Goal: Information Seeking & Learning: Understand process/instructions

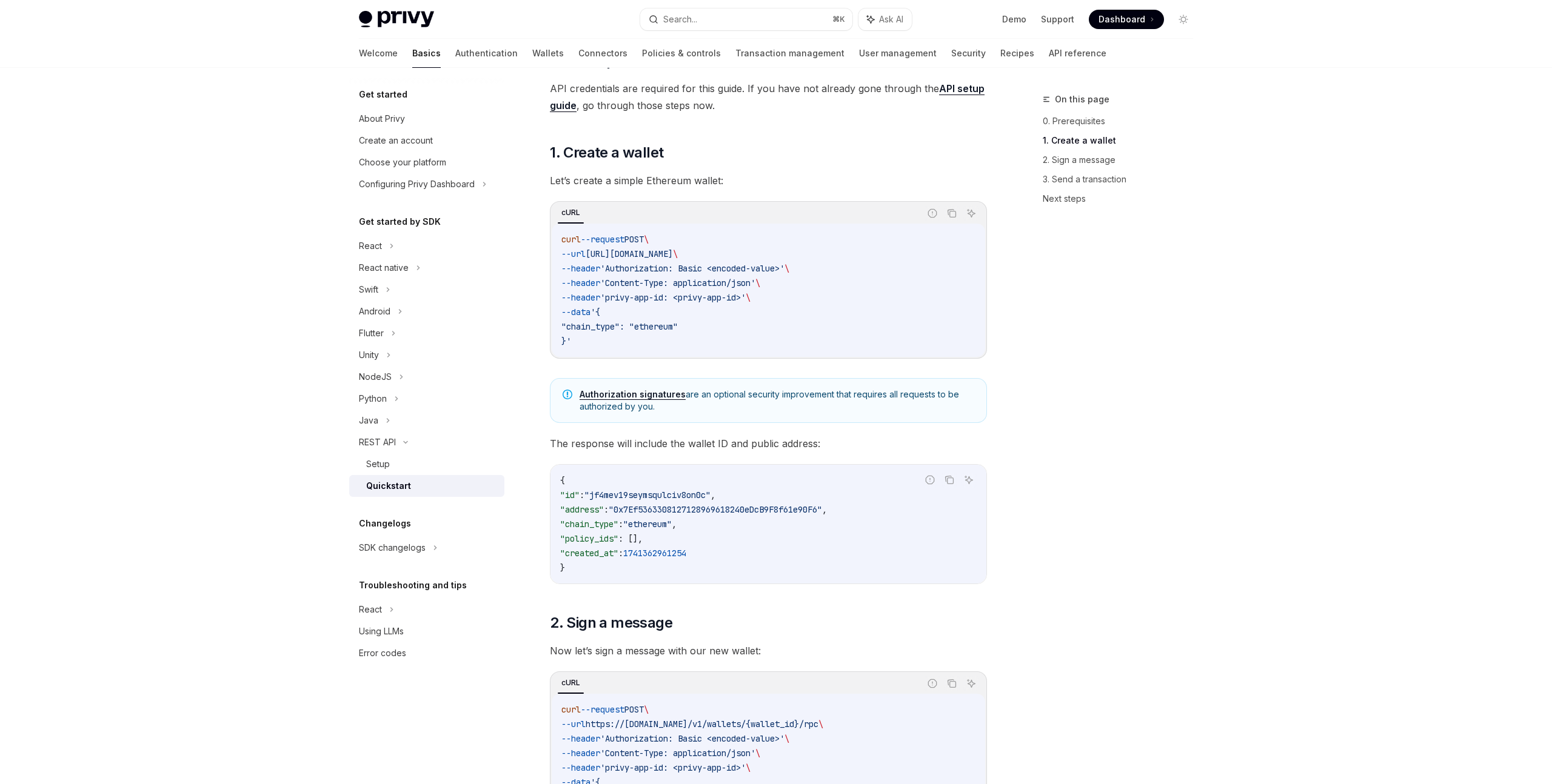
scroll to position [181, 0]
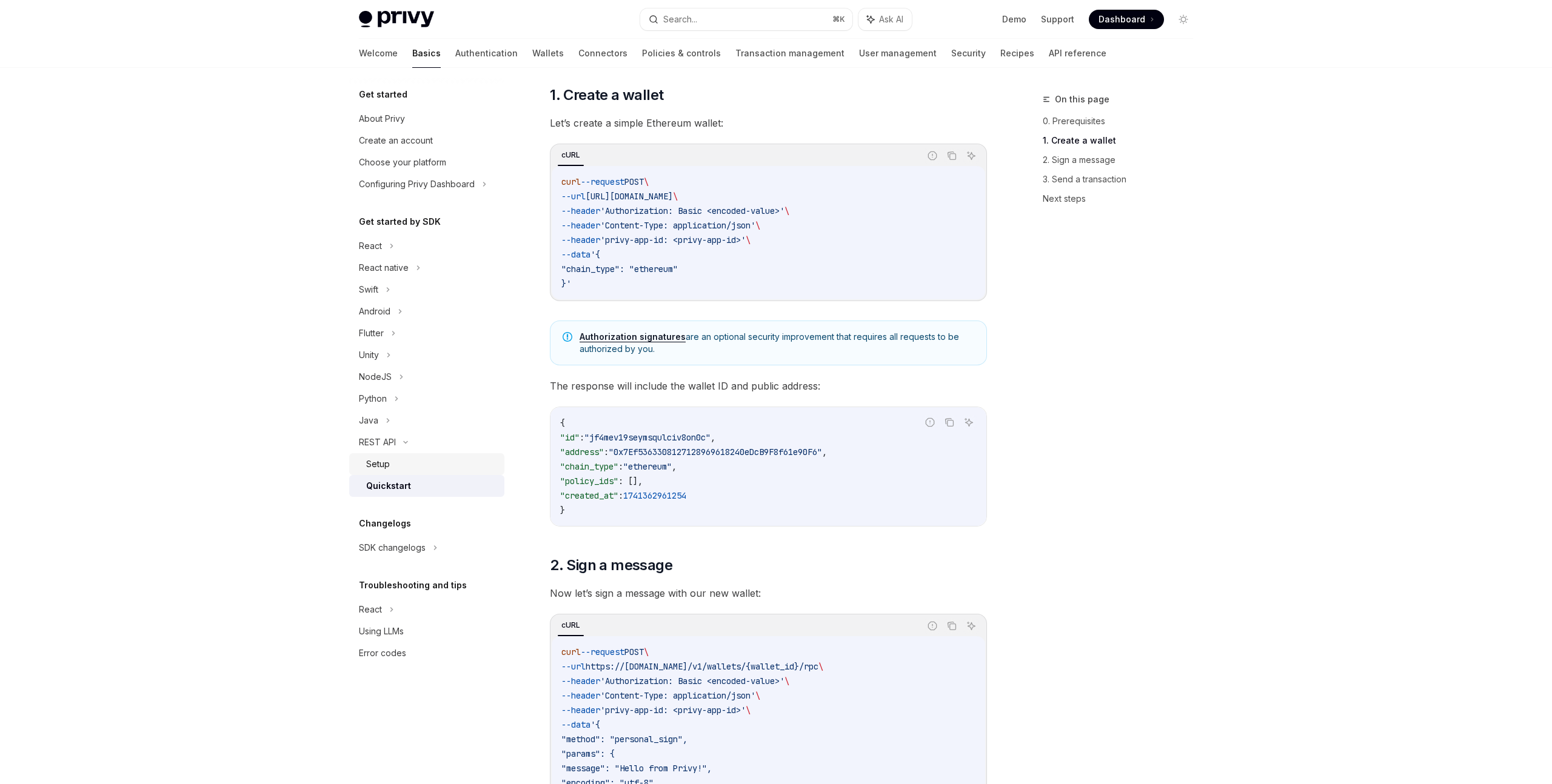
click at [379, 469] on div "Setup" at bounding box center [378, 464] width 24 height 15
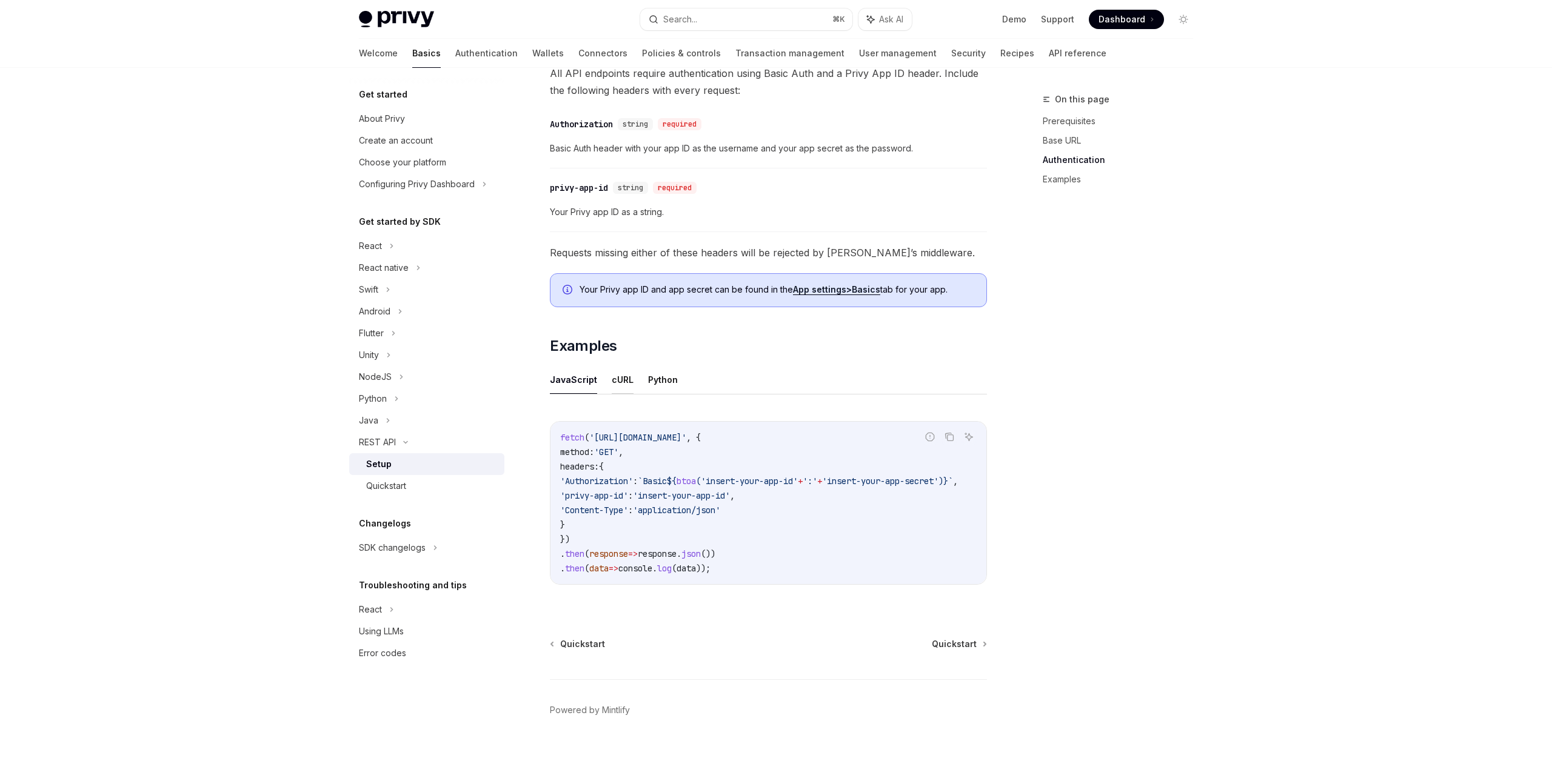
click at [622, 374] on button "cURL" at bounding box center [623, 379] width 22 height 29
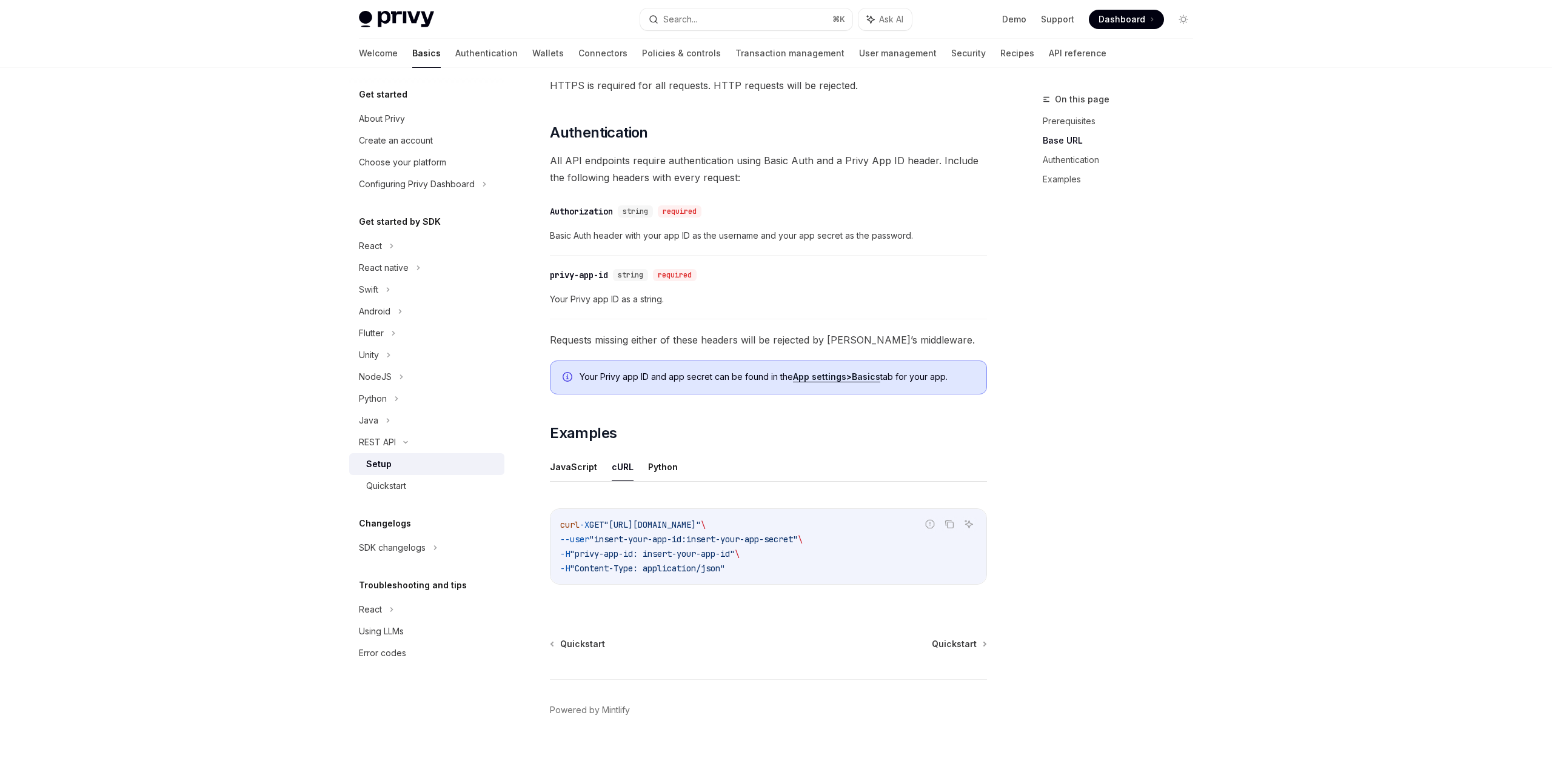
scroll to position [278, 0]
click at [577, 466] on button "JavaScript" at bounding box center [574, 467] width 47 height 29
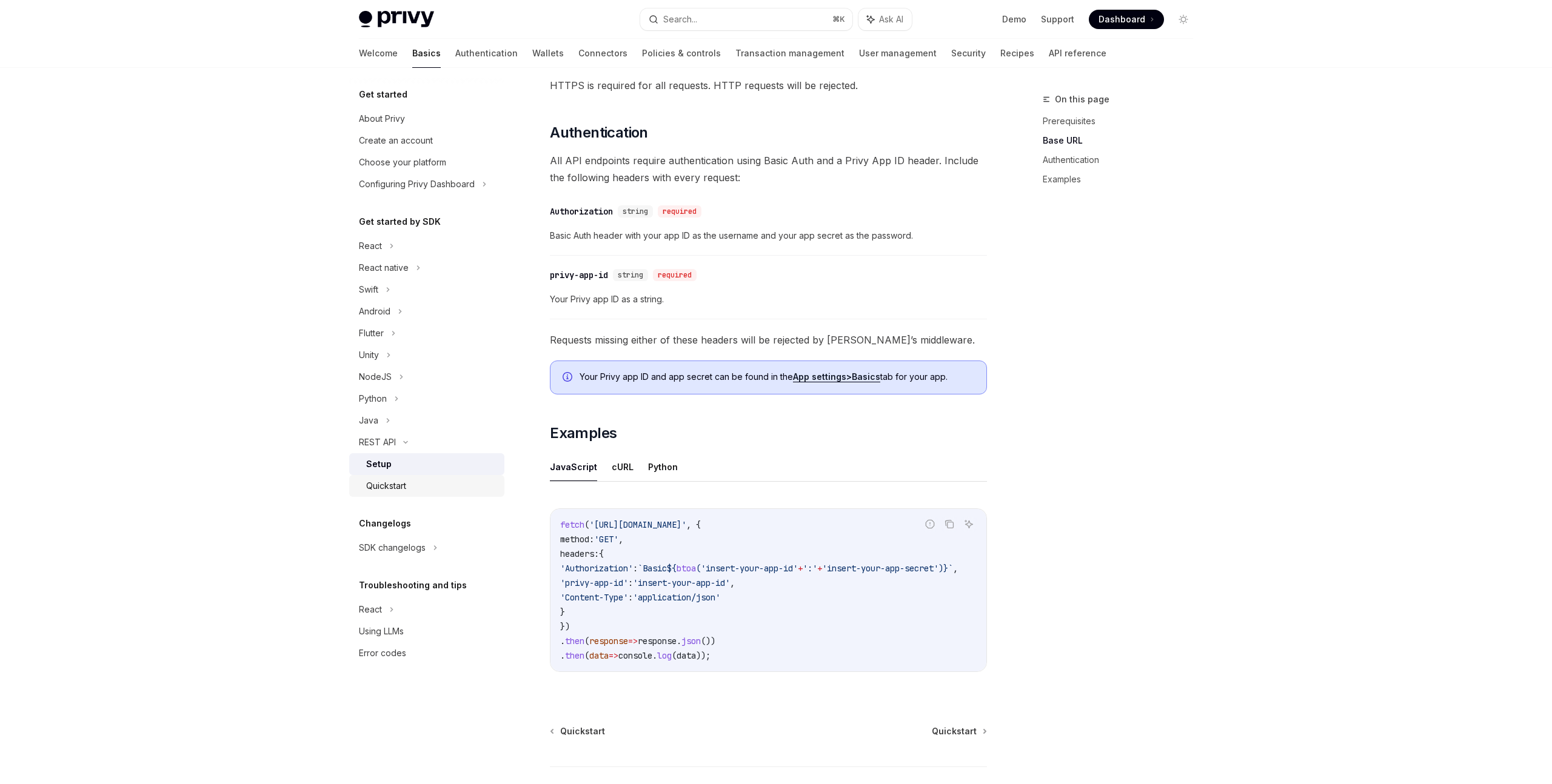
click at [406, 486] on div "Quickstart" at bounding box center [386, 486] width 40 height 15
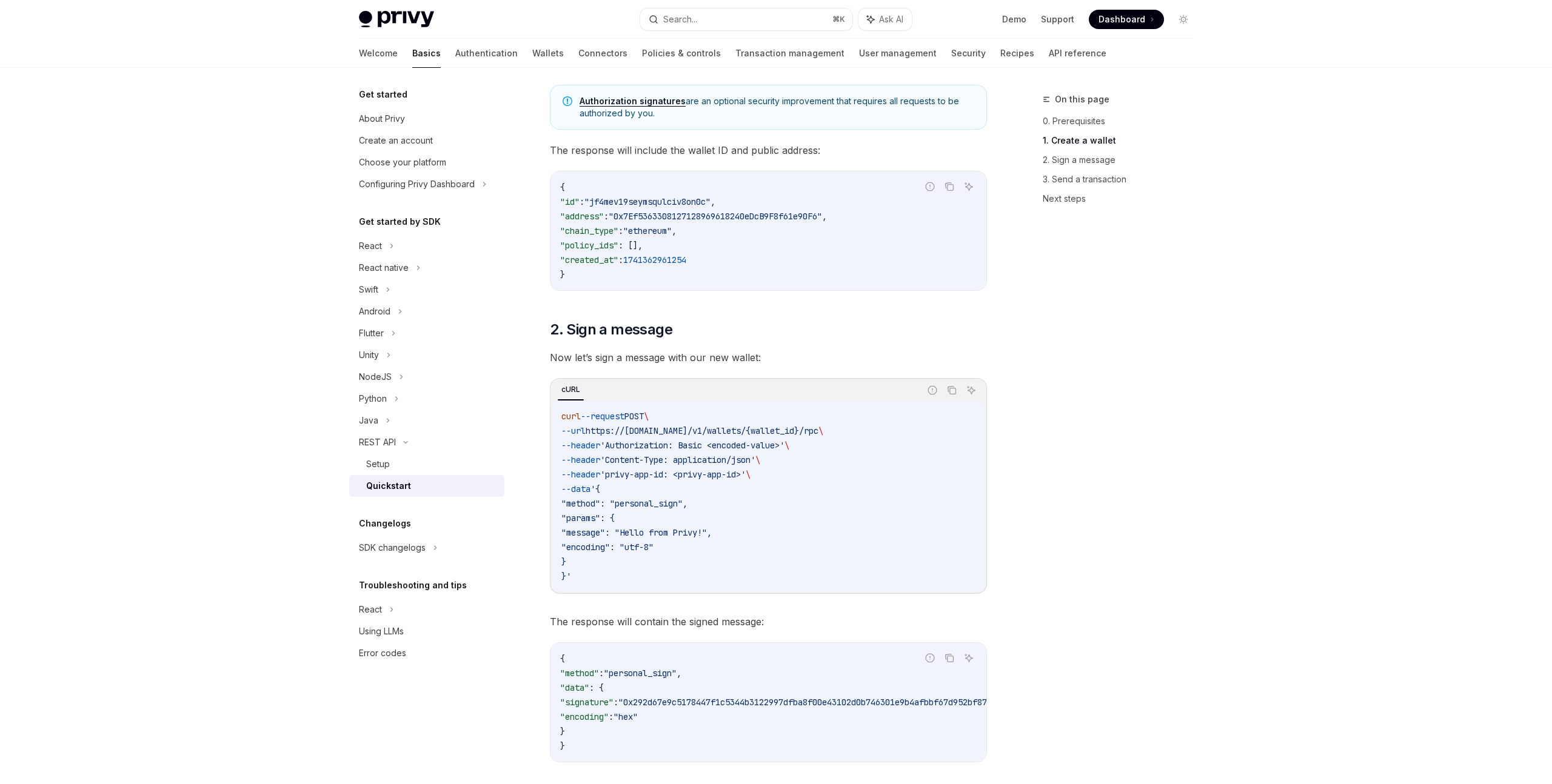
scroll to position [1356, 0]
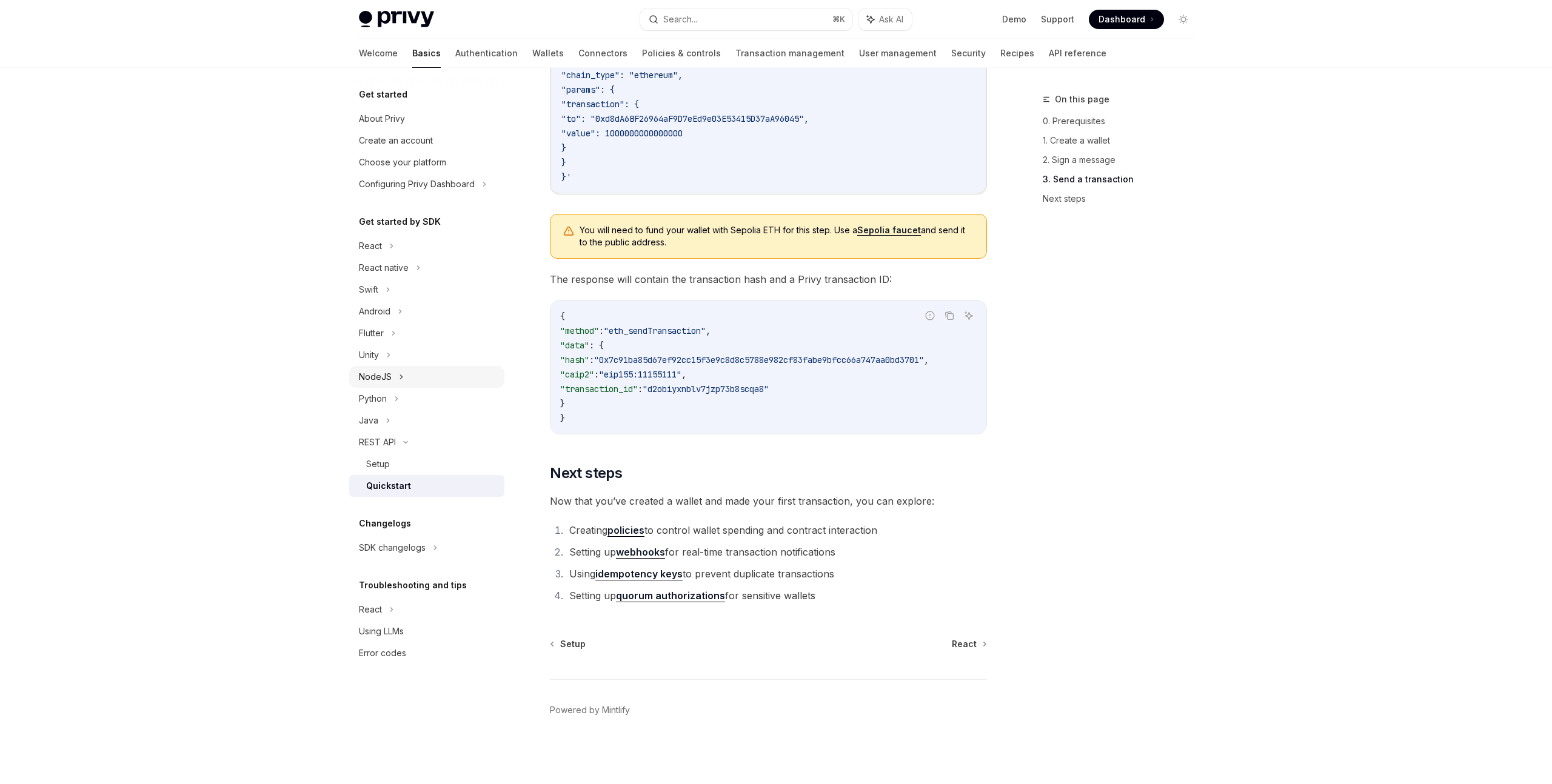
click at [392, 378] on div "NodeJS" at bounding box center [427, 377] width 156 height 22
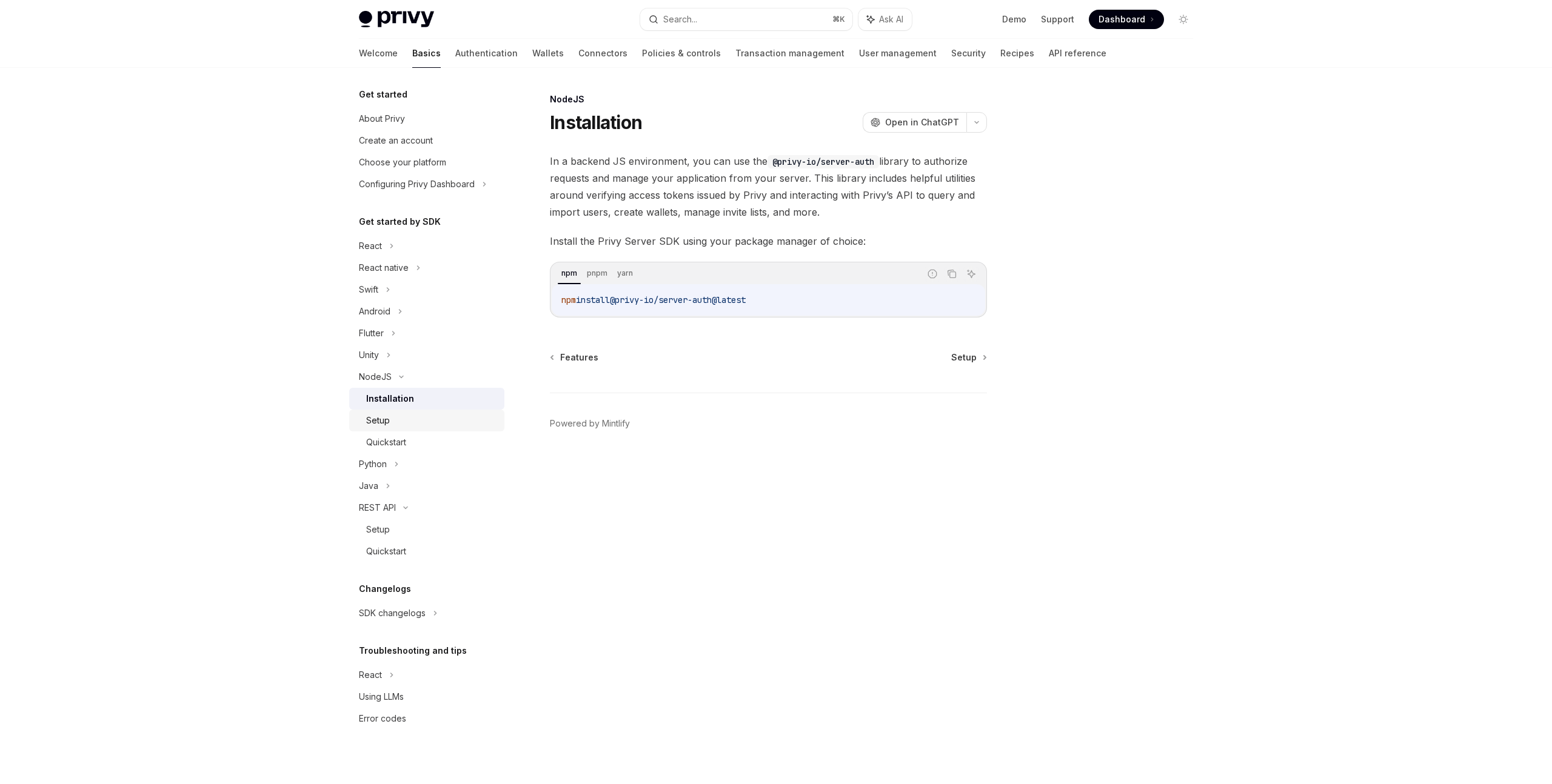
click at [388, 417] on div "Setup" at bounding box center [378, 420] width 24 height 15
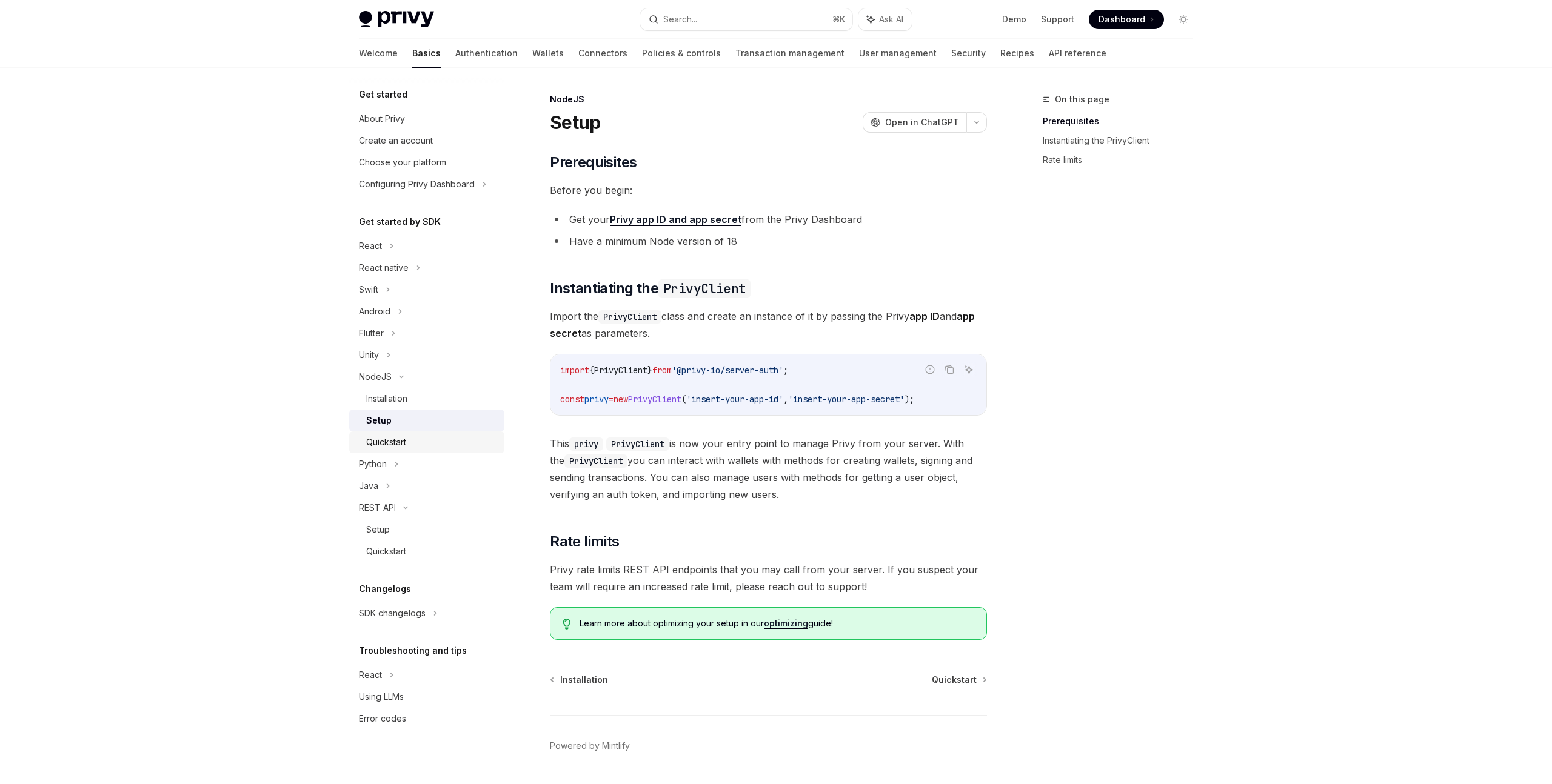
click at [397, 441] on div "Quickstart" at bounding box center [386, 442] width 40 height 15
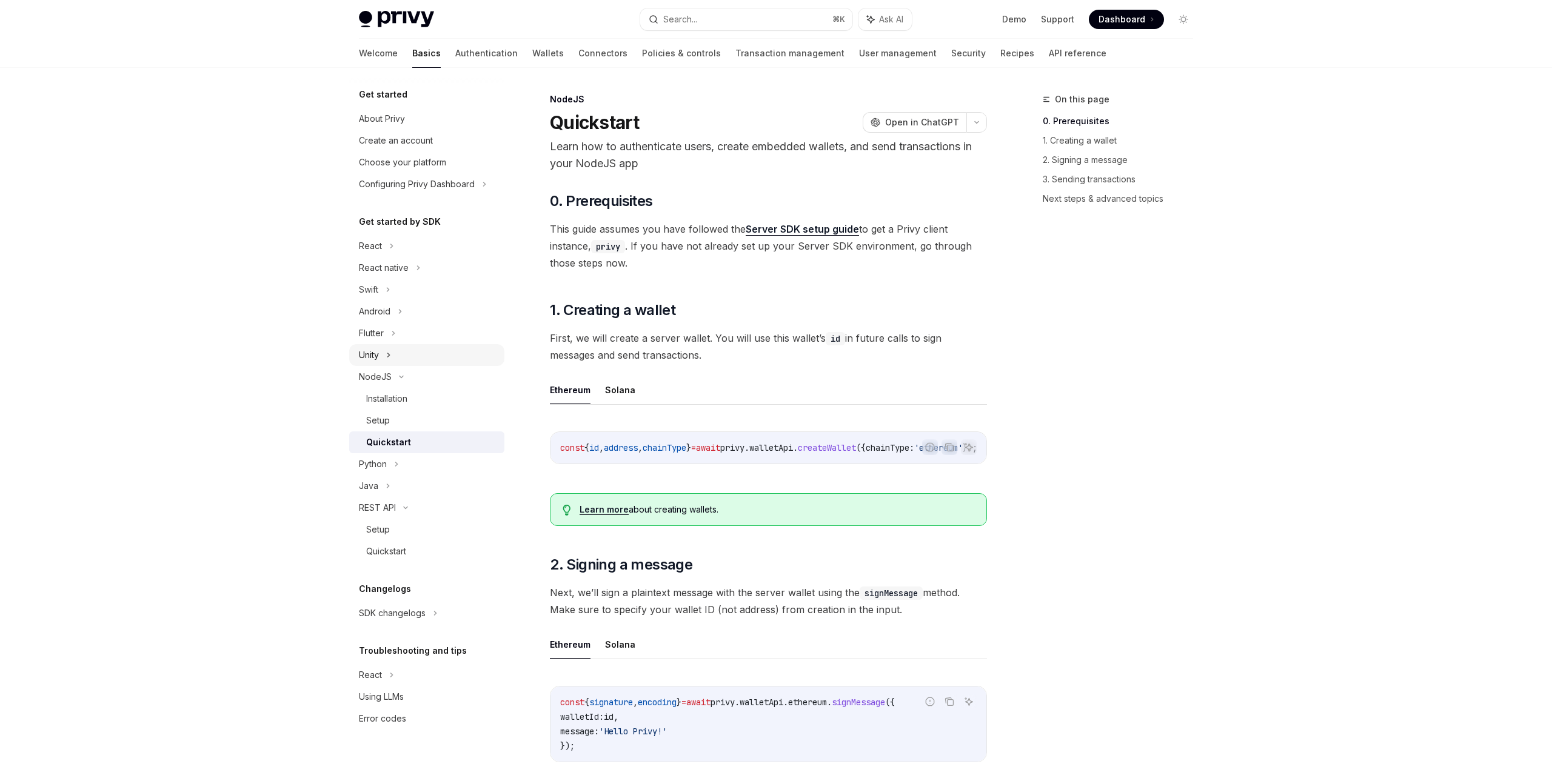
click at [399, 357] on div "Unity" at bounding box center [427, 355] width 156 height 22
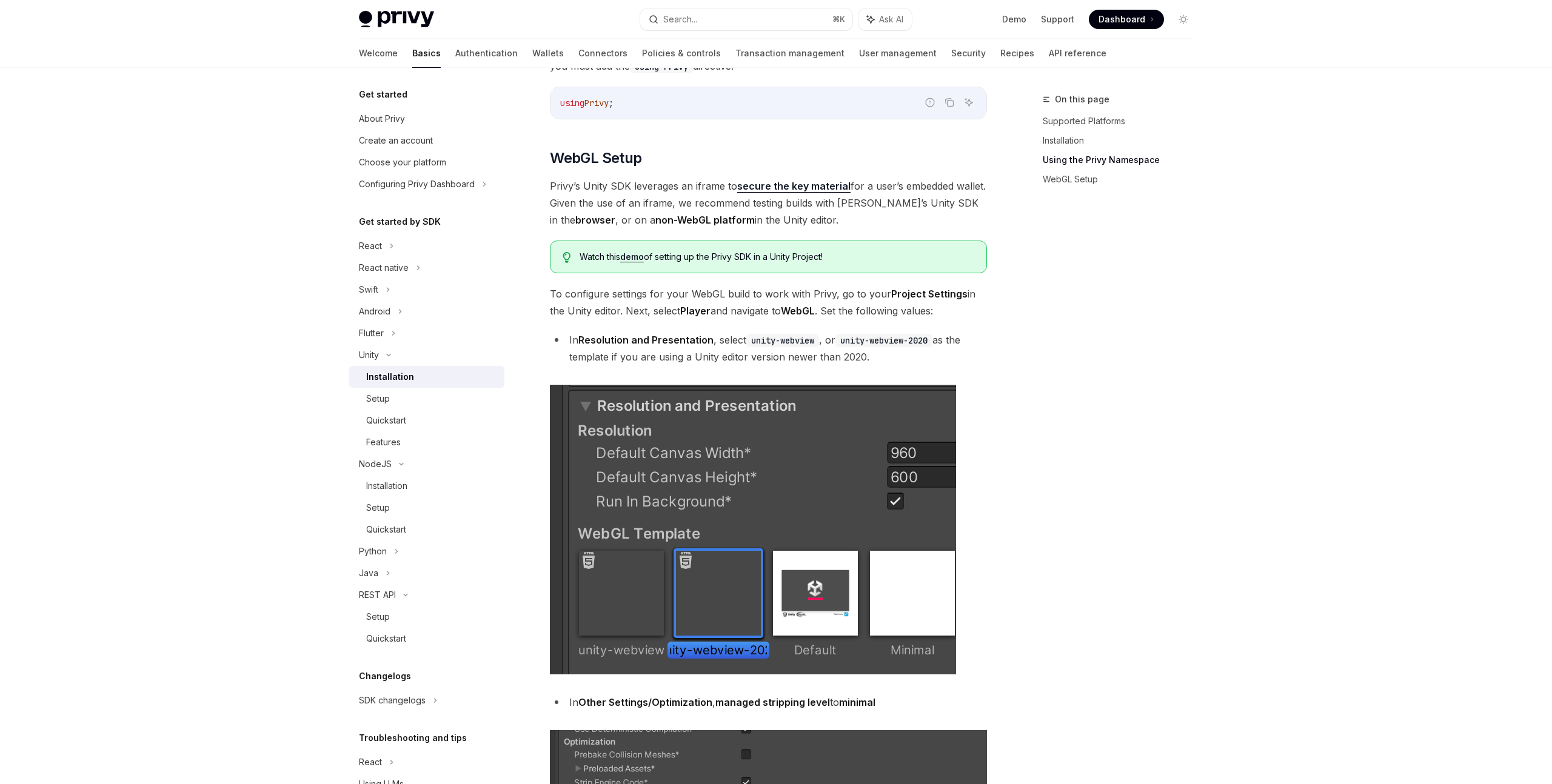
scroll to position [845, 0]
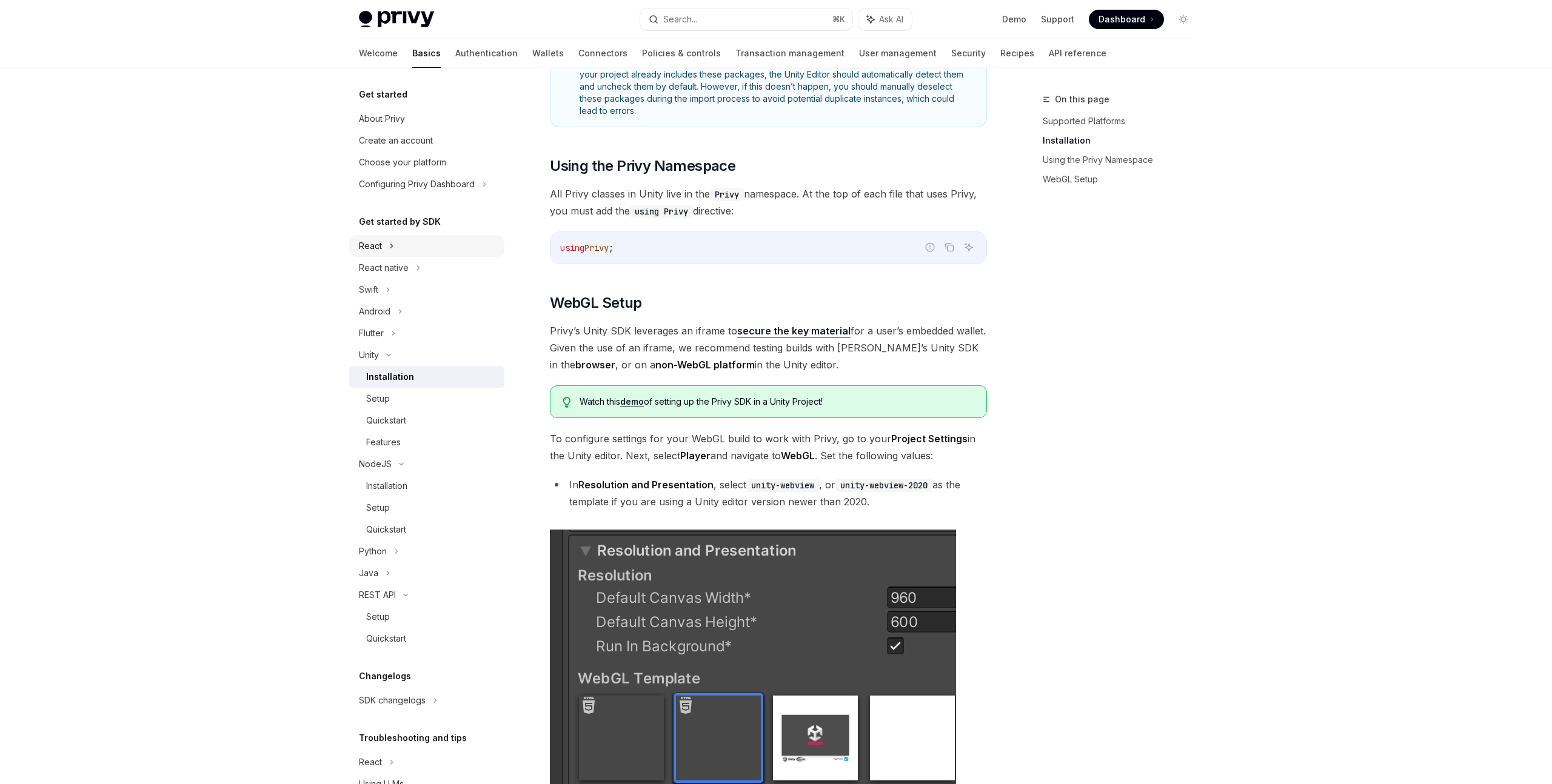
click at [402, 248] on div "React" at bounding box center [427, 246] width 156 height 22
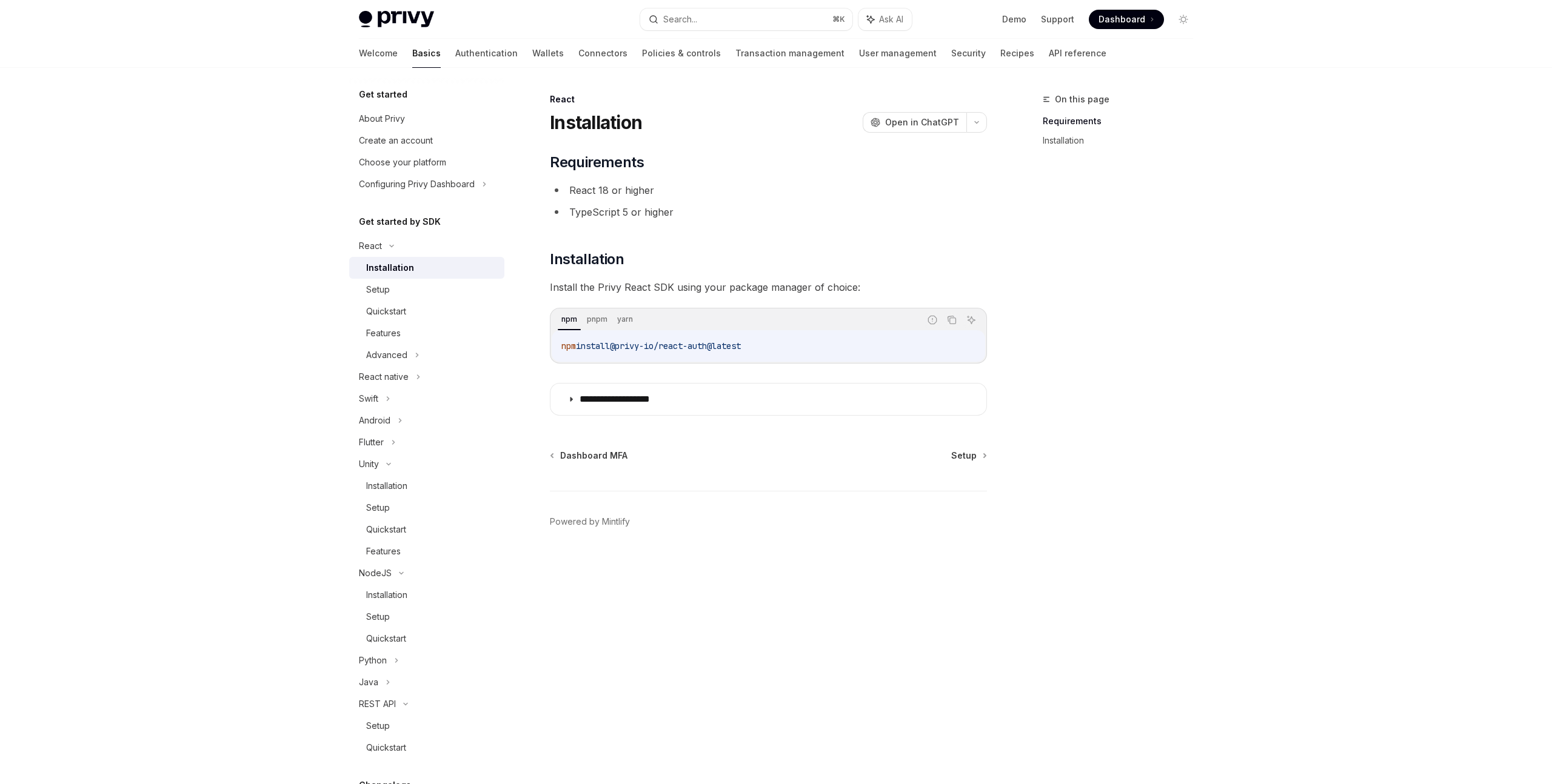
drag, startPoint x: 400, startPoint y: 270, endPoint x: 394, endPoint y: 291, distance: 21.8
click at [400, 270] on div "Installation" at bounding box center [390, 267] width 48 height 15
click at [396, 288] on div "Setup" at bounding box center [432, 289] width 131 height 15
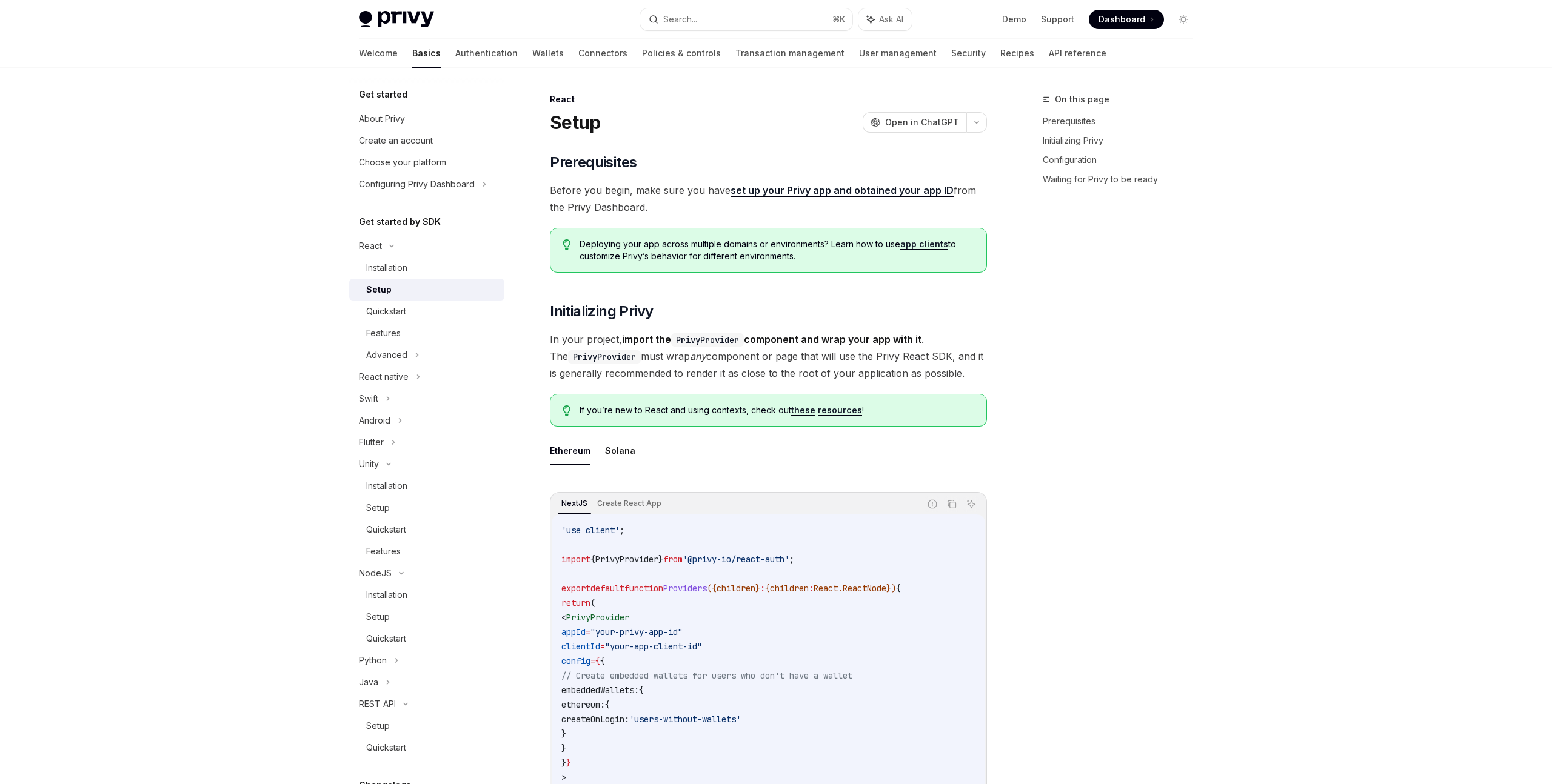
click at [392, 289] on div "Setup" at bounding box center [432, 289] width 131 height 15
click at [400, 312] on div "Quickstart" at bounding box center [386, 311] width 40 height 15
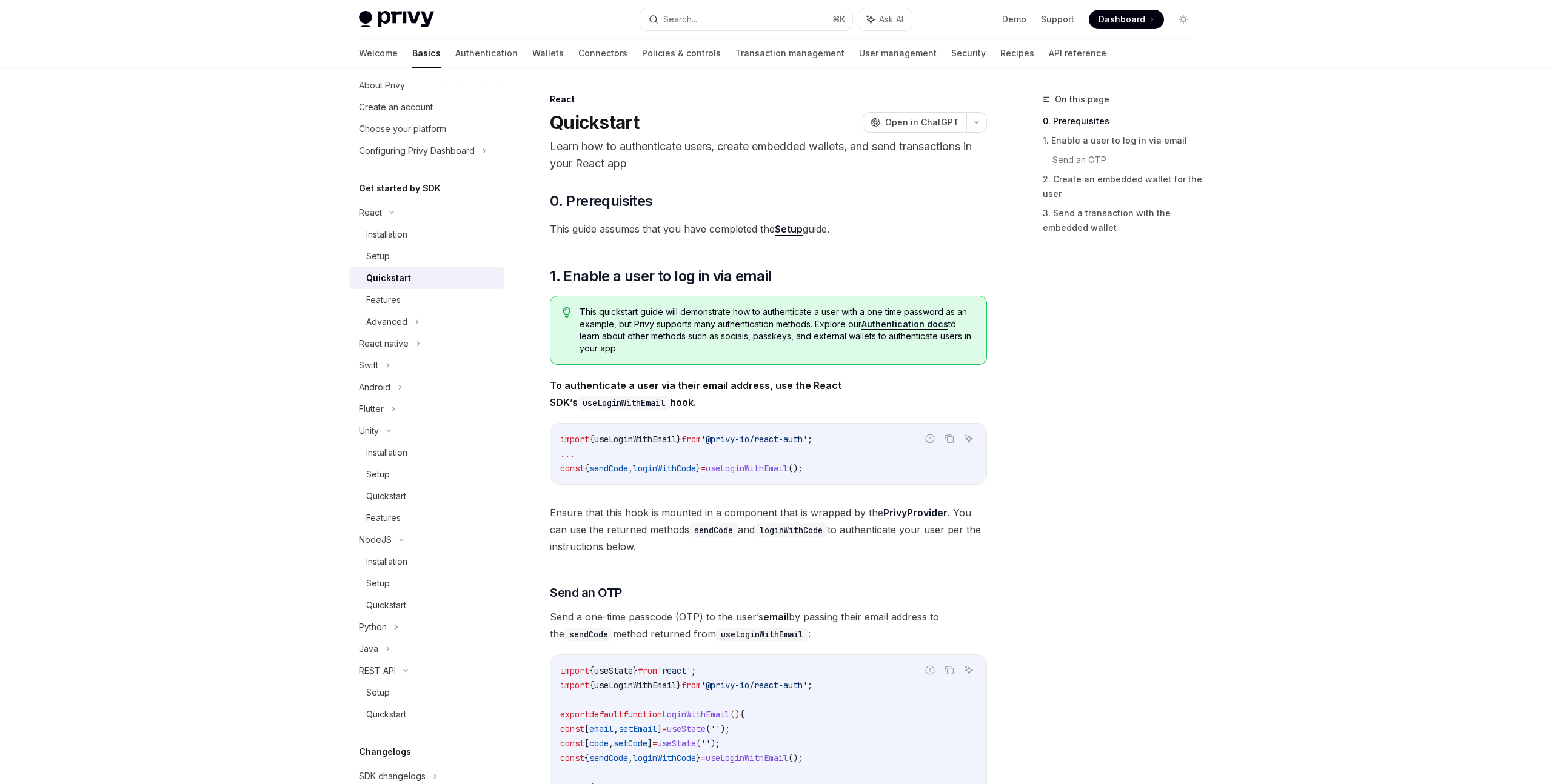
scroll to position [166, 0]
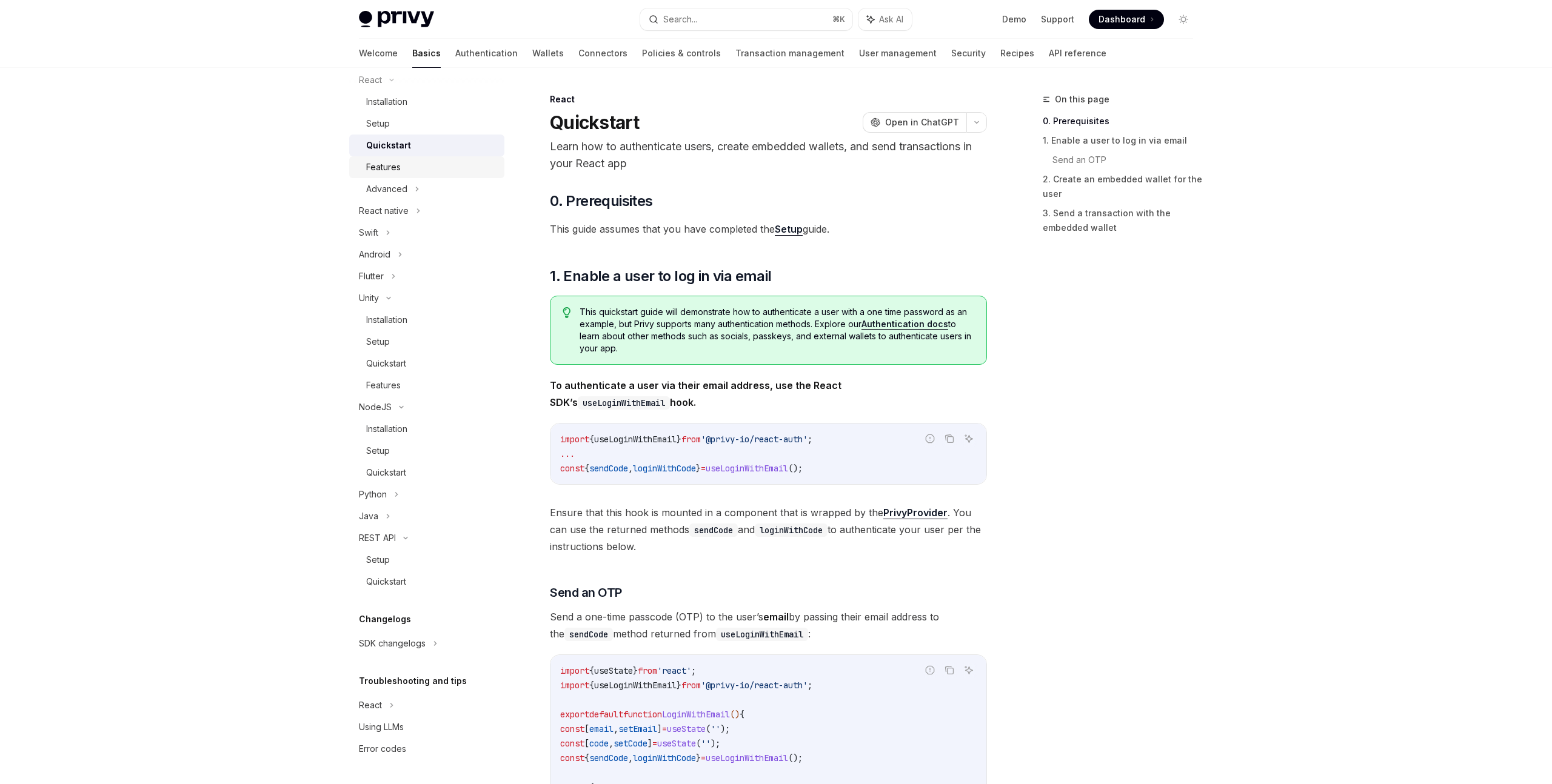
click at [405, 173] on div "Features" at bounding box center [432, 167] width 131 height 15
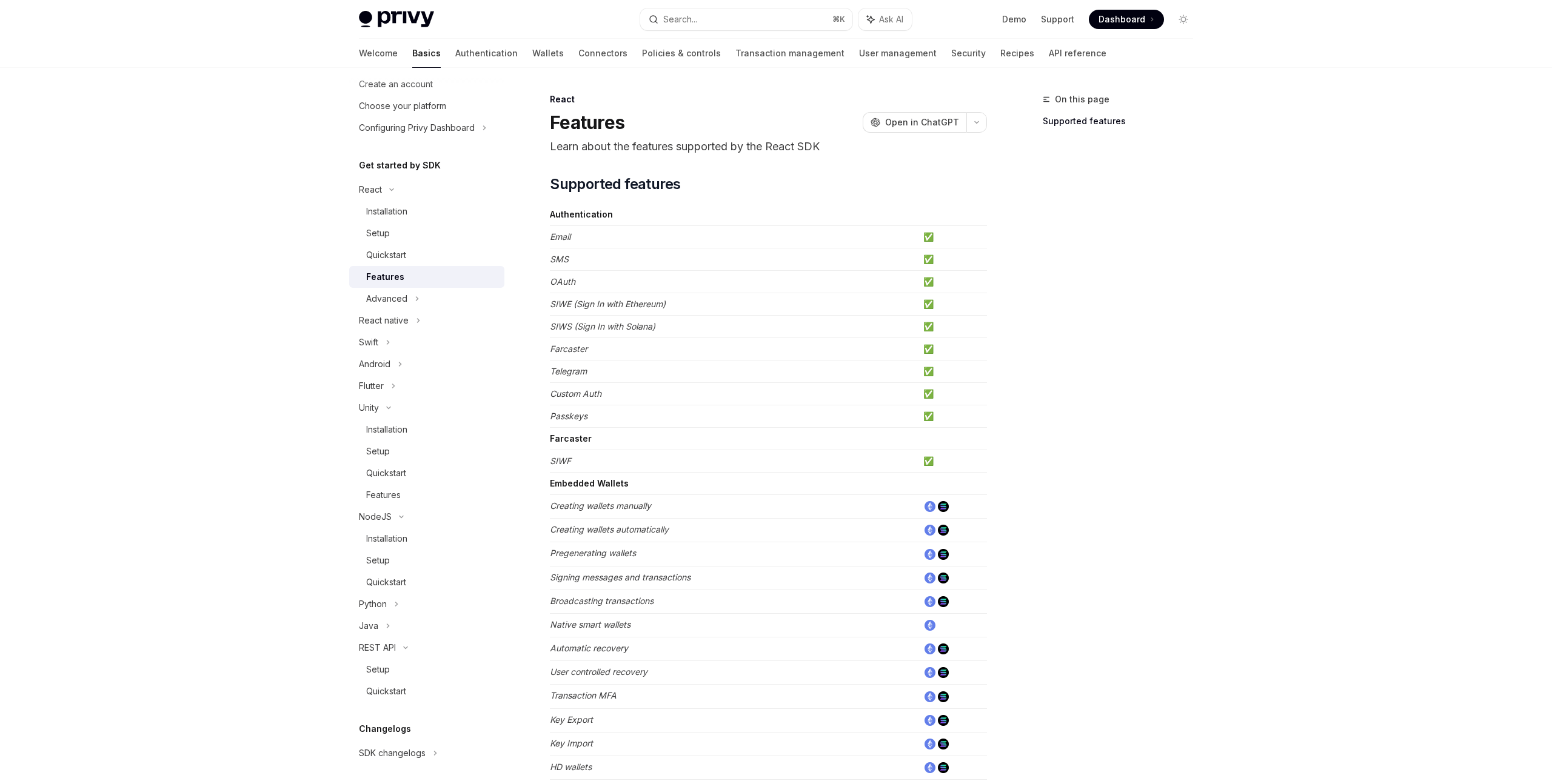
scroll to position [38, 0]
click at [402, 313] on div "Advanced" at bounding box center [386, 316] width 41 height 15
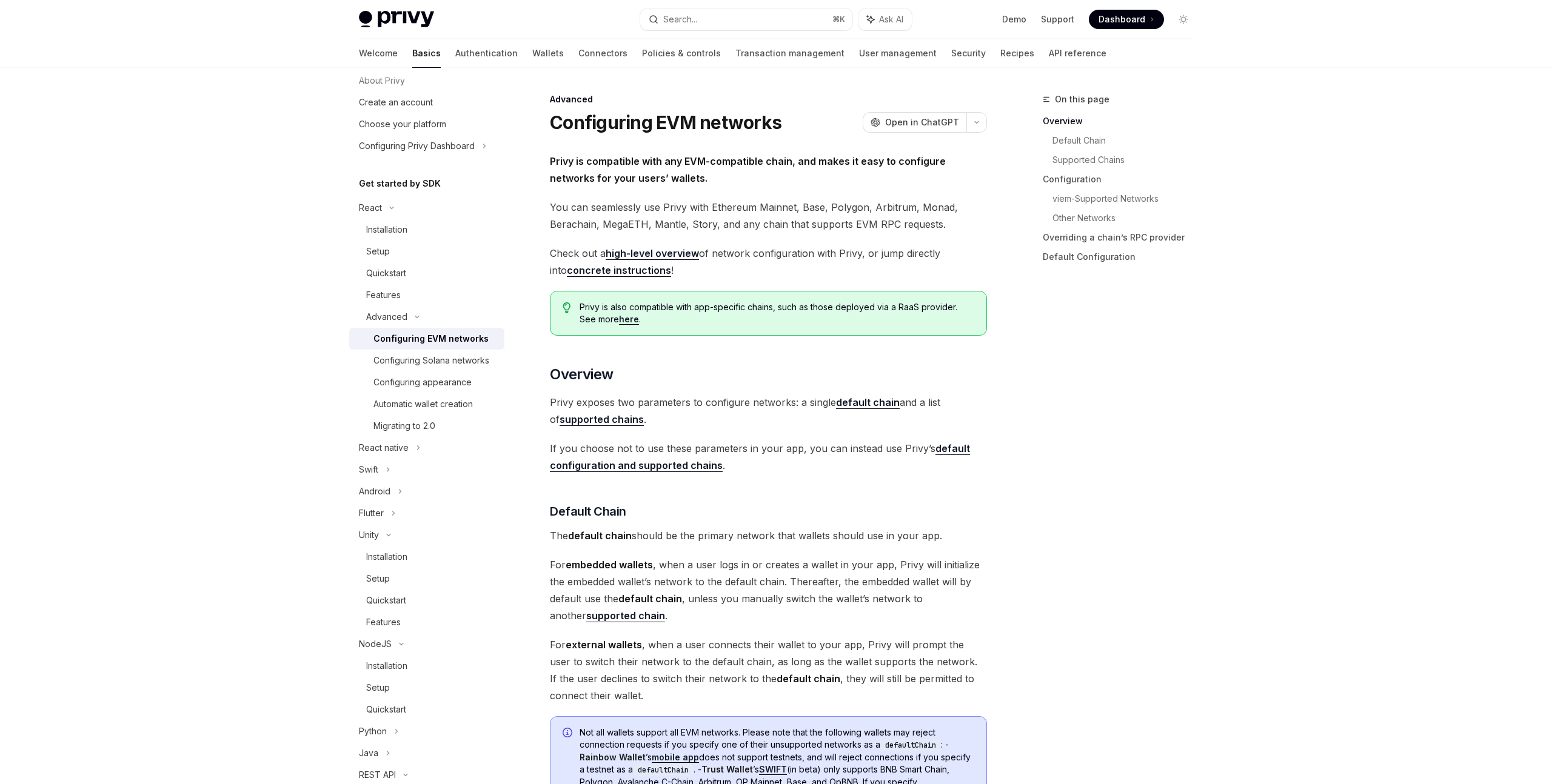
click at [403, 347] on link "Configuring EVM networks" at bounding box center [427, 338] width 156 height 22
click at [413, 370] on link "Configuring Solana networks" at bounding box center [427, 360] width 156 height 22
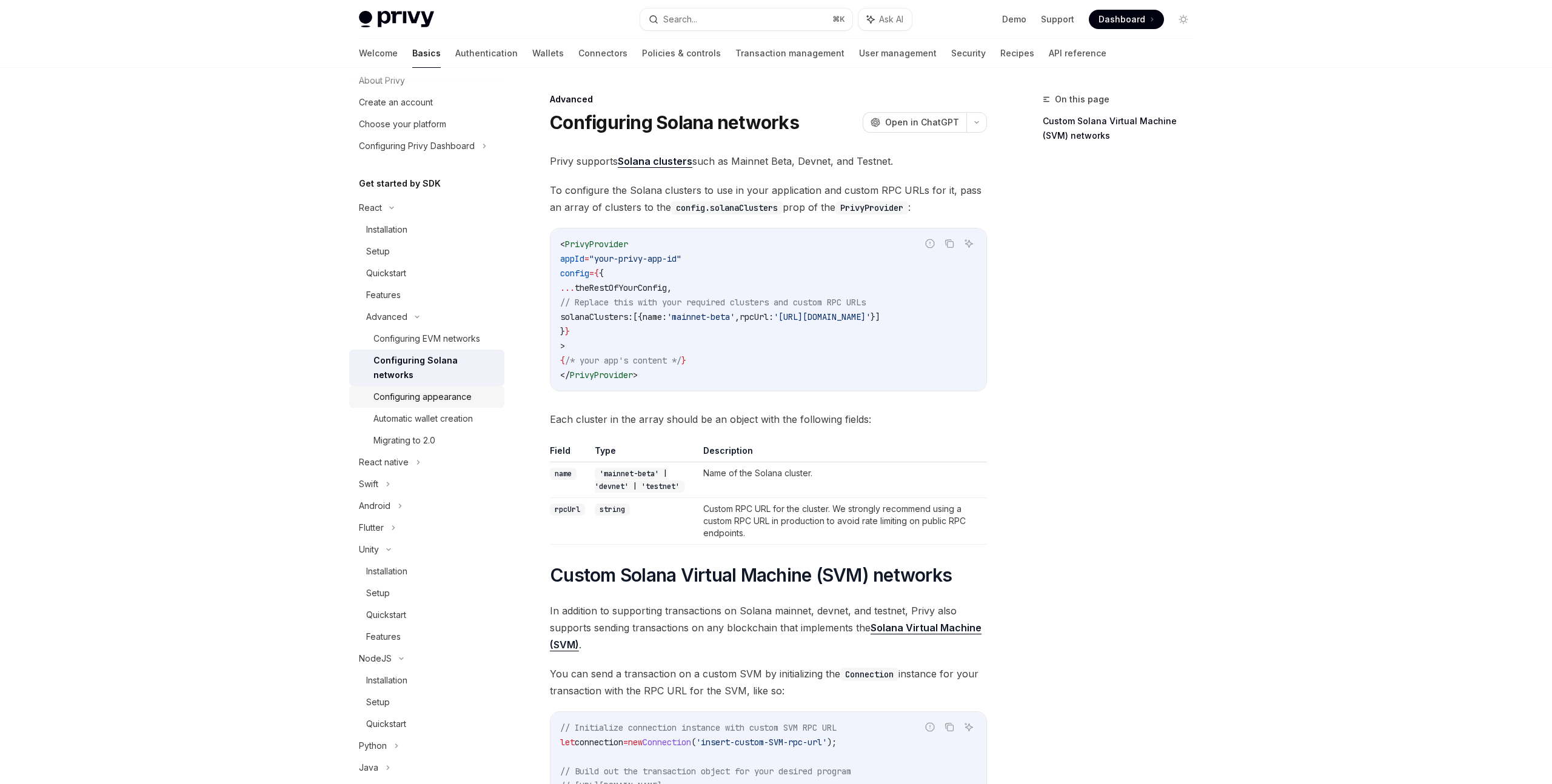
click at [419, 390] on div "Configuring appearance" at bounding box center [422, 397] width 98 height 15
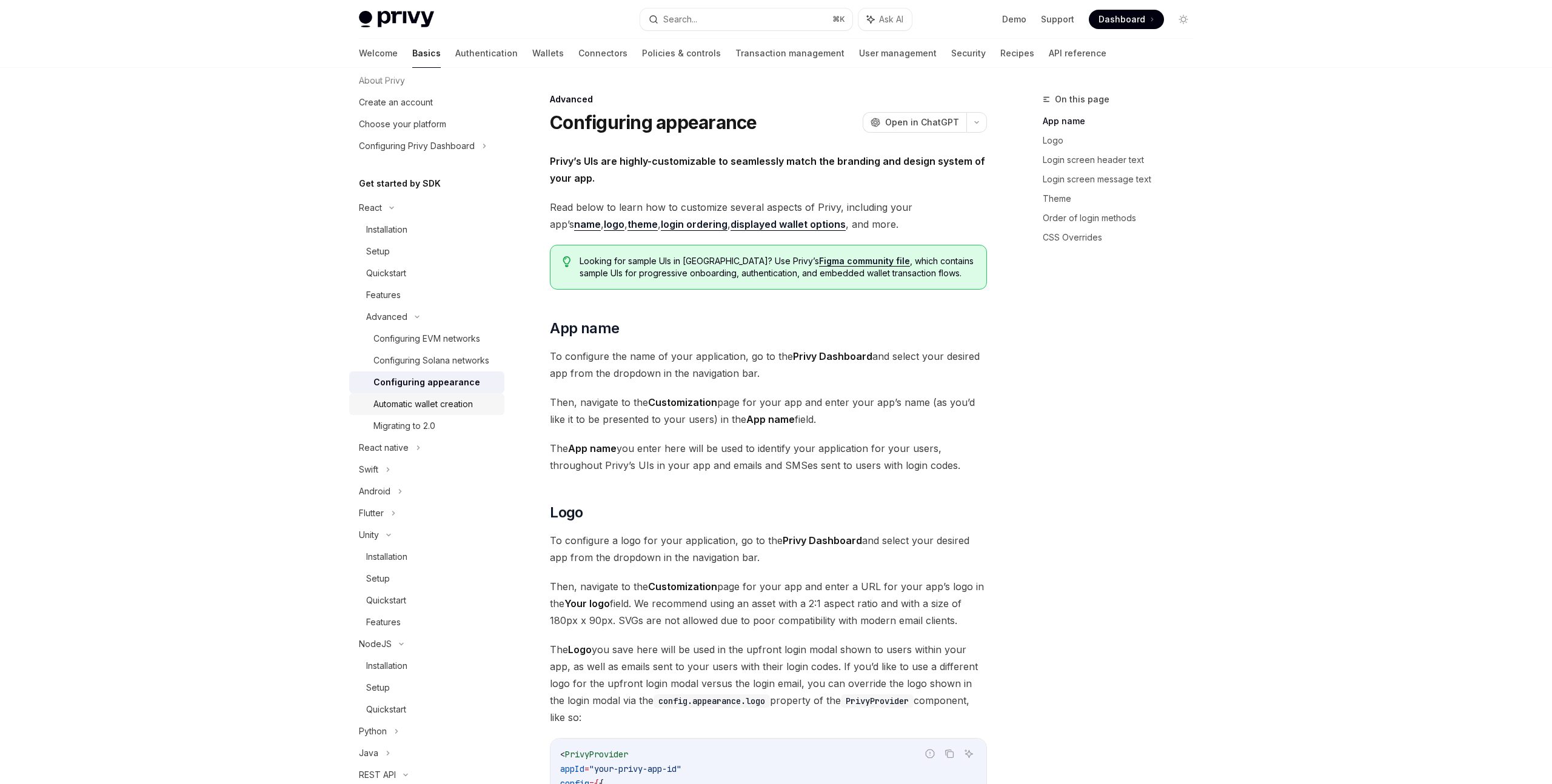
click at [428, 403] on div "Automatic wallet creation" at bounding box center [423, 404] width 100 height 15
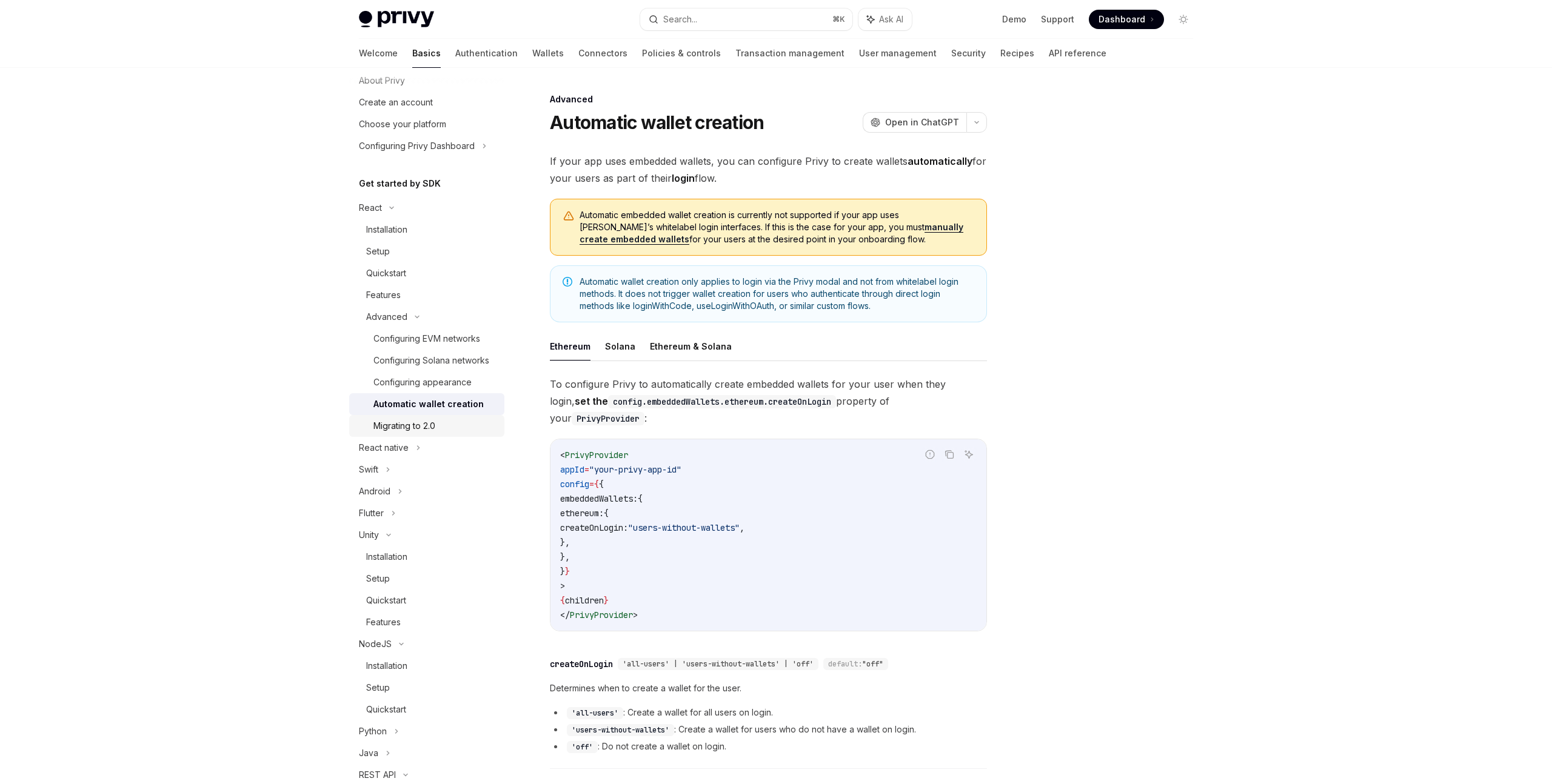
click at [427, 427] on div "Migrating to 2.0" at bounding box center [404, 426] width 62 height 15
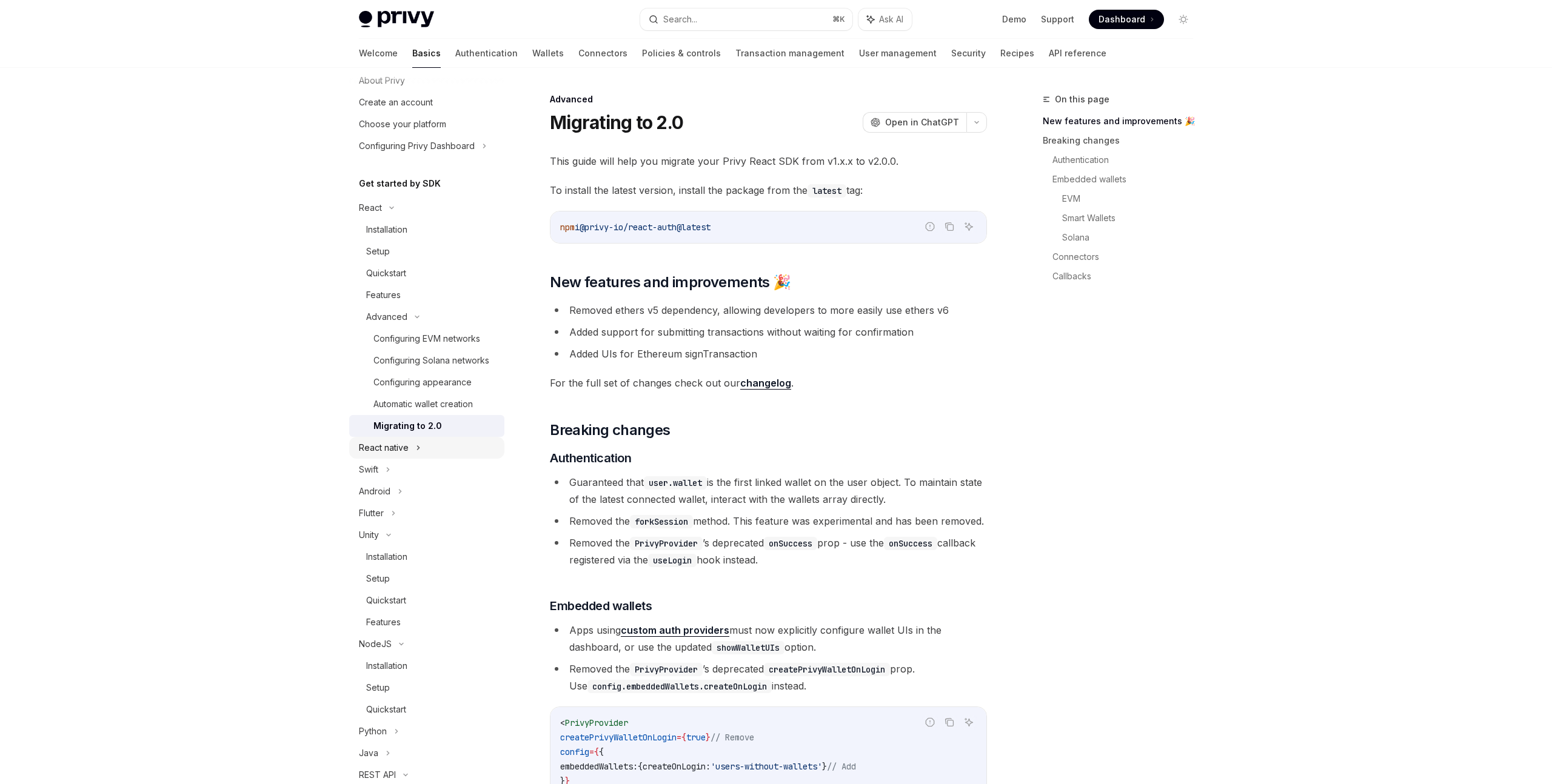
click at [416, 445] on icon at bounding box center [419, 448] width 5 height 15
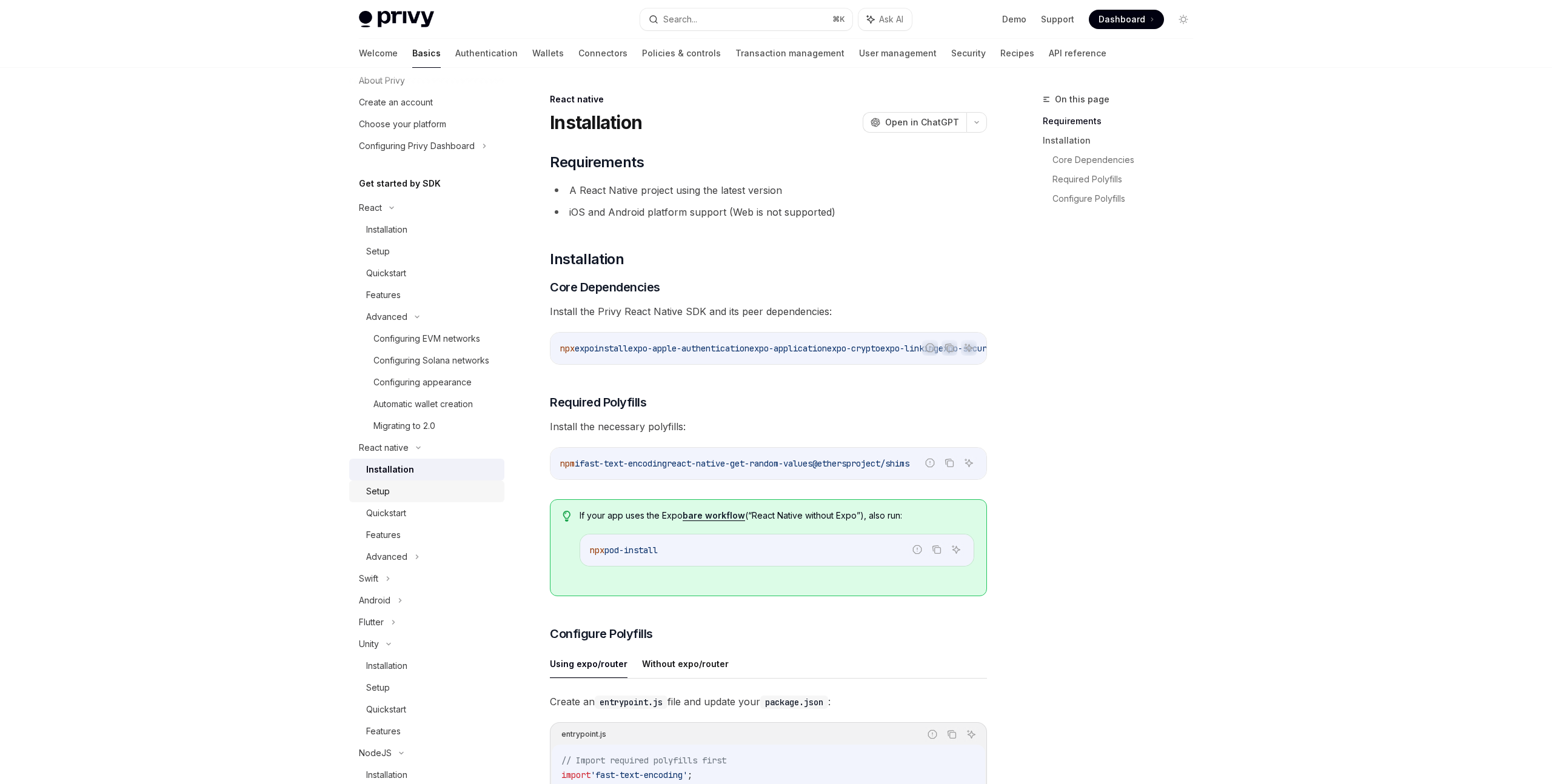
click at [407, 494] on div "Setup" at bounding box center [432, 491] width 131 height 15
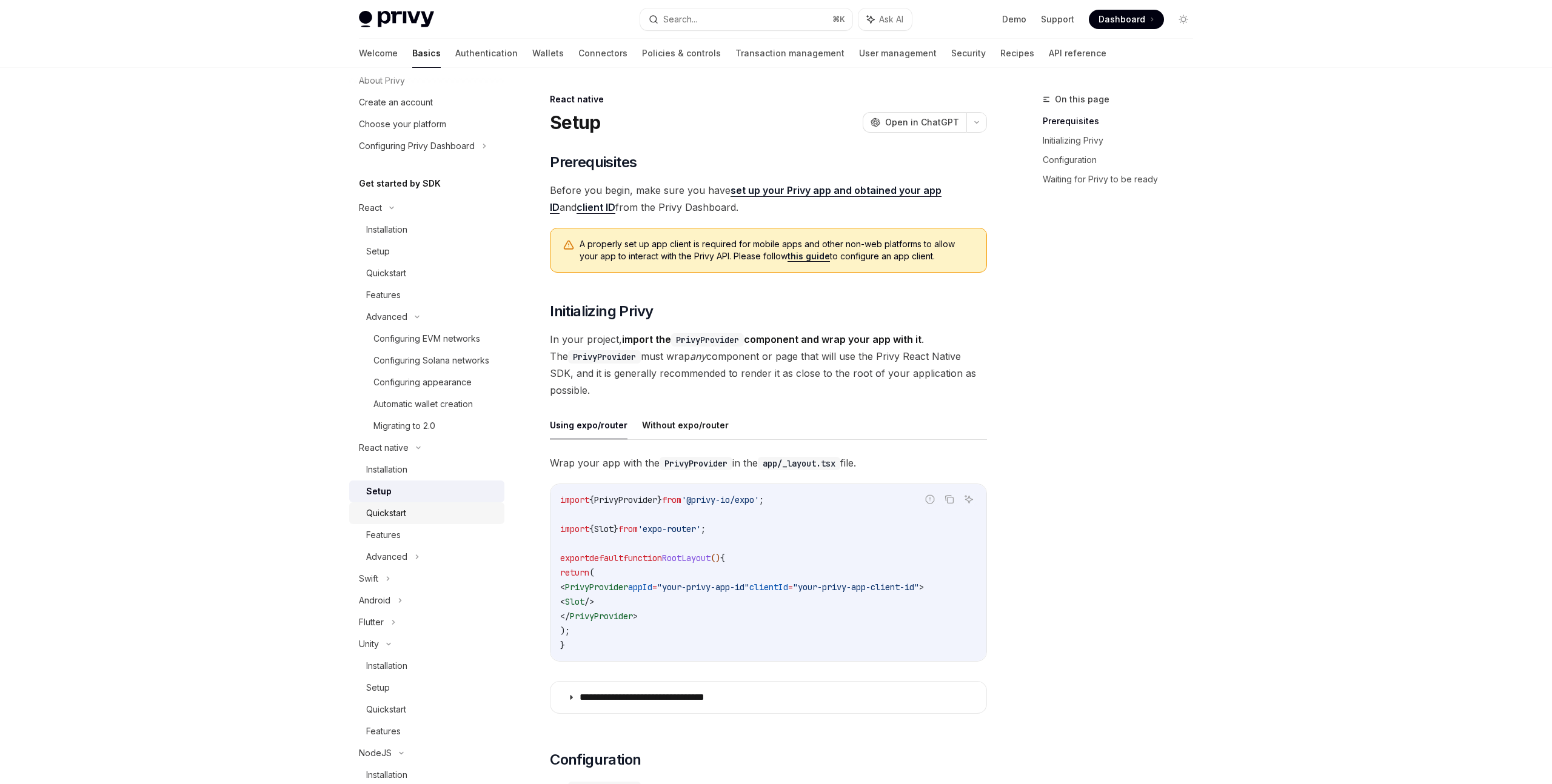
click at [400, 519] on div "Quickstart" at bounding box center [386, 513] width 40 height 15
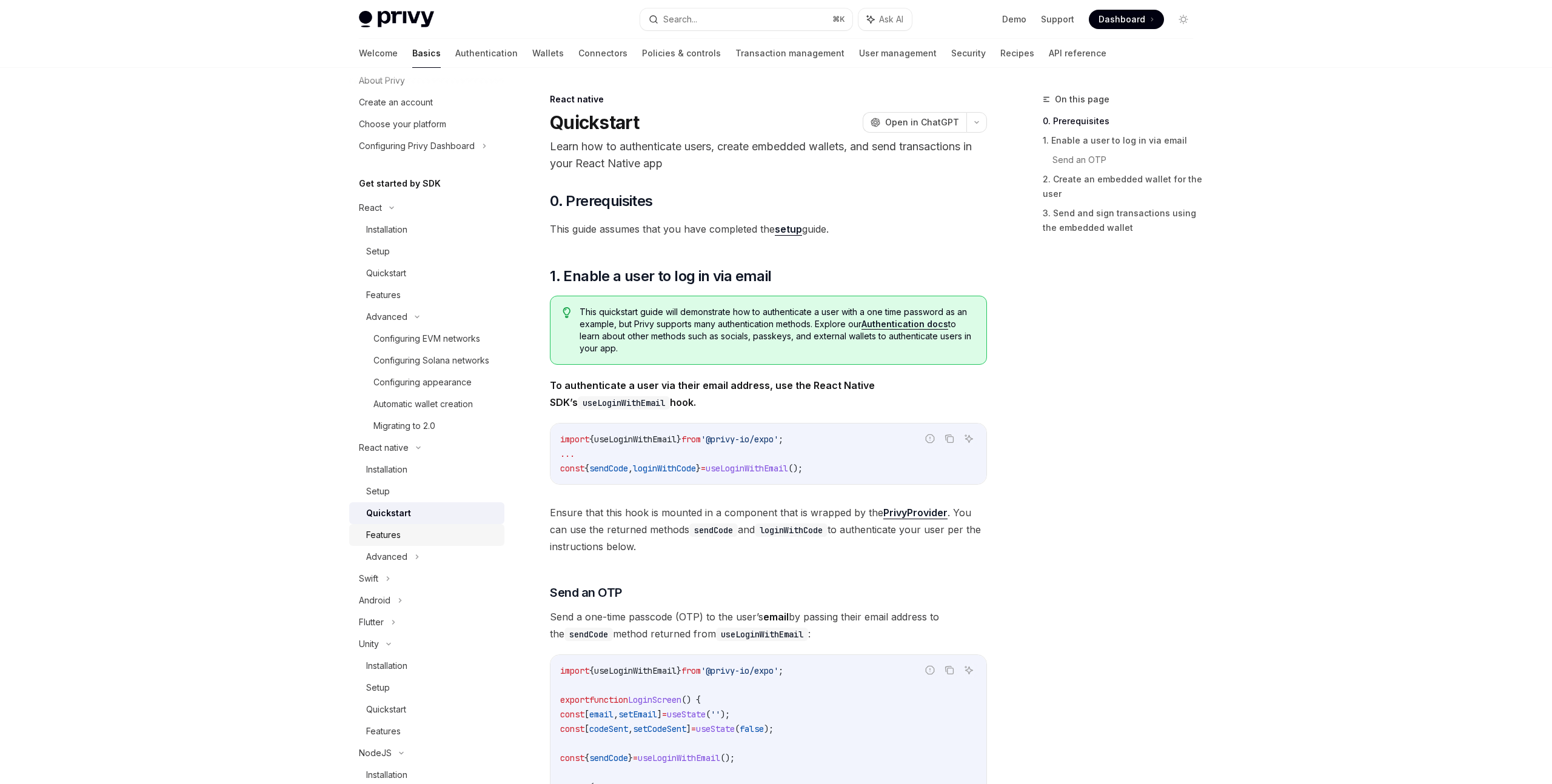
click at [399, 530] on div "Features" at bounding box center [384, 535] width 35 height 15
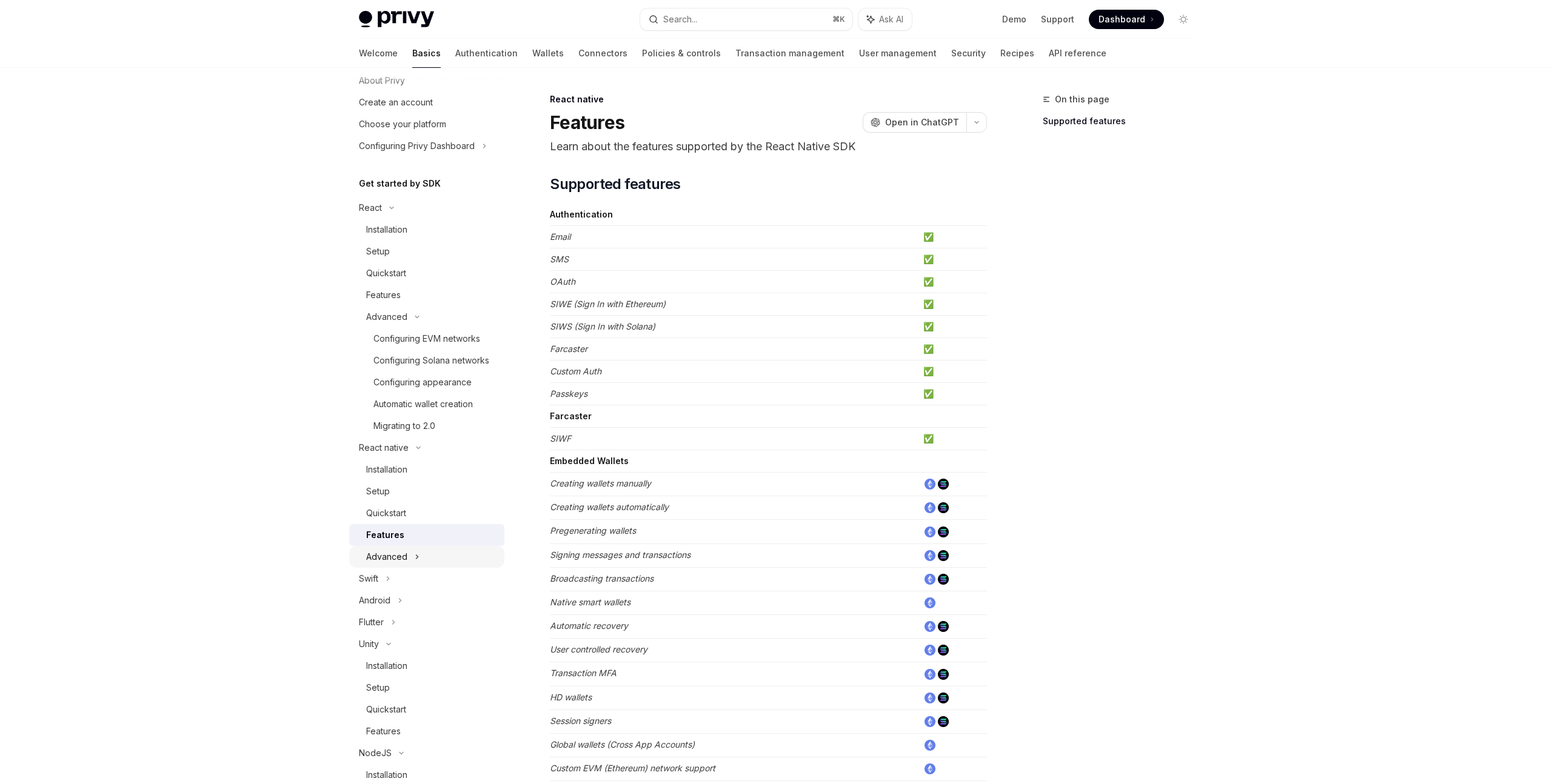
click at [414, 557] on icon at bounding box center [417, 557] width 5 height 15
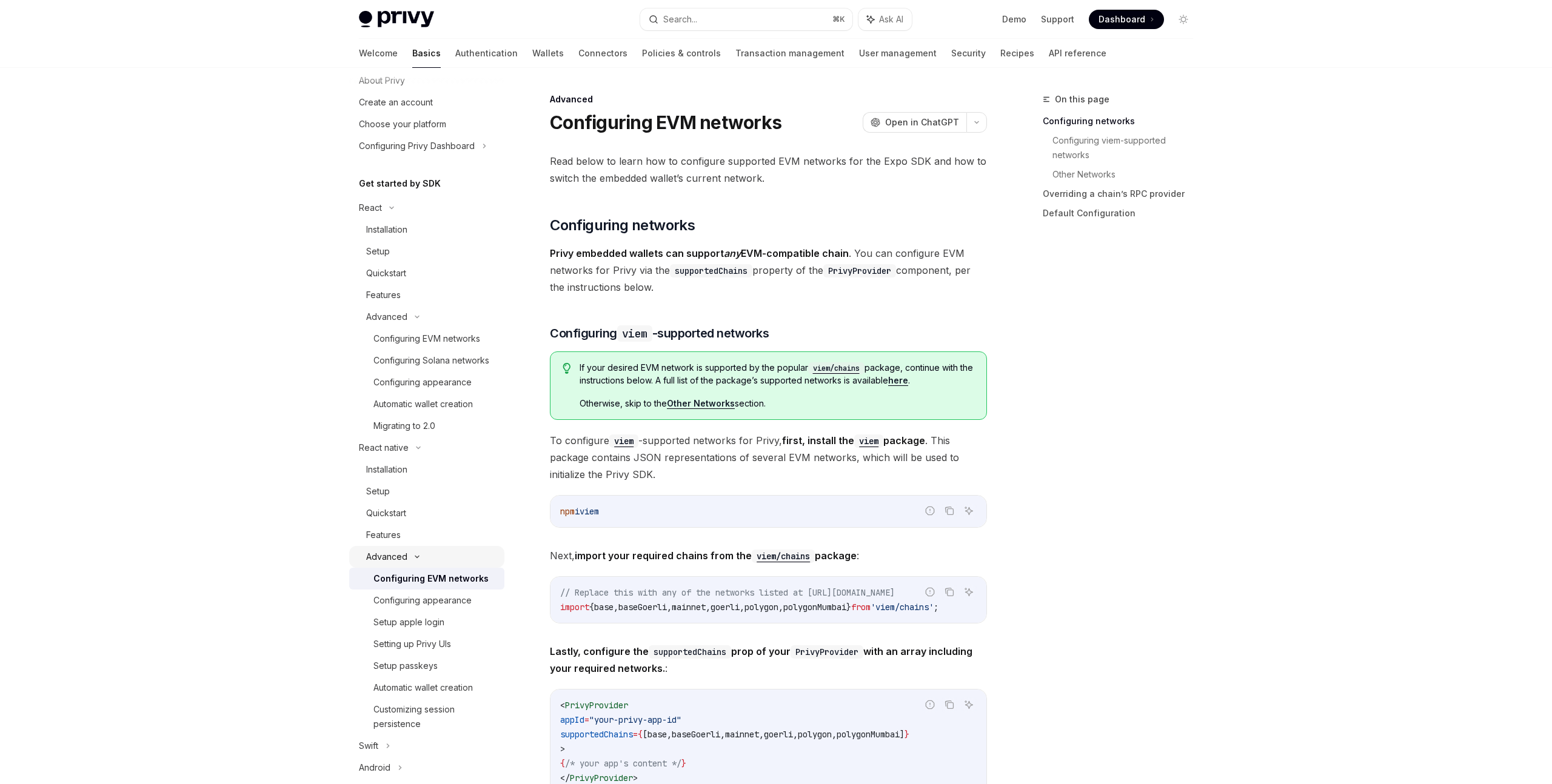
scroll to position [281, 0]
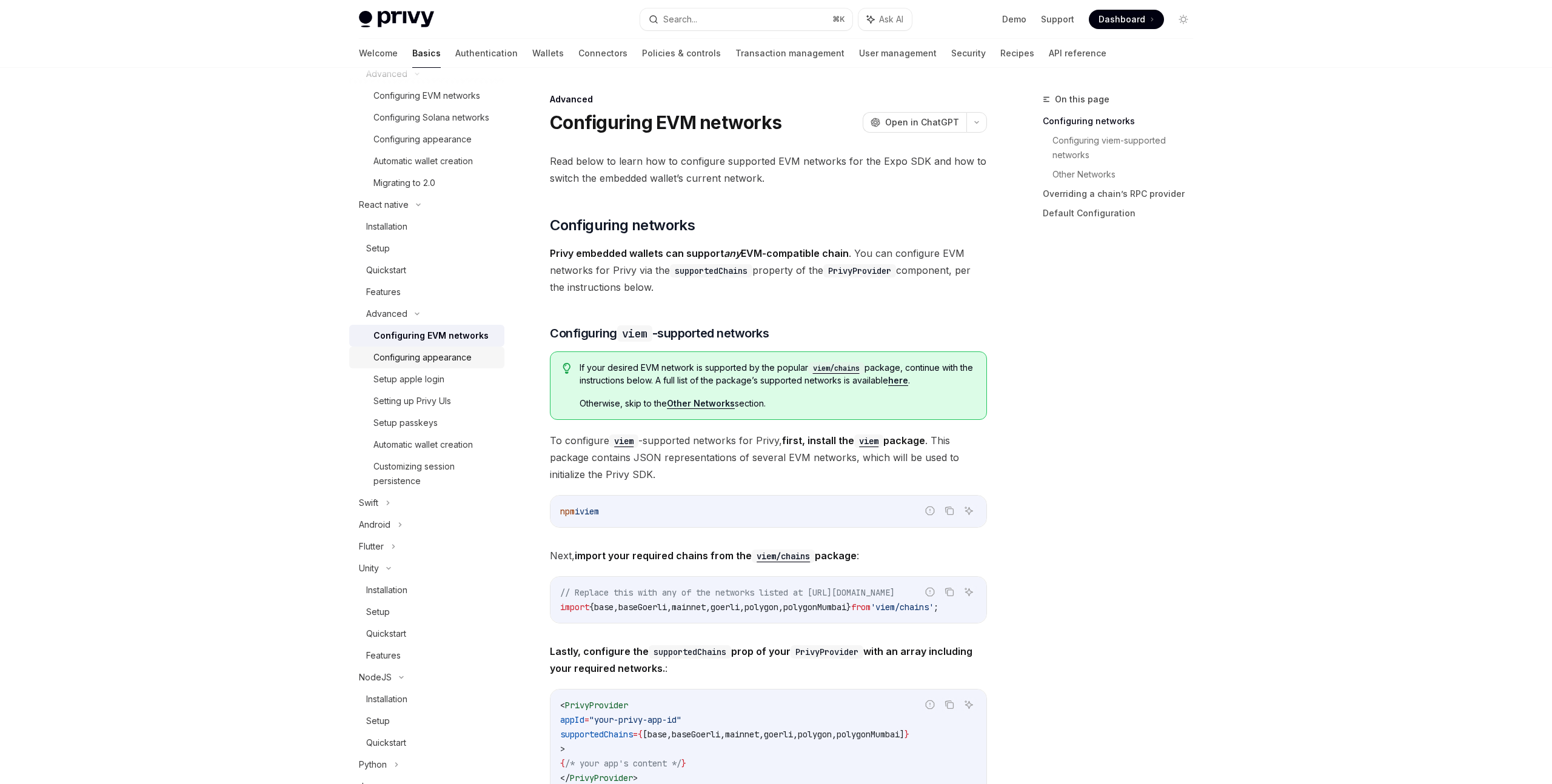
click at [445, 357] on div "Configuring appearance" at bounding box center [422, 357] width 98 height 15
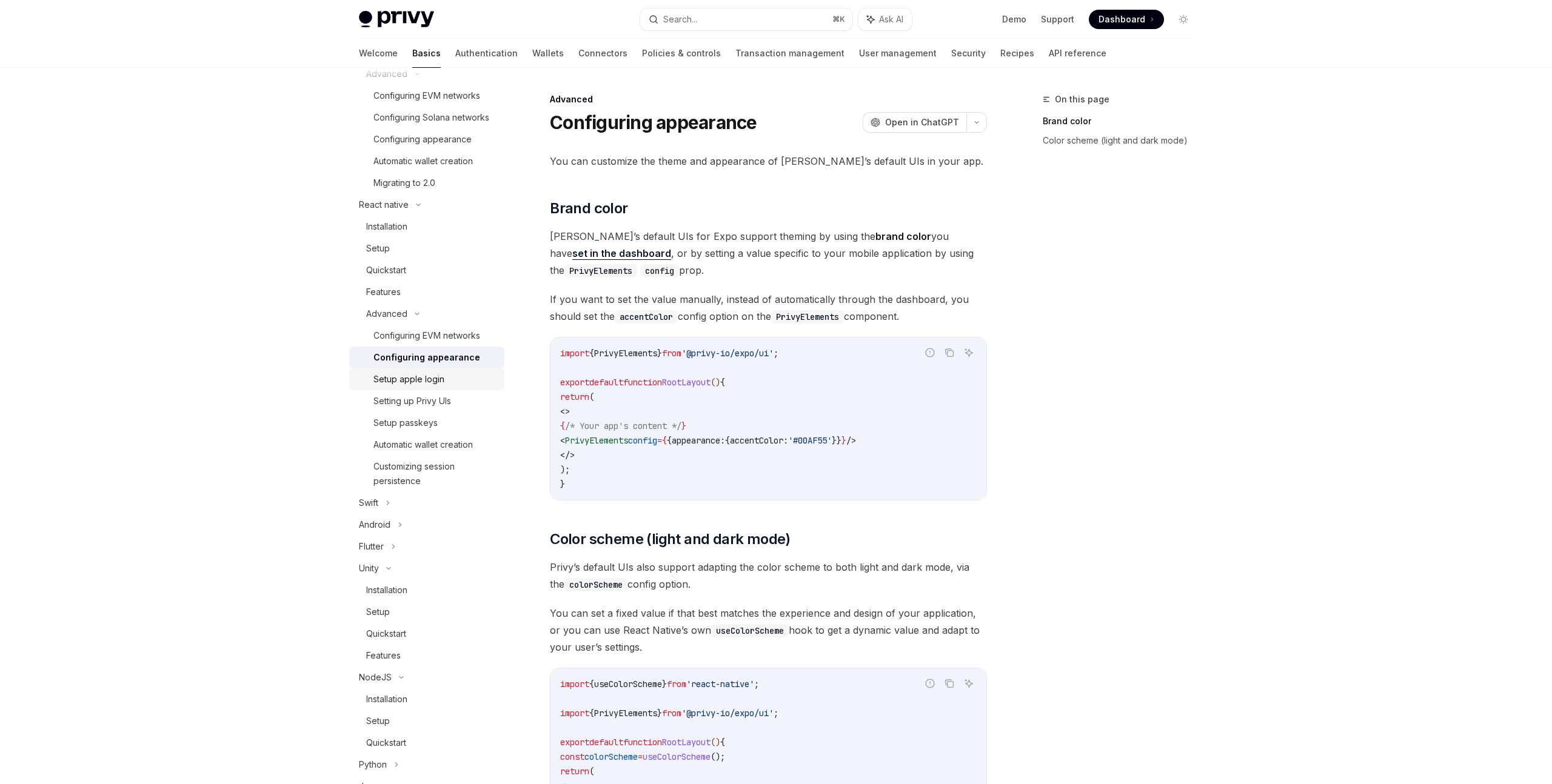
click at [473, 387] on link "Setup apple login" at bounding box center [427, 379] width 156 height 22
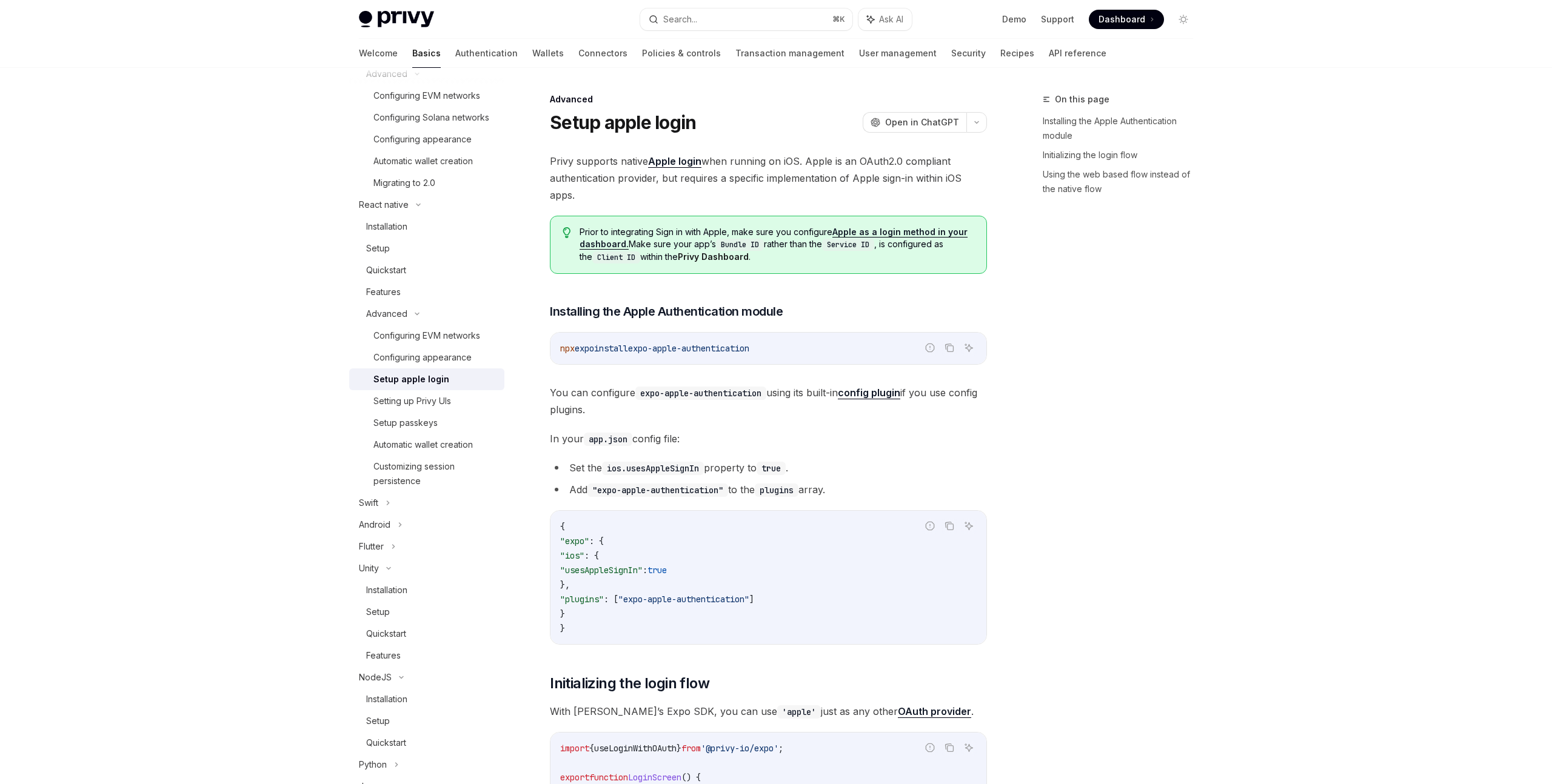
click at [474, 387] on link "Setup apple login" at bounding box center [427, 379] width 156 height 22
click at [467, 395] on div "Setting up Privy UIs" at bounding box center [435, 401] width 123 height 15
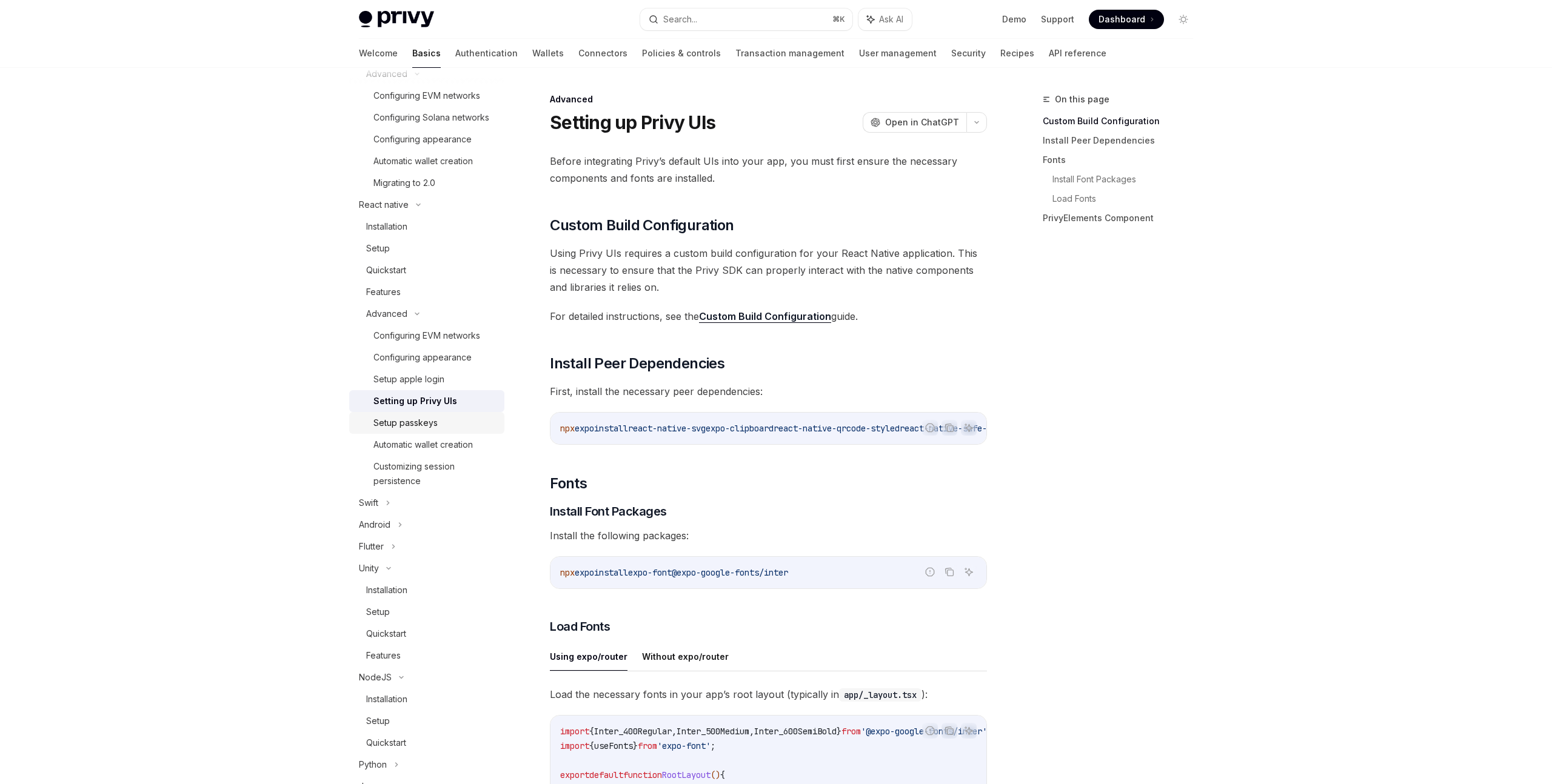
click at [434, 424] on div "Setup passkeys" at bounding box center [406, 423] width 65 height 15
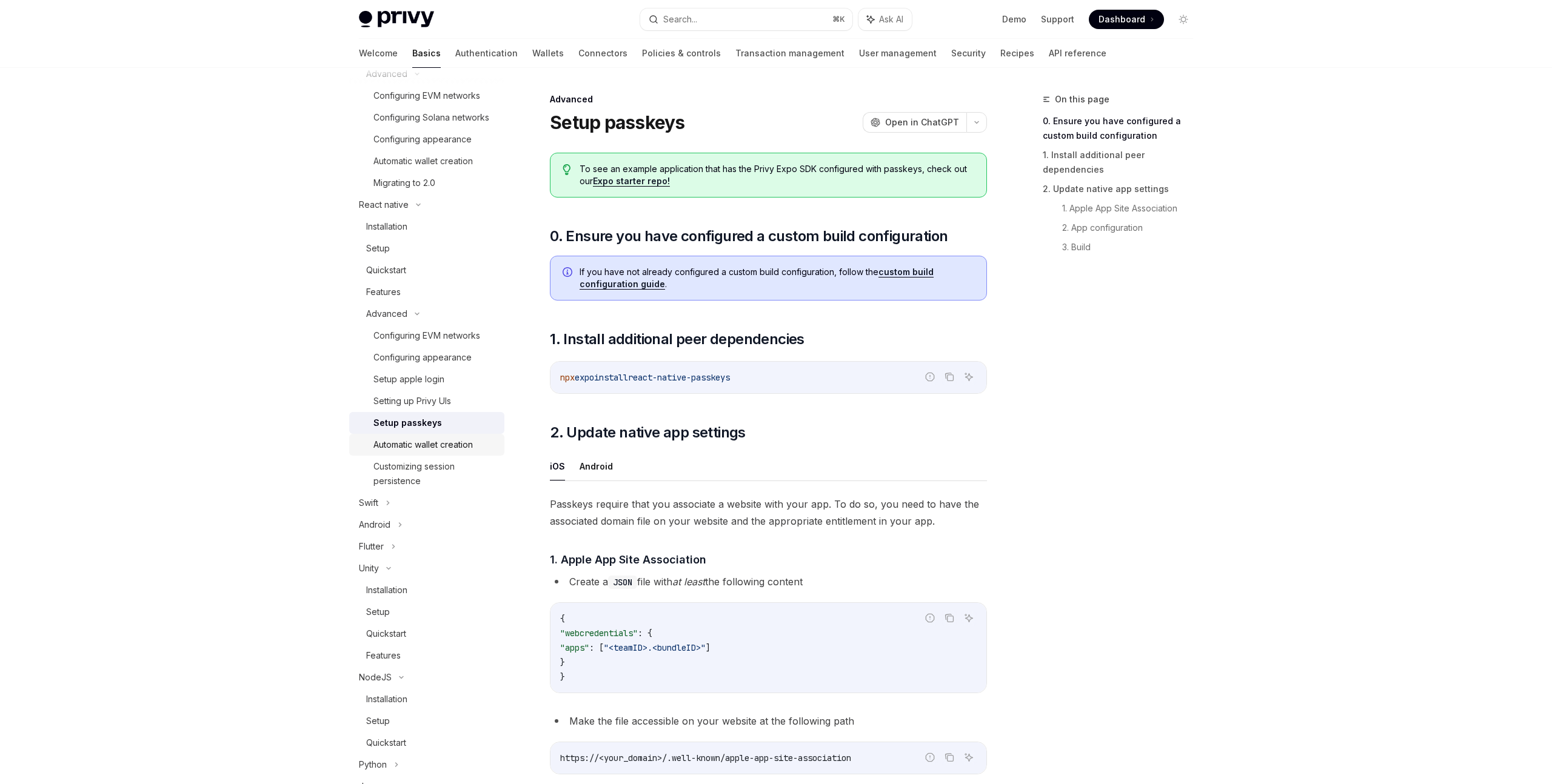
click at [442, 444] on div "Automatic wallet creation" at bounding box center [423, 445] width 100 height 15
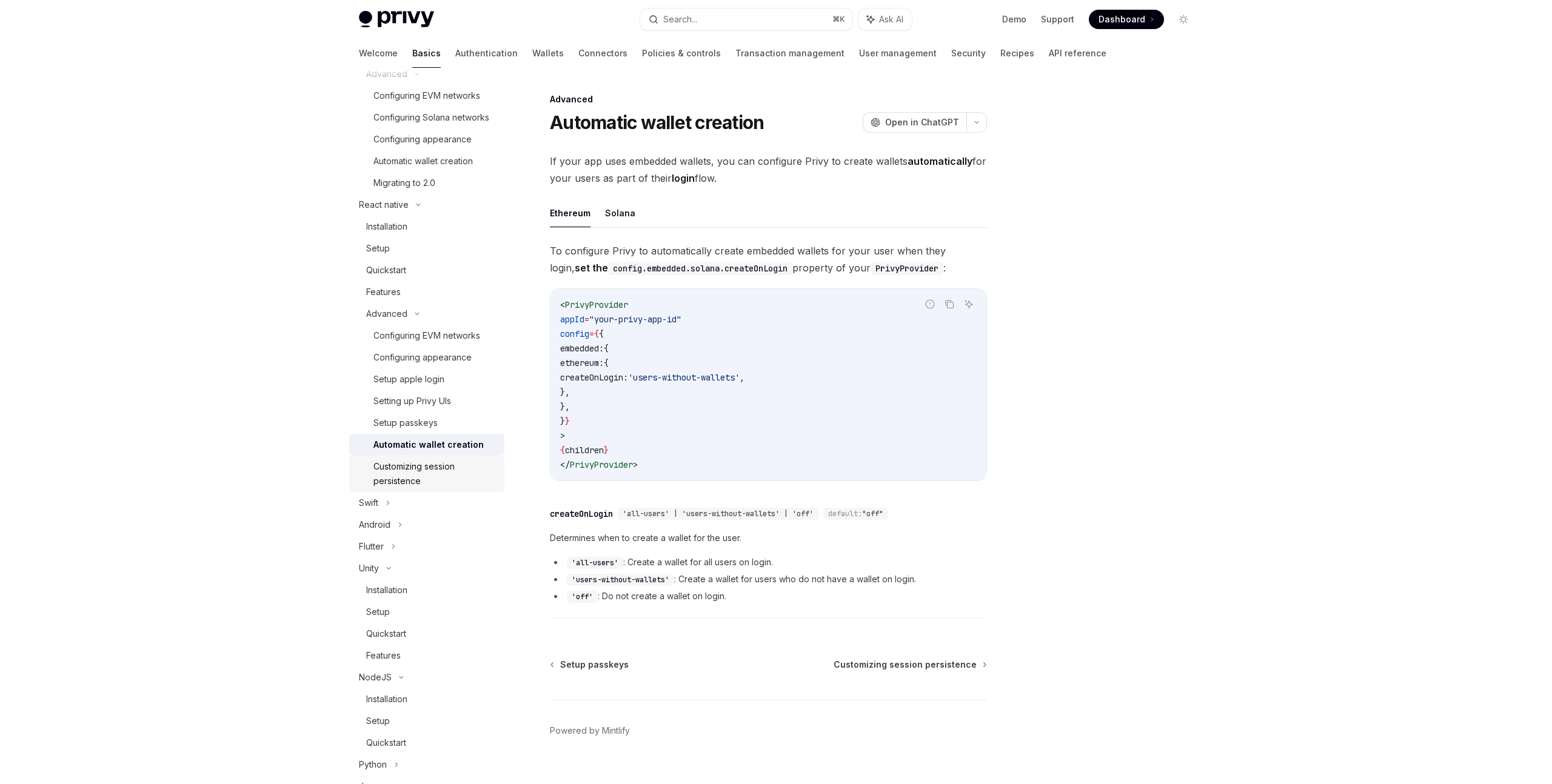
click at [442, 456] on link "Customizing session persistence" at bounding box center [427, 475] width 156 height 37
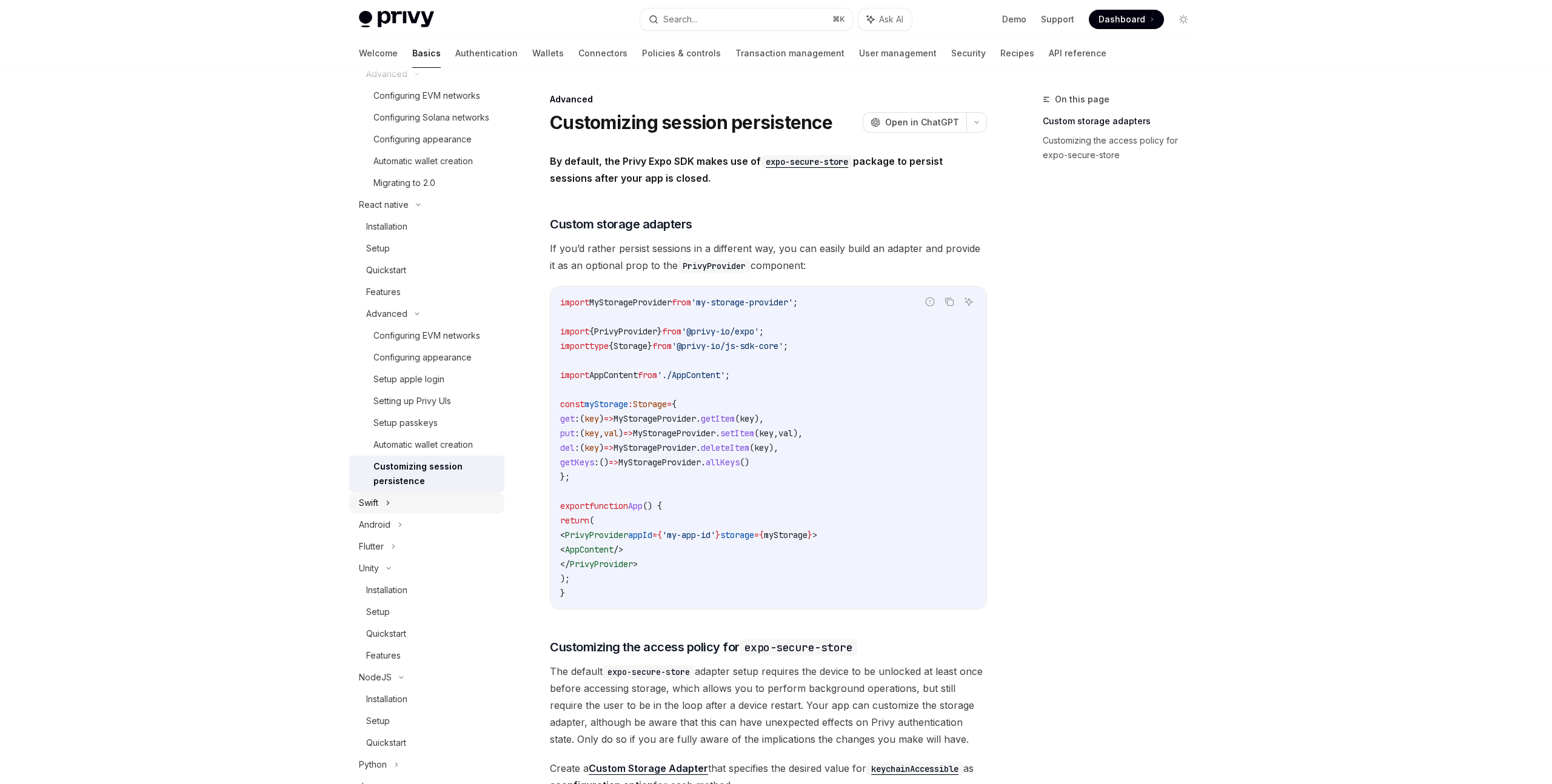
click at [412, 510] on div "Swift" at bounding box center [427, 503] width 156 height 22
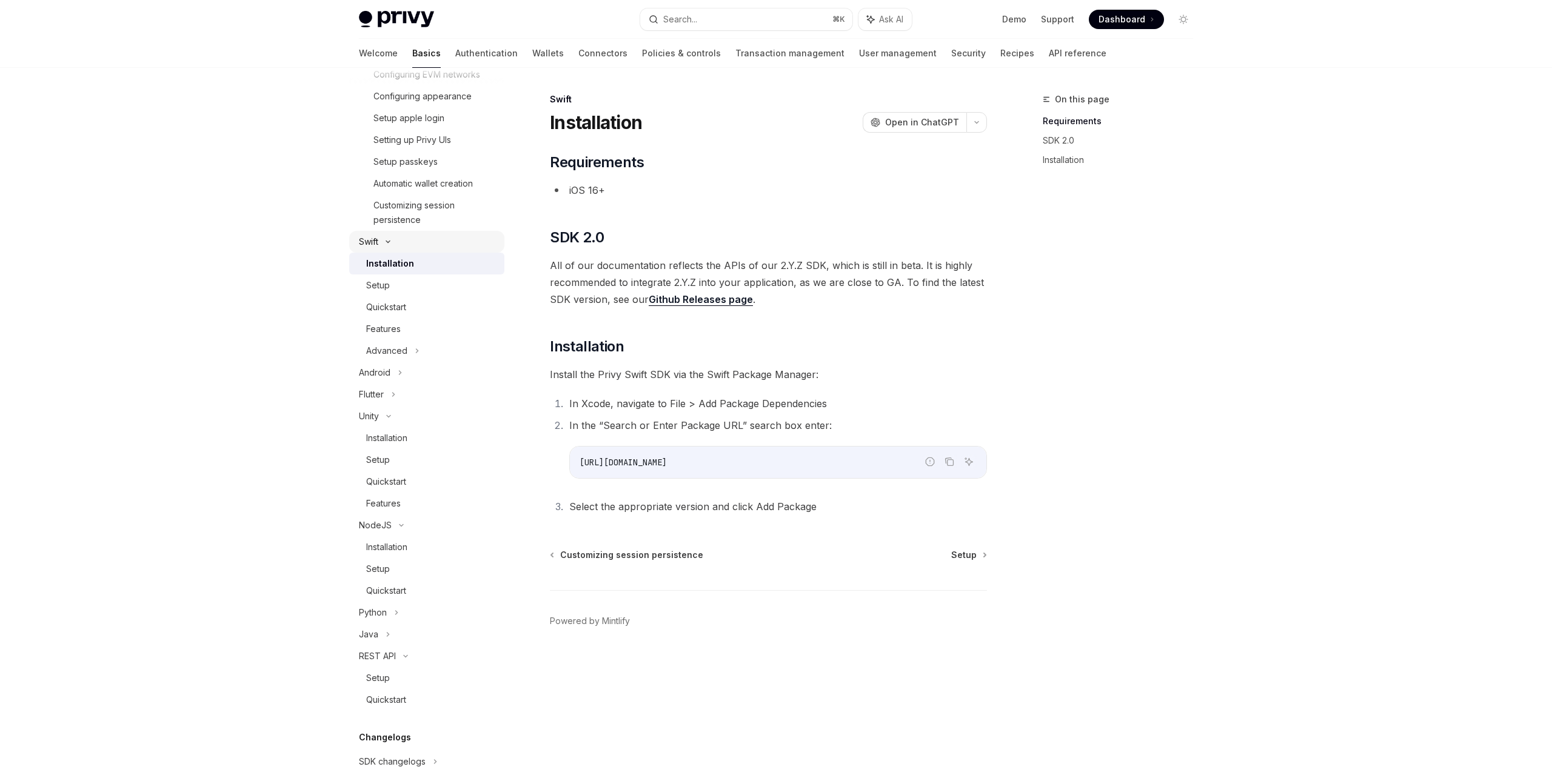
scroll to position [545, 0]
click at [411, 356] on div "Advanced" at bounding box center [427, 349] width 156 height 22
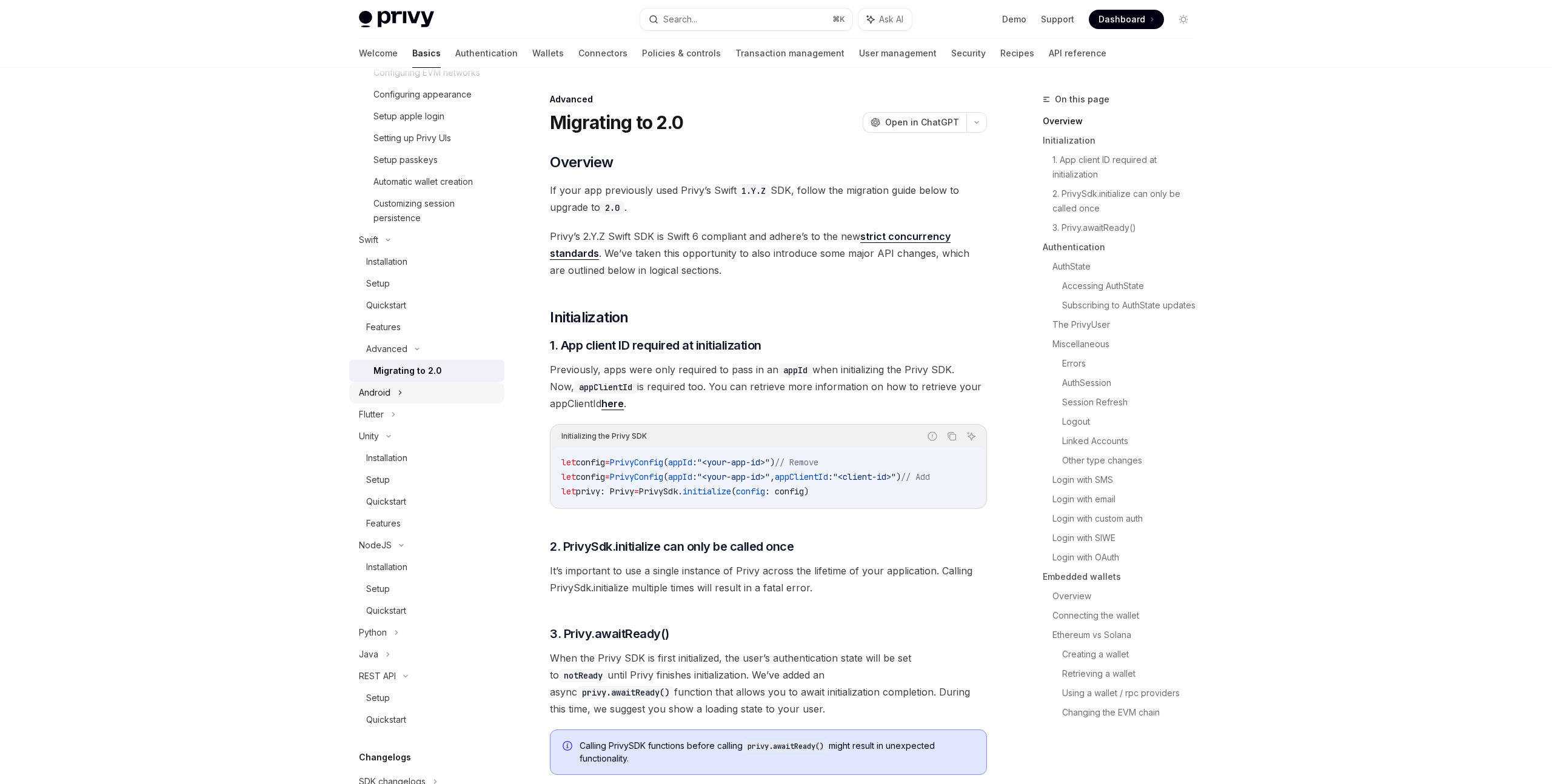
click at [403, 395] on div "Android" at bounding box center [427, 392] width 156 height 22
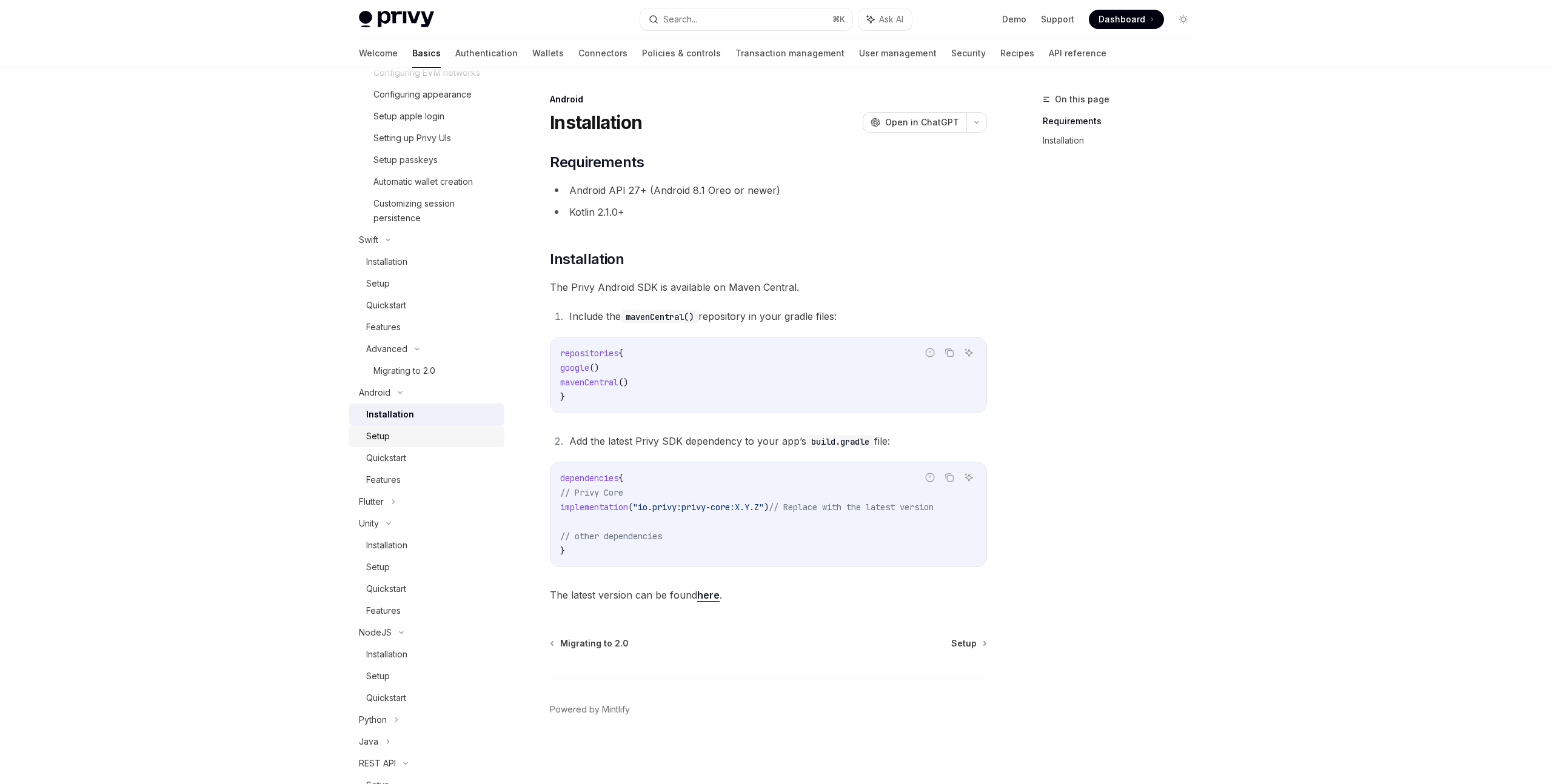
click at [402, 439] on div "Setup" at bounding box center [432, 436] width 131 height 15
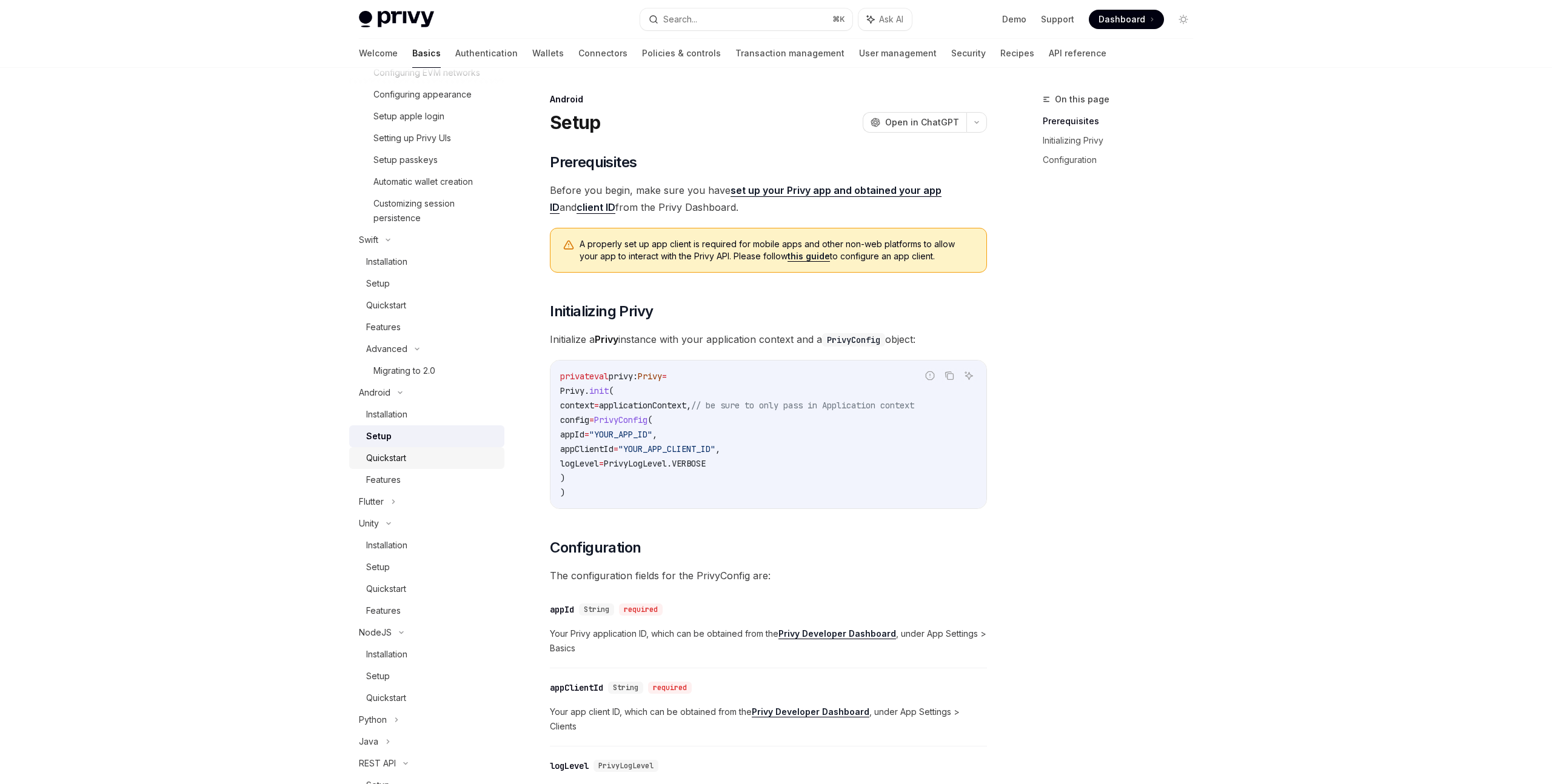
click at [402, 461] on div "Quickstart" at bounding box center [386, 458] width 40 height 15
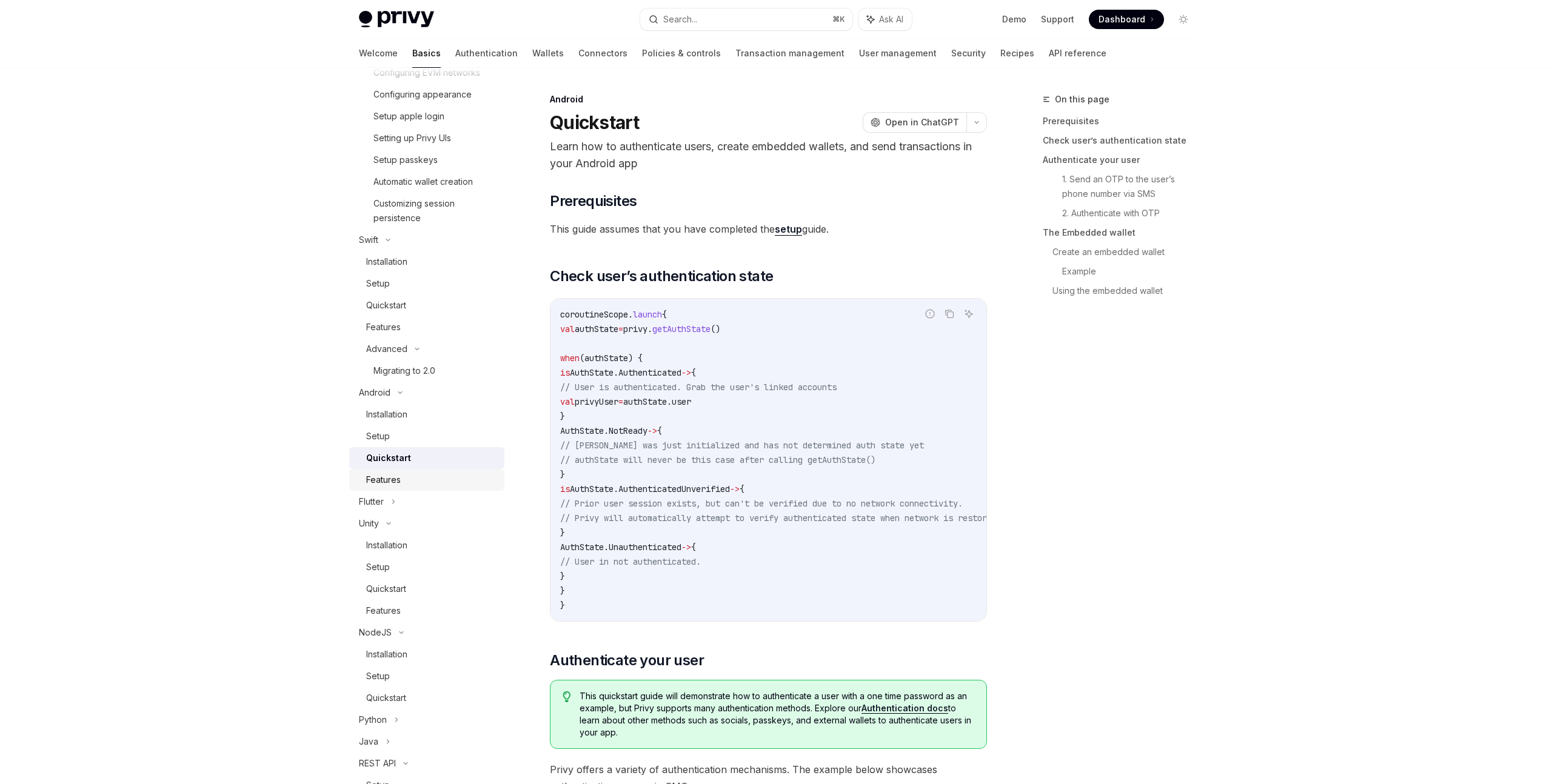
click at [402, 484] on div "Features" at bounding box center [432, 480] width 131 height 15
type textarea "*"
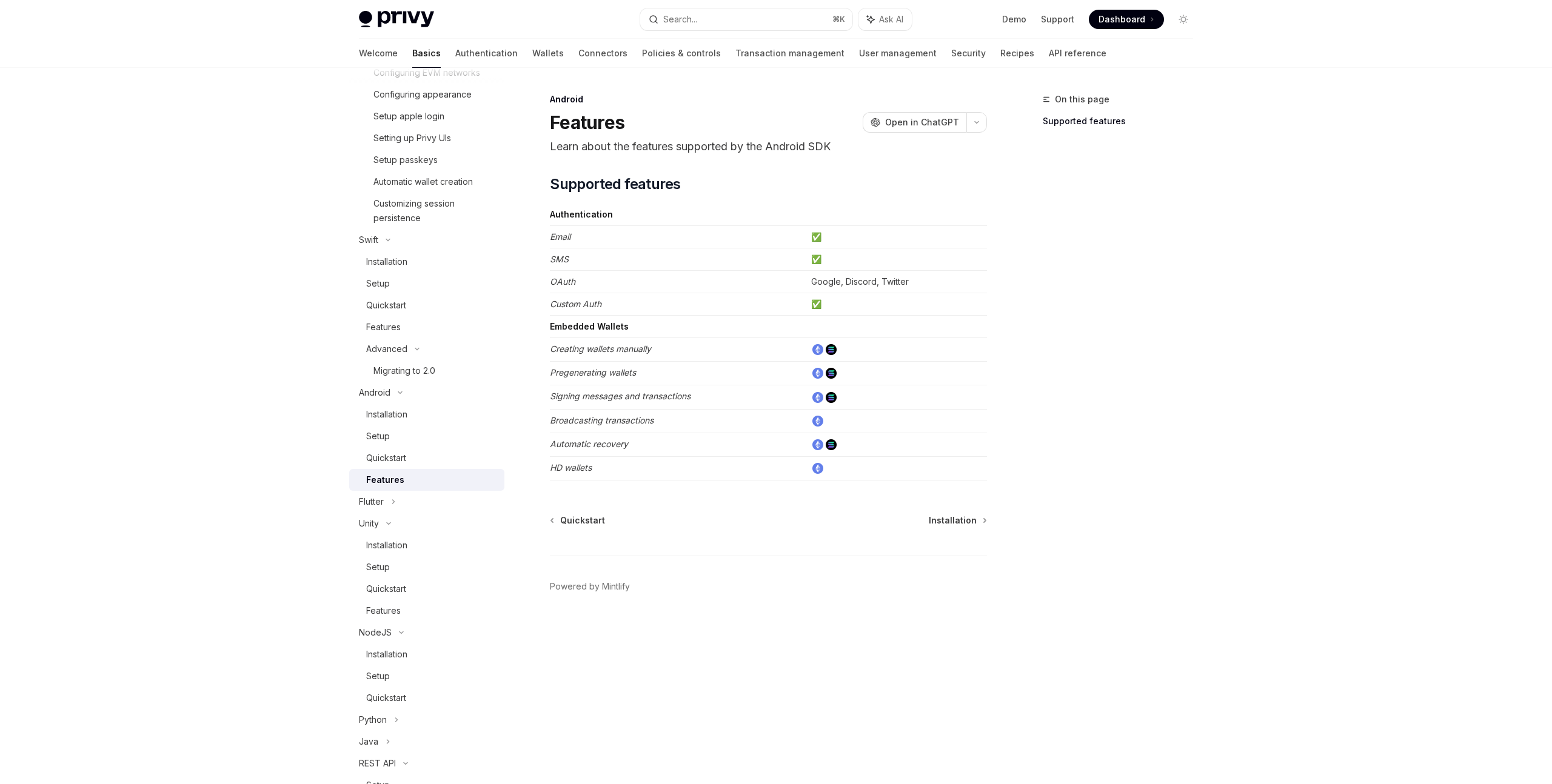
click at [1074, 399] on div "On this page Supported features" at bounding box center [1110, 438] width 184 height 692
click at [936, 462] on td at bounding box center [896, 468] width 181 height 24
drag, startPoint x: 635, startPoint y: 371, endPoint x: 551, endPoint y: 374, distance: 84.1
click at [551, 374] on em "Pregenerating wallets" at bounding box center [593, 372] width 86 height 10
click at [749, 136] on header "Android Features OpenAI Open in ChatGPT Learn about the features supported by t…" at bounding box center [769, 124] width 437 height 62
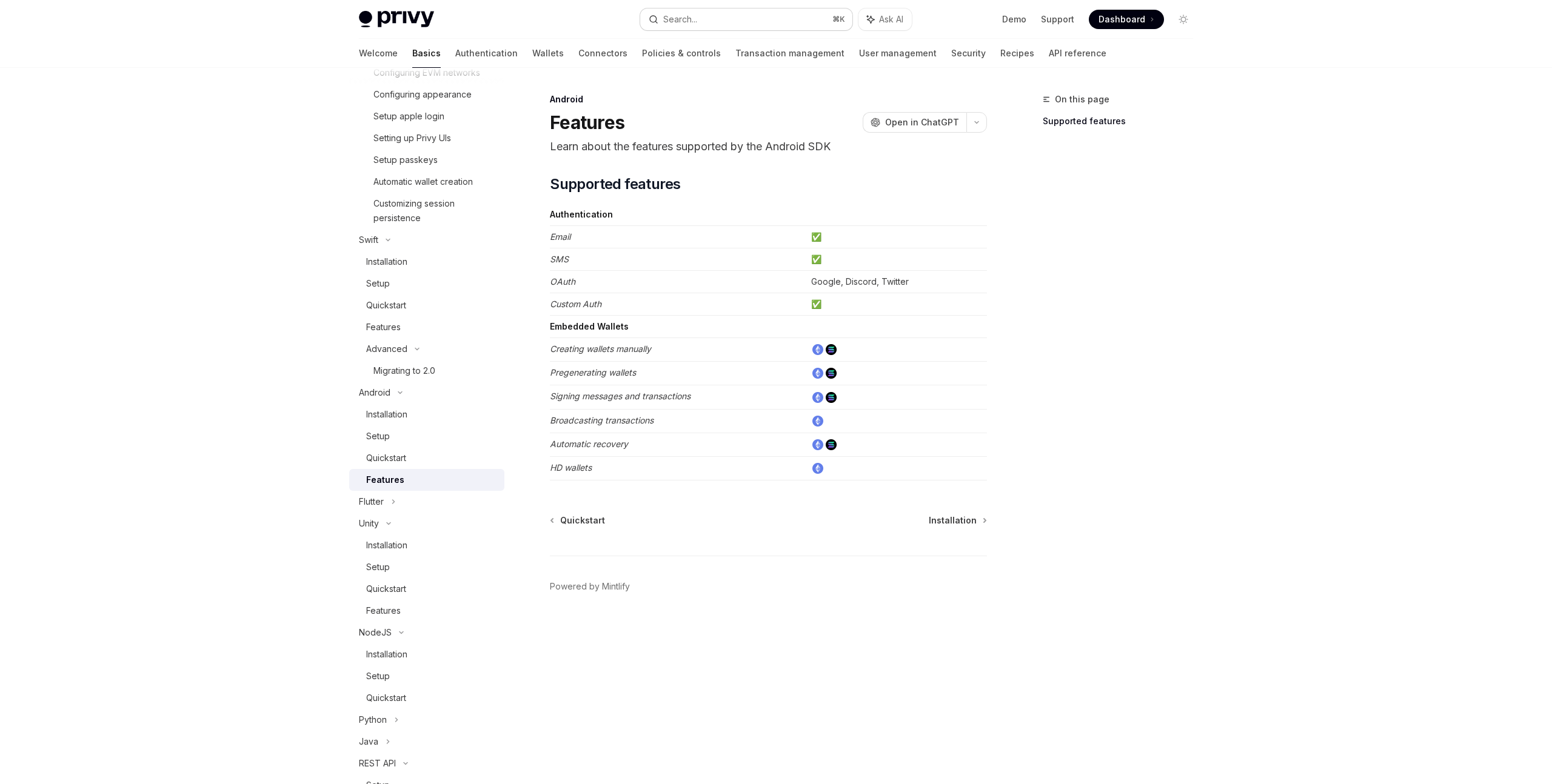
click at [745, 15] on button "Search... ⌘ K" at bounding box center [746, 19] width 212 height 22
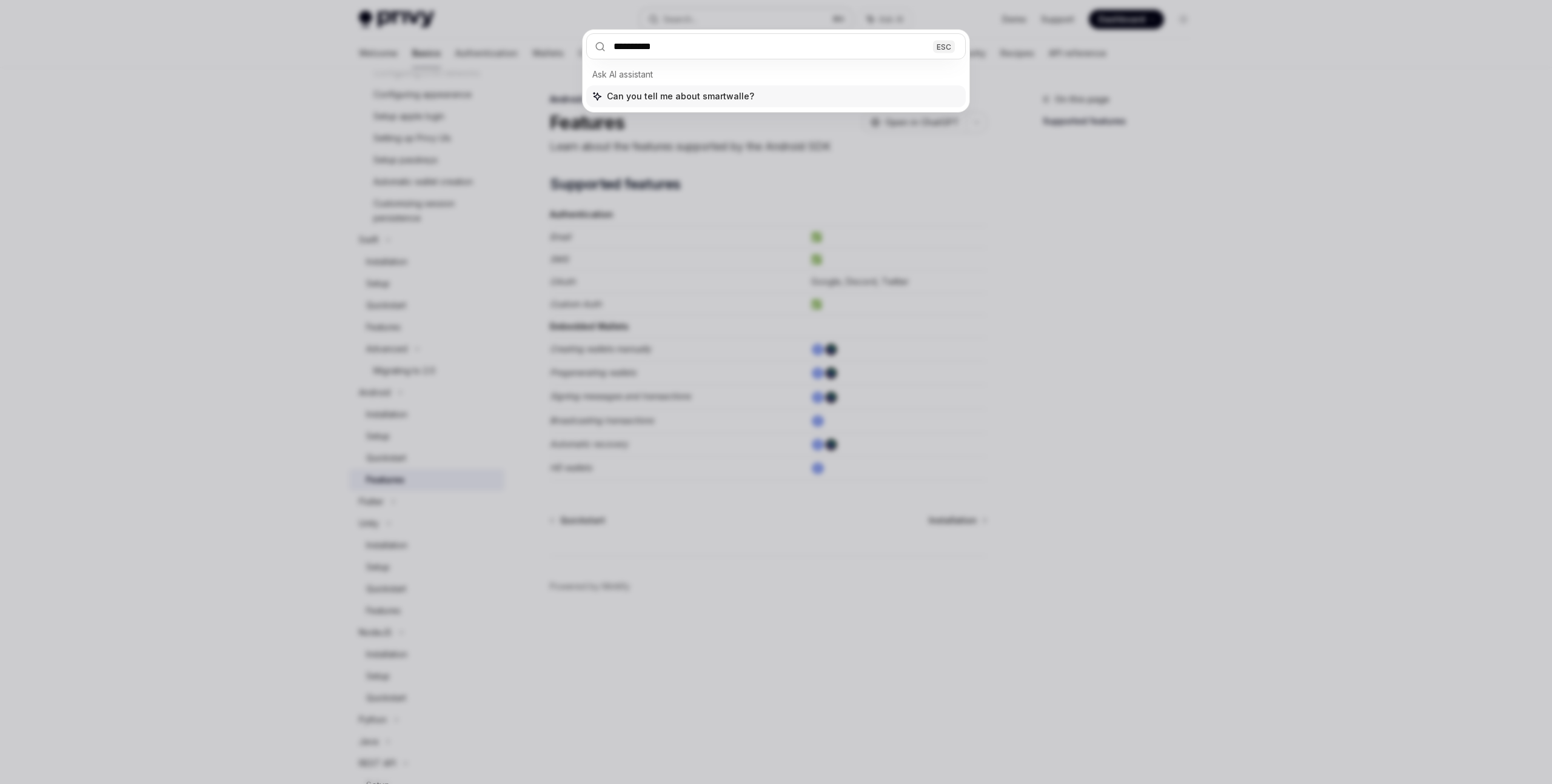
type input "**********"
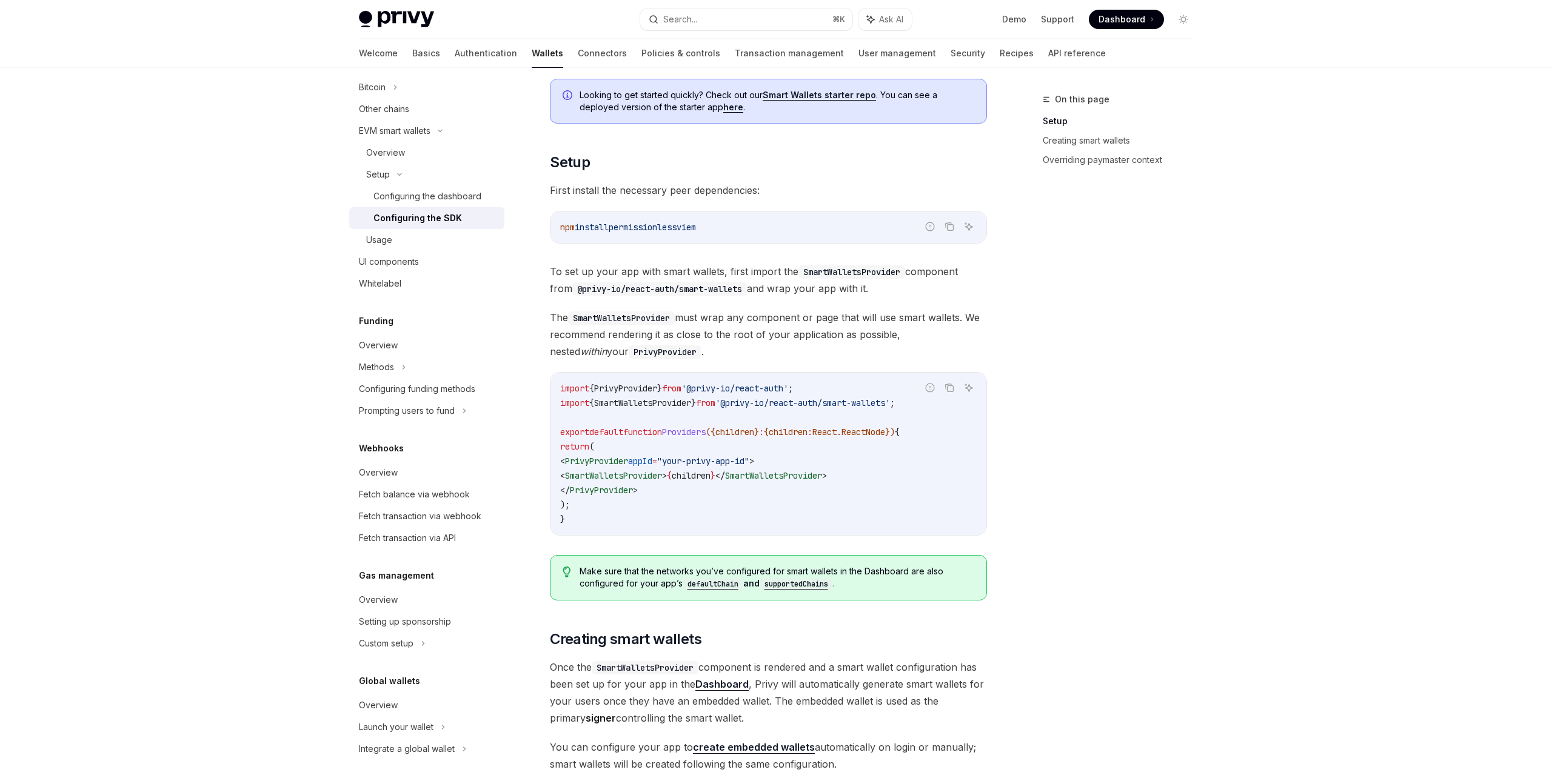
scroll to position [177, 0]
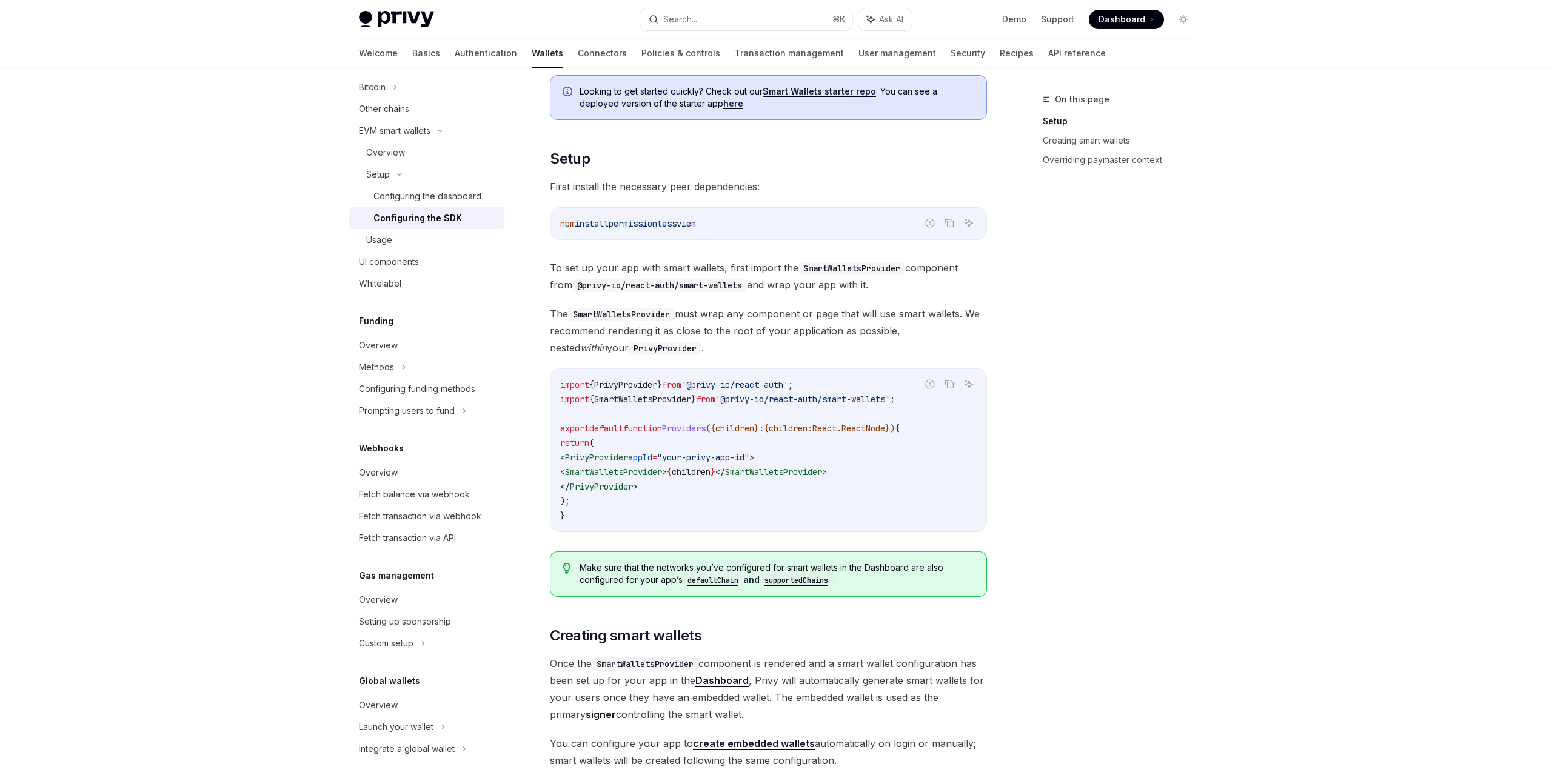
click at [662, 468] on span "SmartWalletsProvider" at bounding box center [613, 472] width 97 height 10
copy span "SmartWalletsProvider"
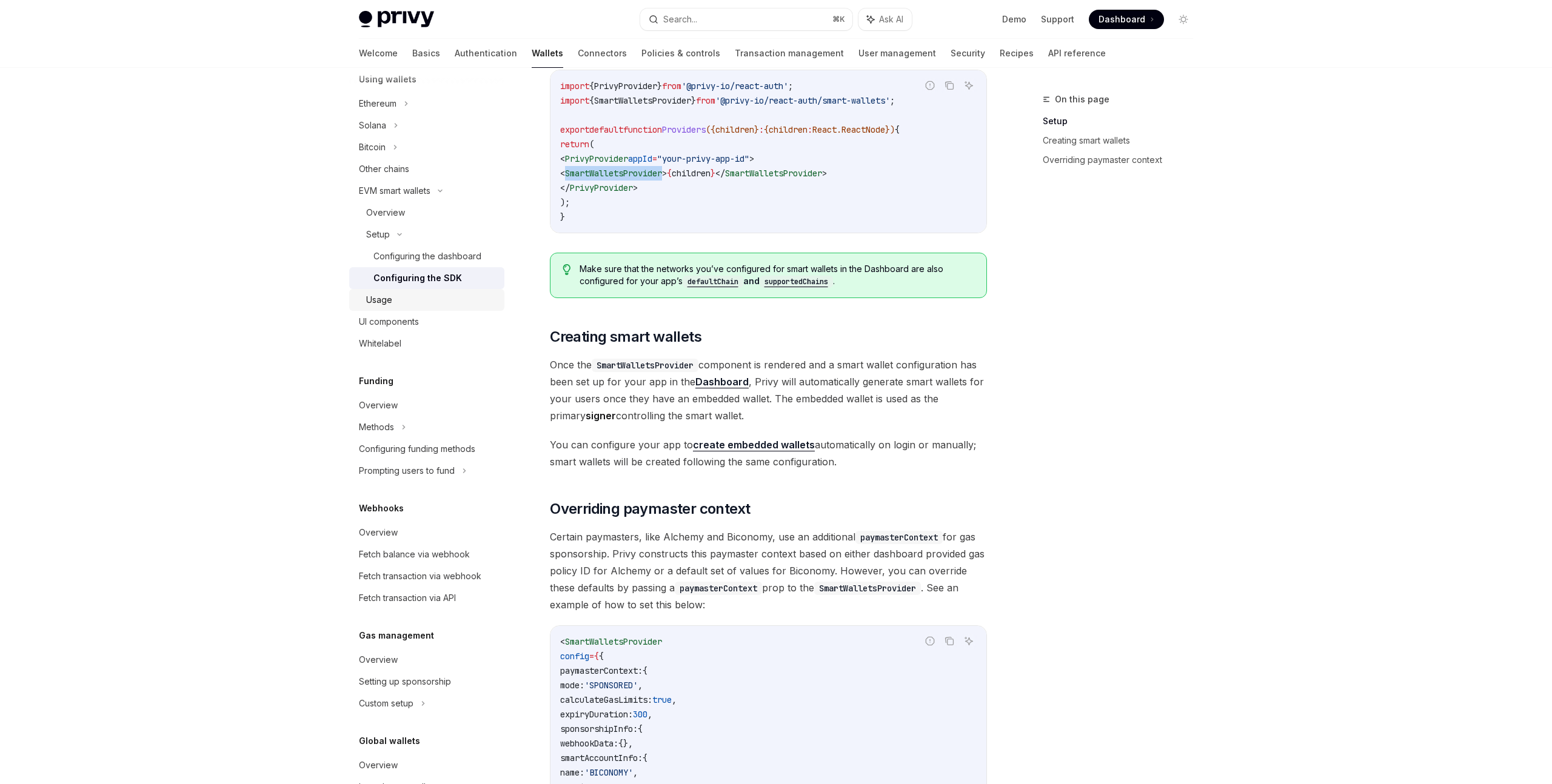
scroll to position [307, 0]
click at [410, 211] on div "Overview" at bounding box center [432, 212] width 131 height 15
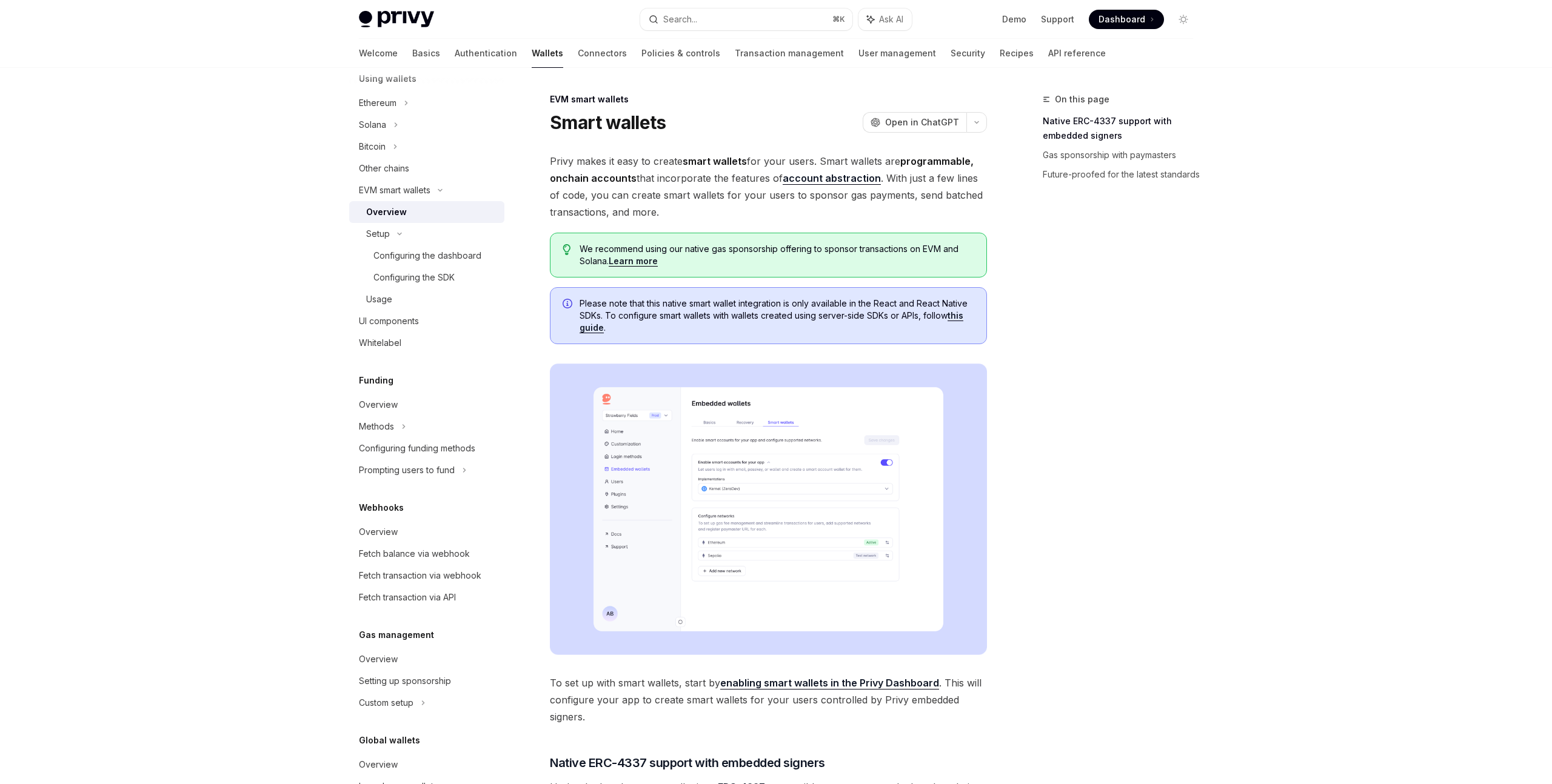
click at [993, 203] on div "On this page Native ERC-4337 support with embedded signers Gas sponsorship with…" at bounding box center [776, 760] width 853 height 1384
click at [1022, 278] on div "On this page Native ERC-4337 support with embedded signers Gas sponsorship with…" at bounding box center [1110, 438] width 184 height 692
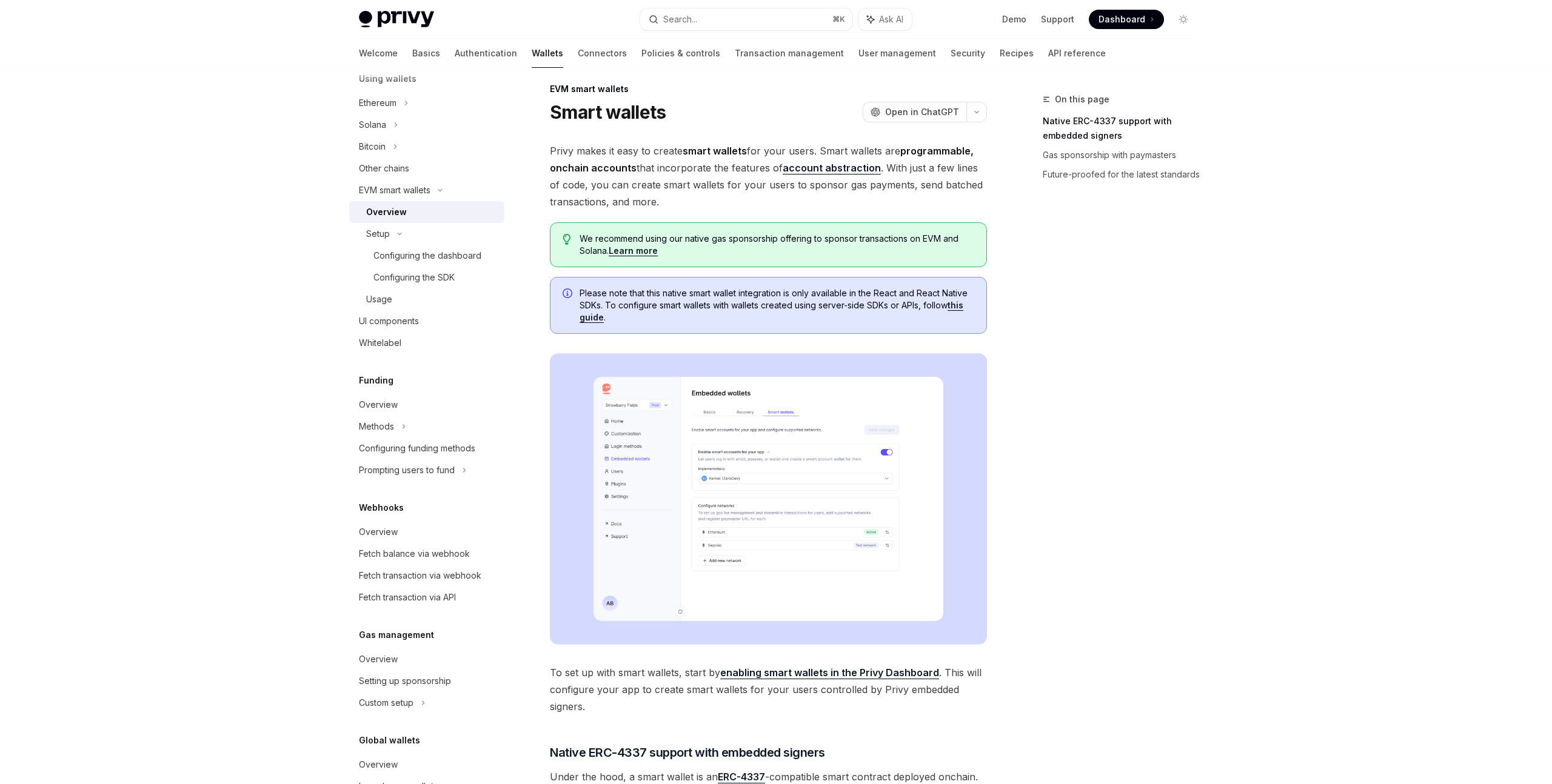
scroll to position [11, 0]
click at [642, 250] on link "Learn more" at bounding box center [633, 249] width 49 height 10
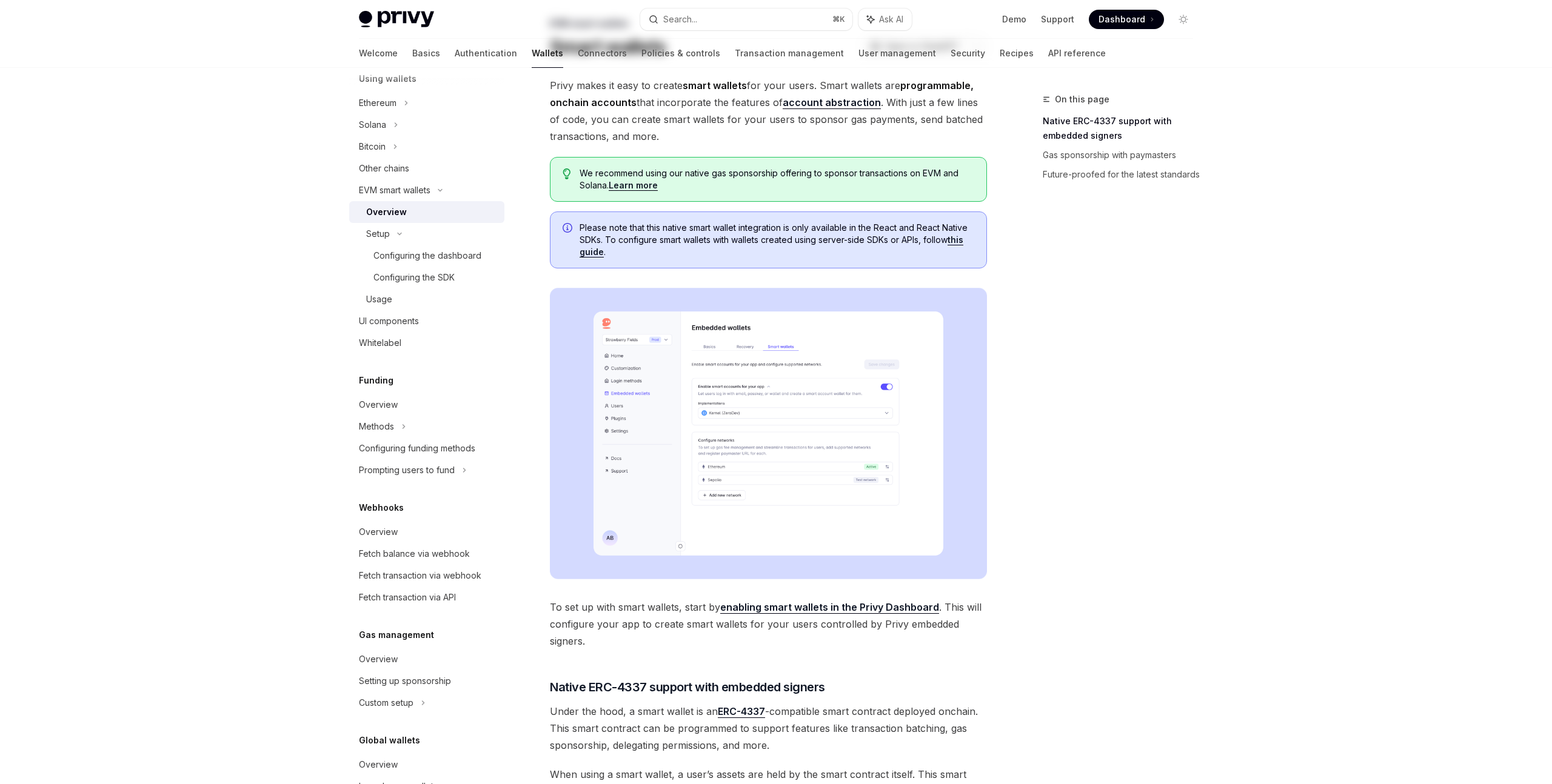
scroll to position [0, 0]
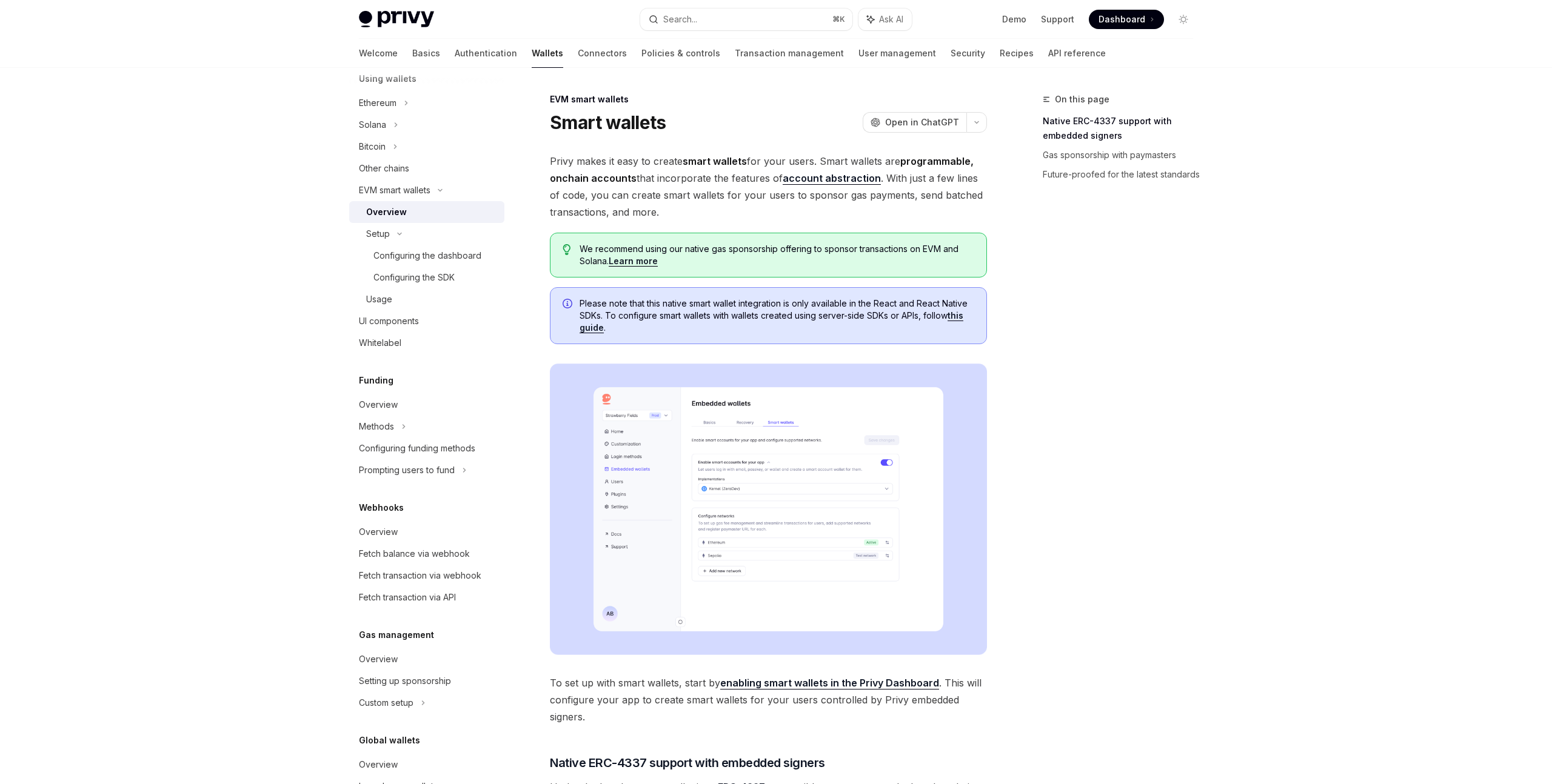
click at [806, 275] on div "We recommend using our native gas sponsorship offering to sponsor transactions …" at bounding box center [769, 254] width 437 height 45
click at [617, 262] on link "Learn more" at bounding box center [633, 261] width 49 height 10
click at [621, 262] on link "Learn more" at bounding box center [633, 261] width 49 height 10
click at [377, 302] on div "Usage" at bounding box center [379, 299] width 26 height 15
type textarea "*"
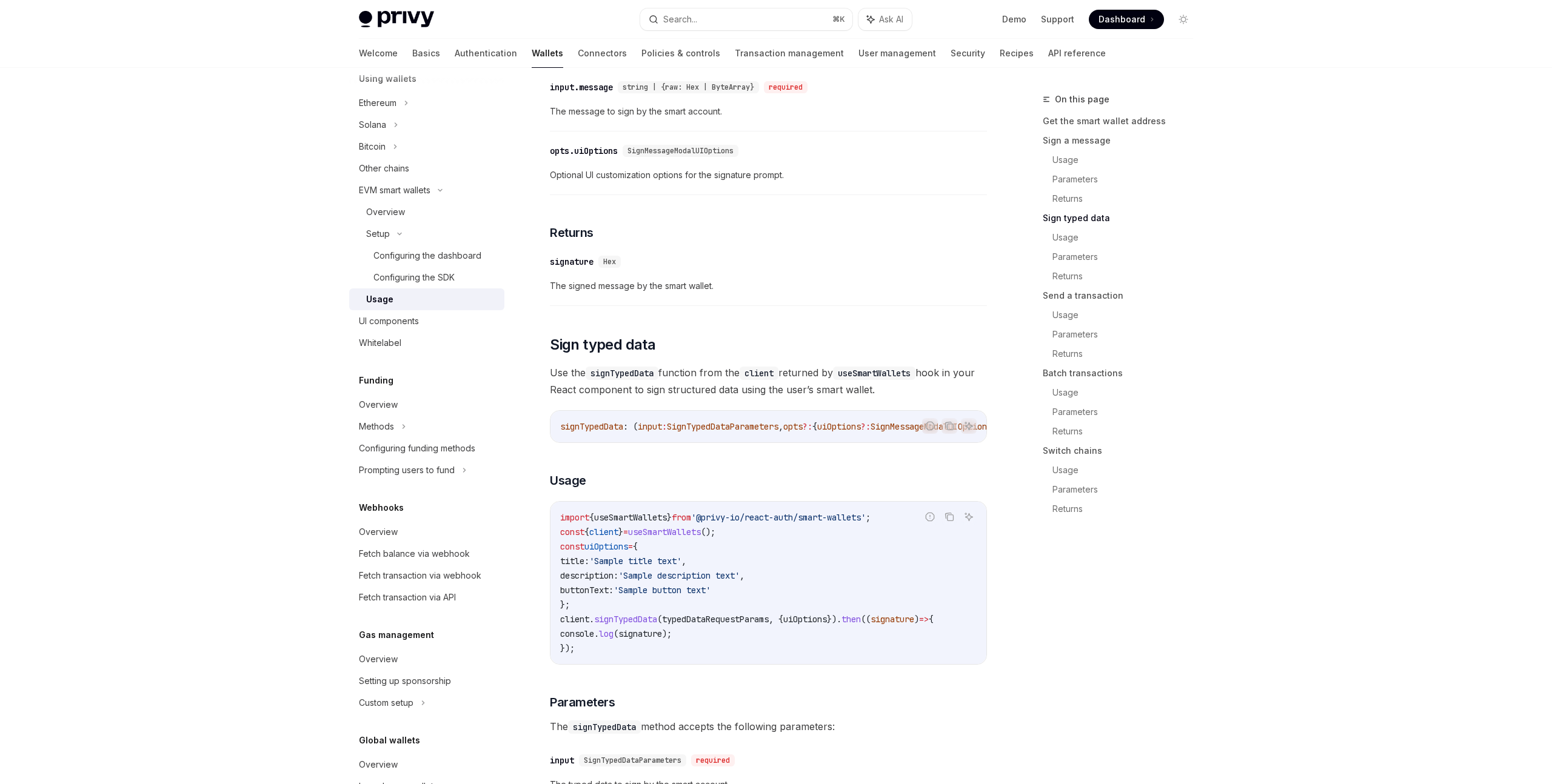
scroll to position [1148, 0]
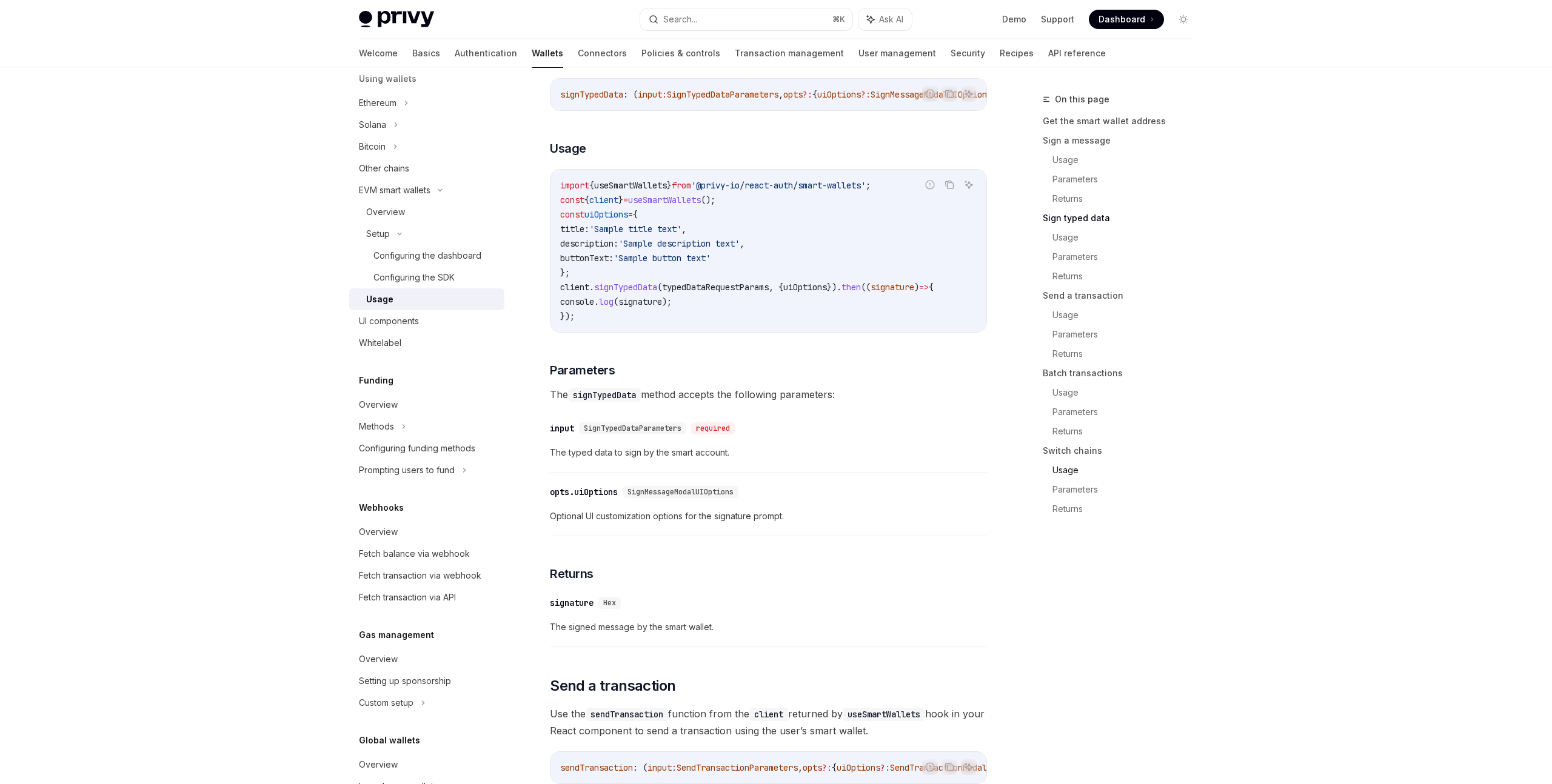
click at [1069, 469] on link "Usage" at bounding box center [1128, 470] width 150 height 19
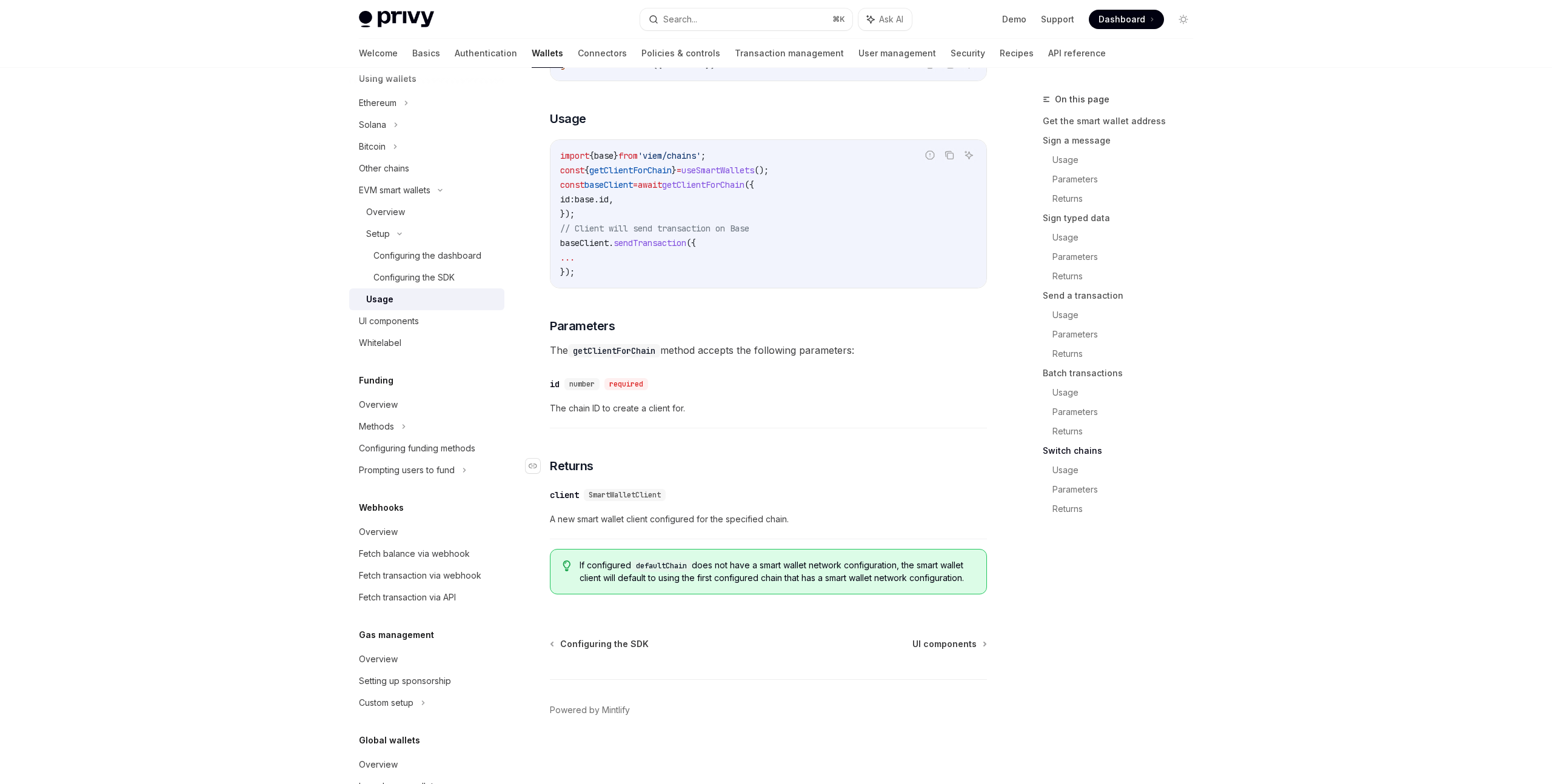
scroll to position [3407, 0]
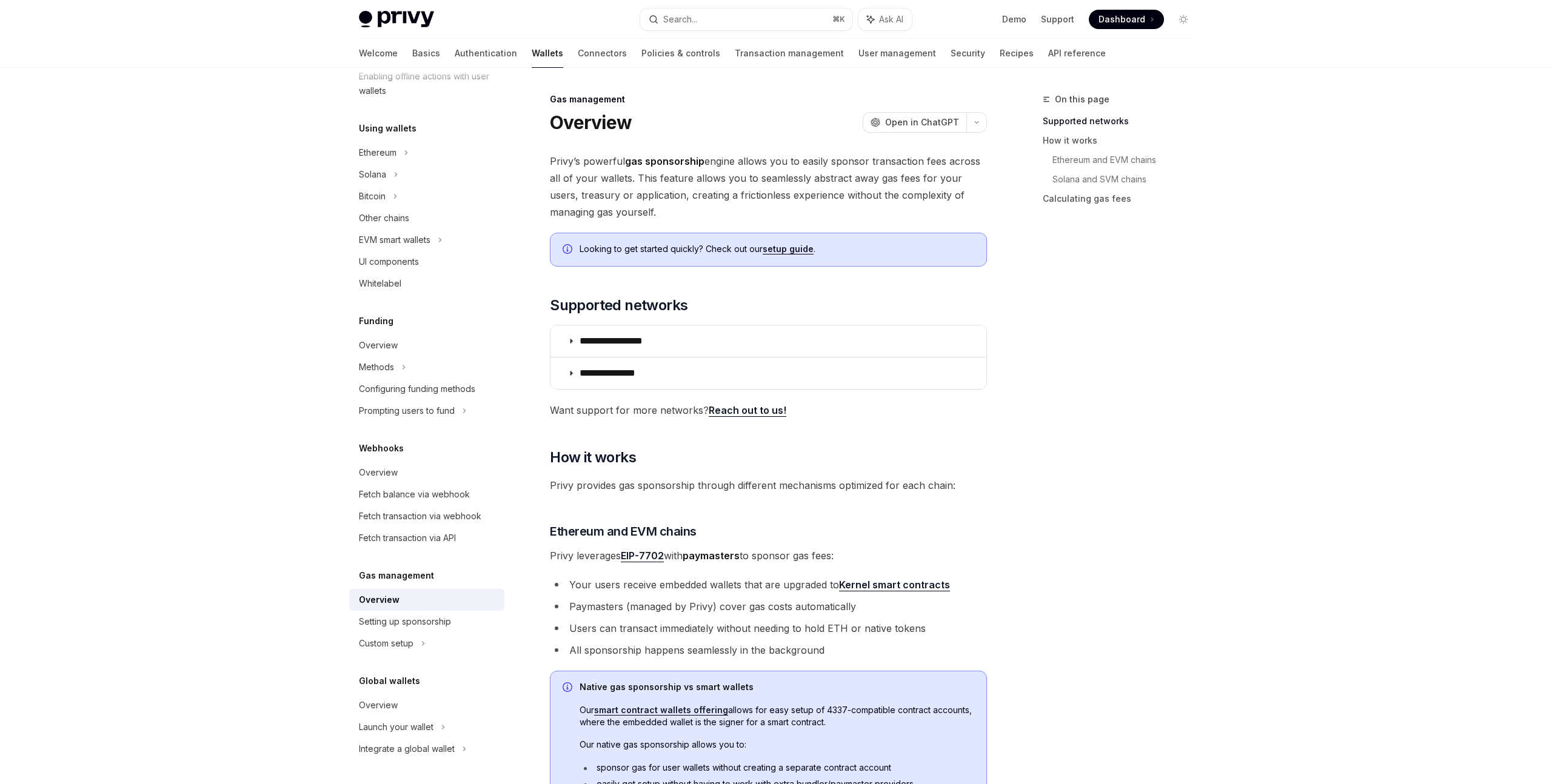
scroll to position [1, 0]
click at [800, 331] on summary "**********" at bounding box center [769, 341] width 436 height 31
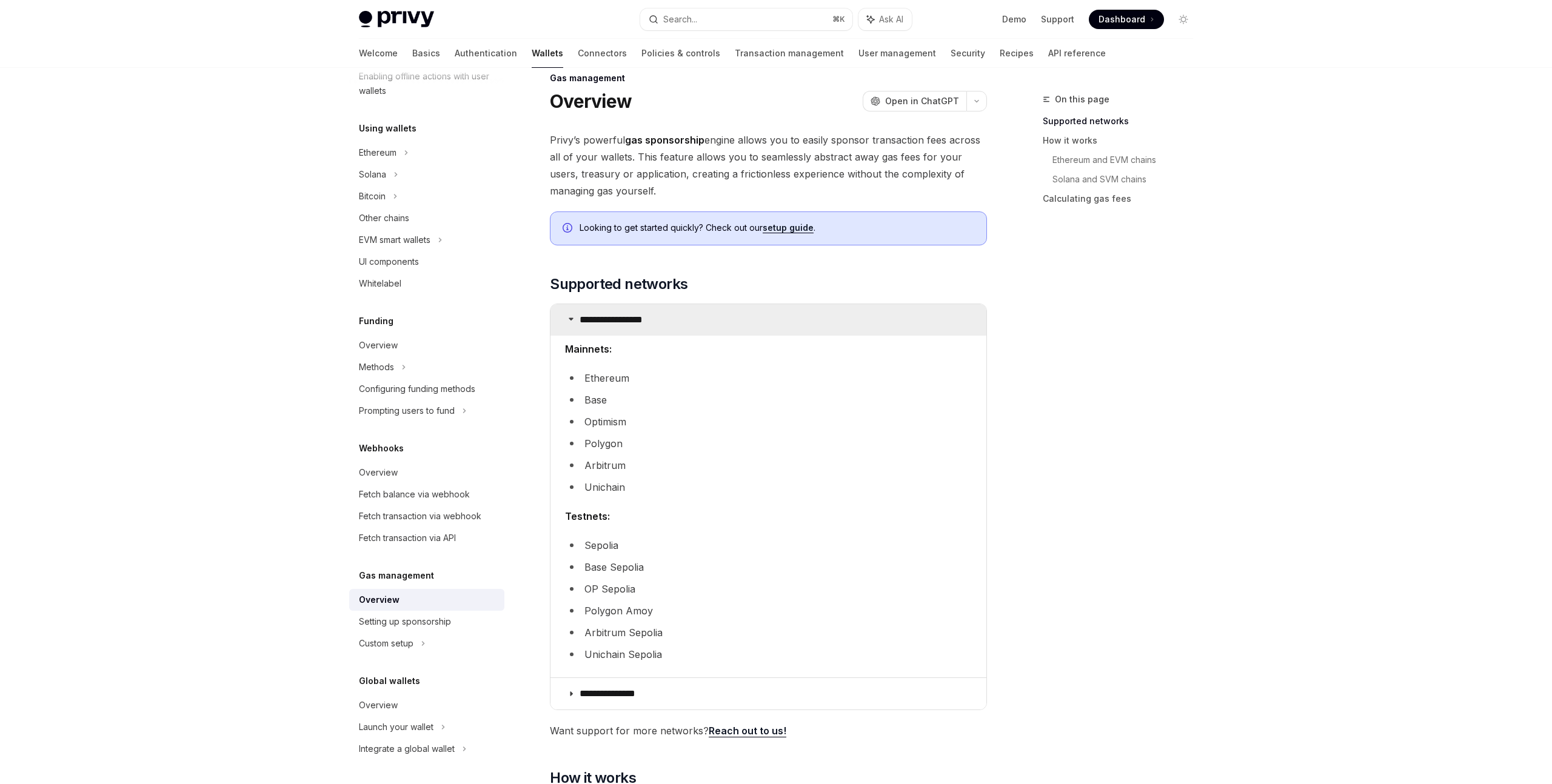
scroll to position [203, 0]
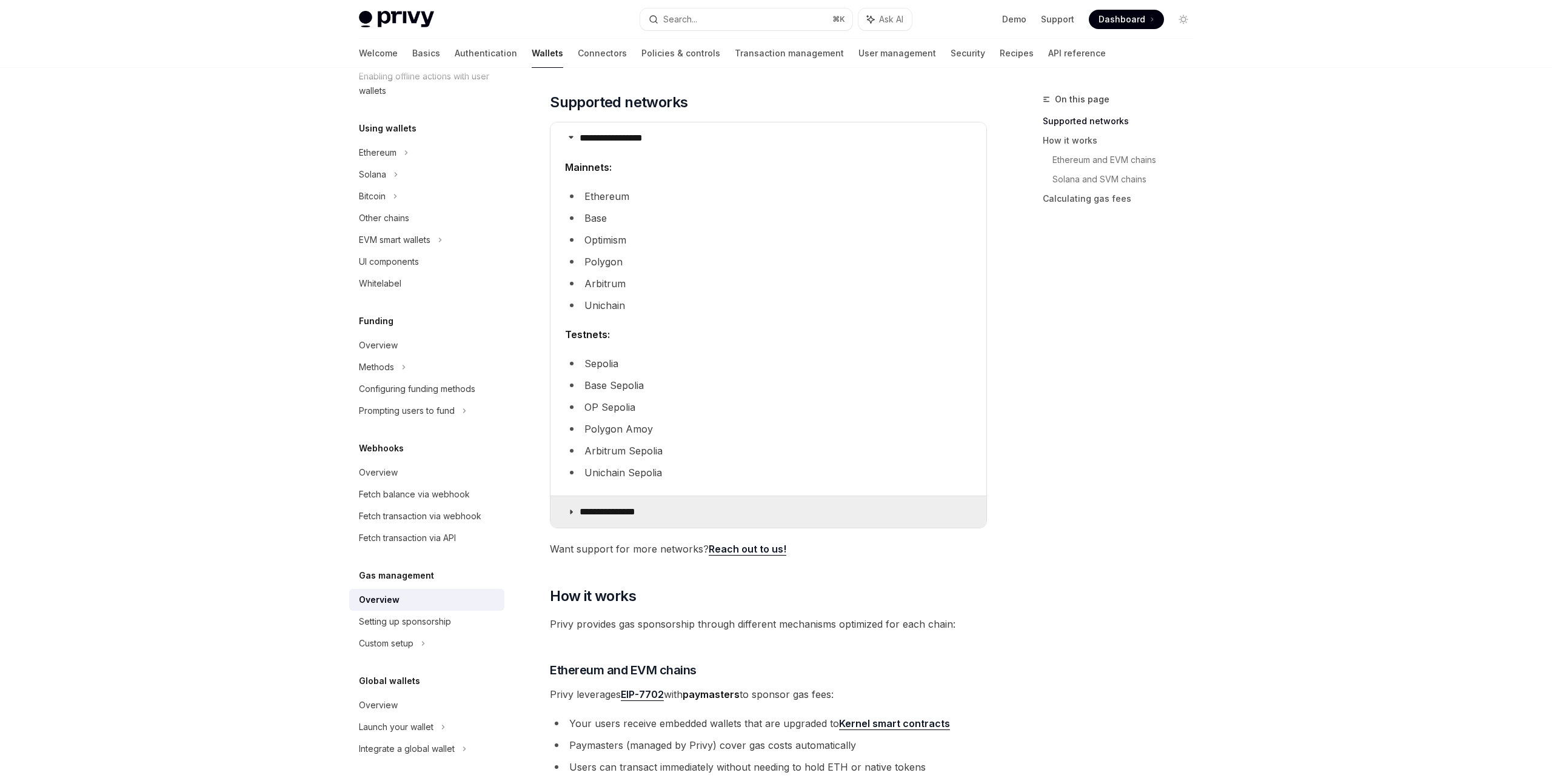
click at [679, 501] on summary "**********" at bounding box center [769, 512] width 436 height 31
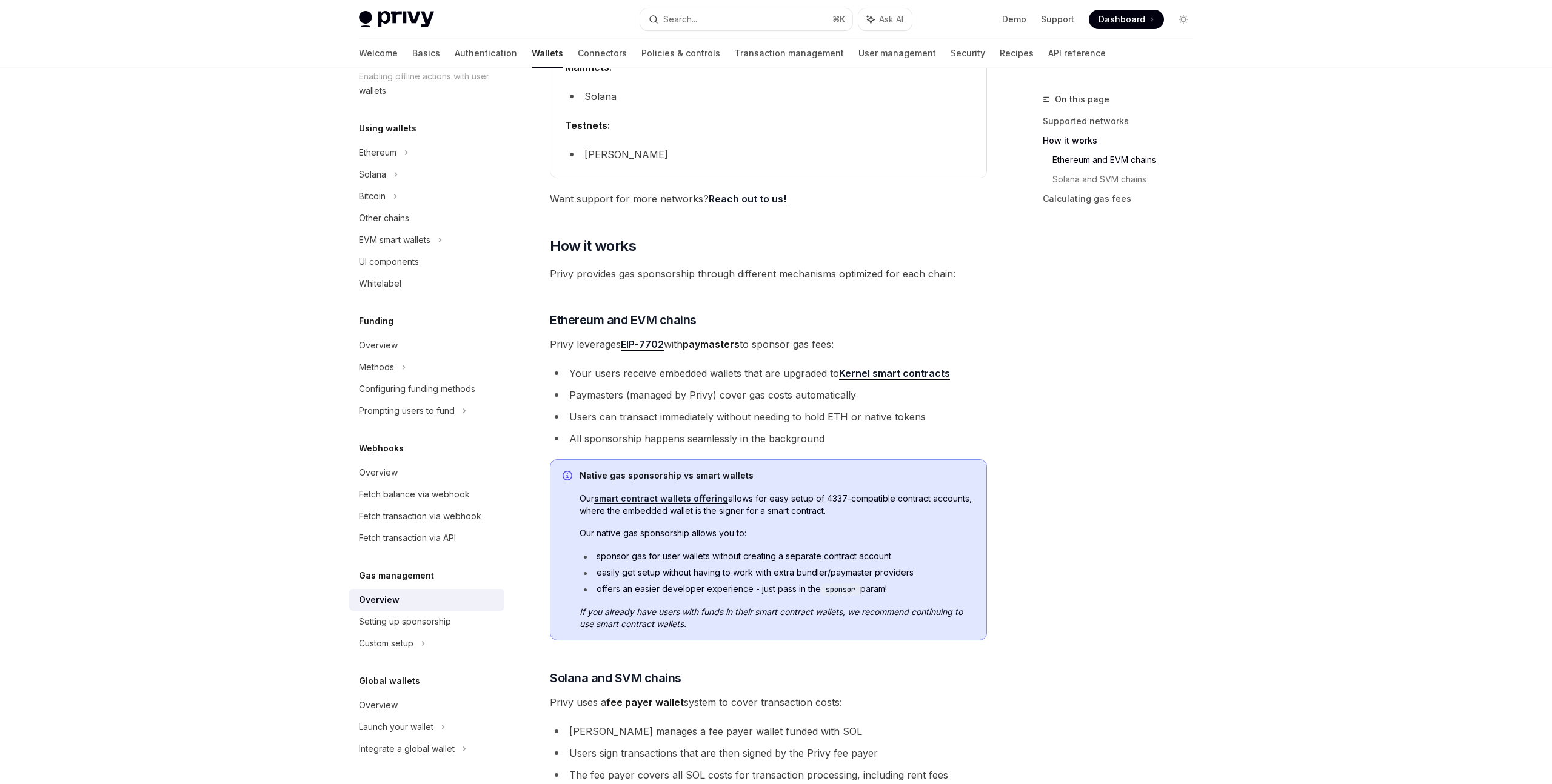
scroll to position [767, 0]
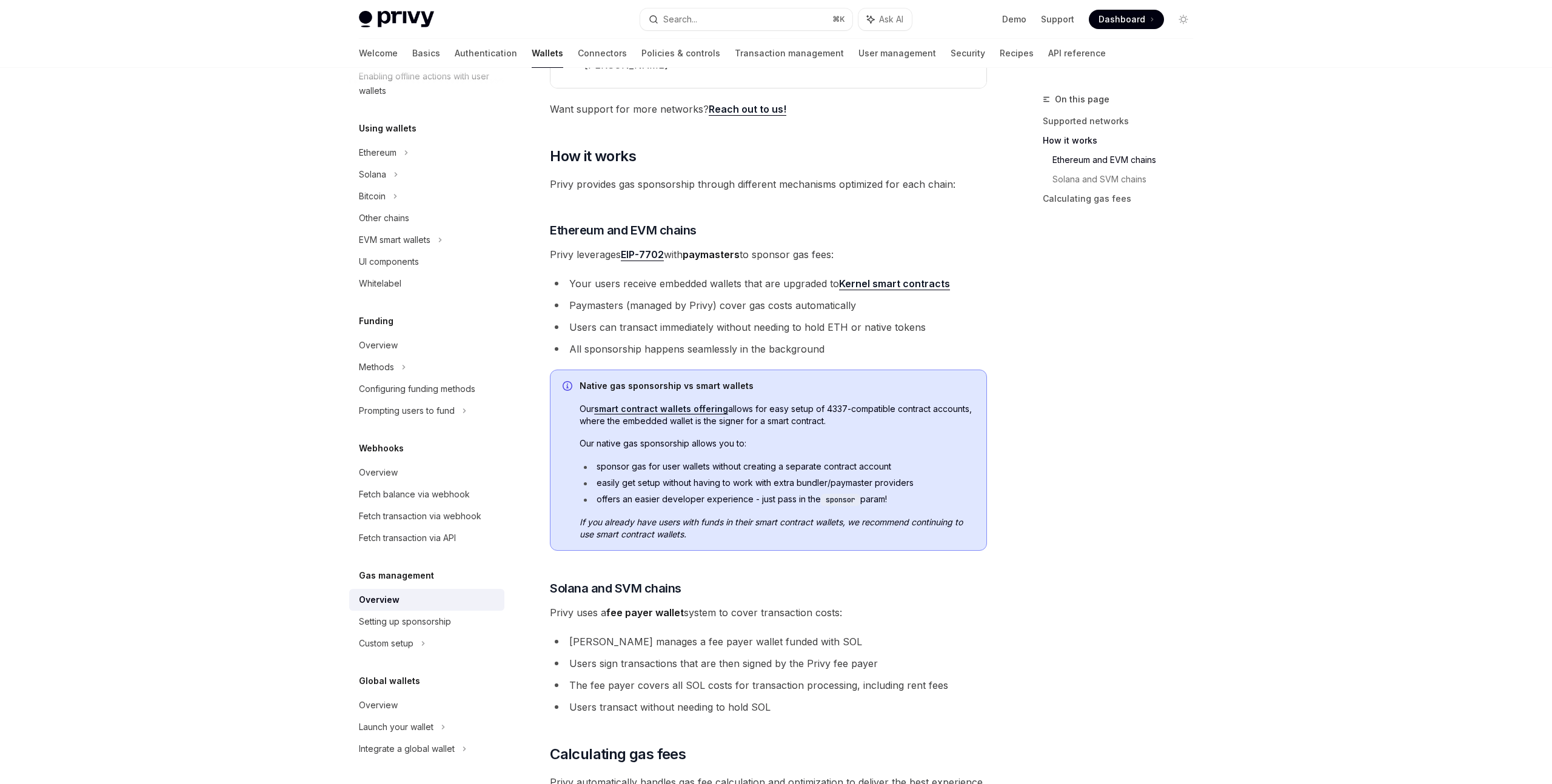
click at [1054, 505] on div "On this page Supported networks How it works Ethereum and EVM chains Solana and…" at bounding box center [1110, 438] width 184 height 692
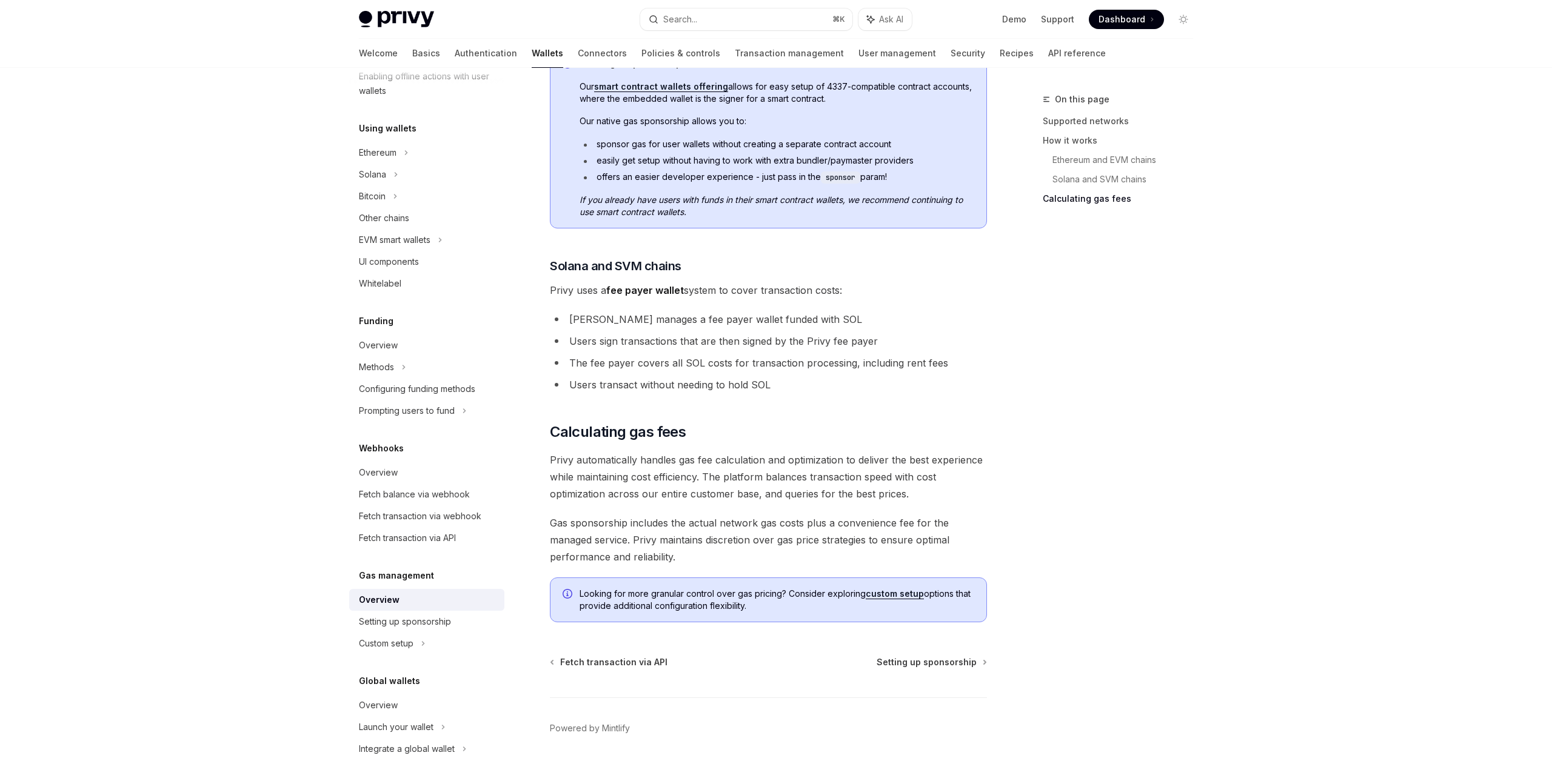
scroll to position [1107, 0]
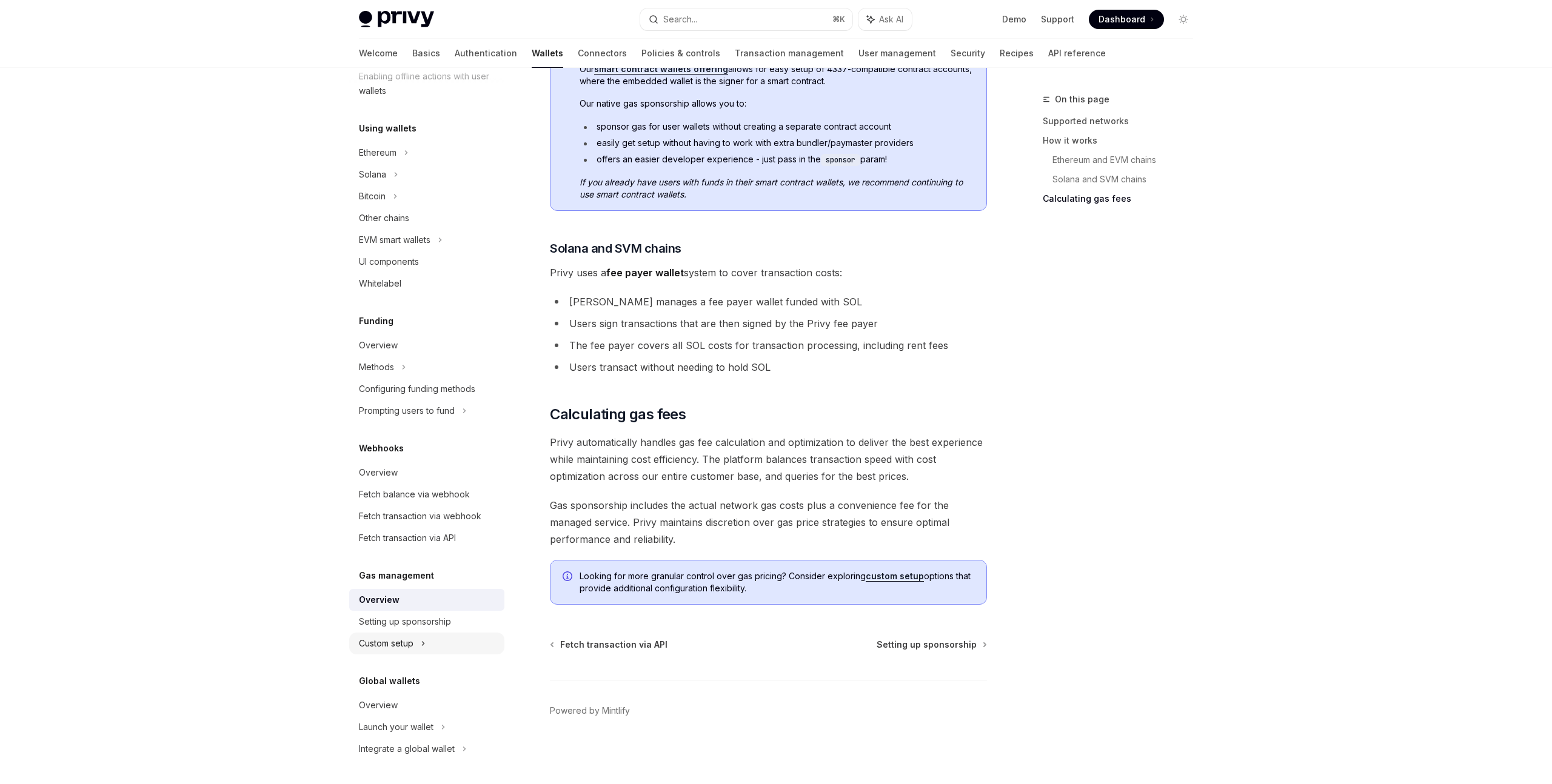
click at [426, 640] on icon at bounding box center [423, 643] width 5 height 15
type textarea "*"
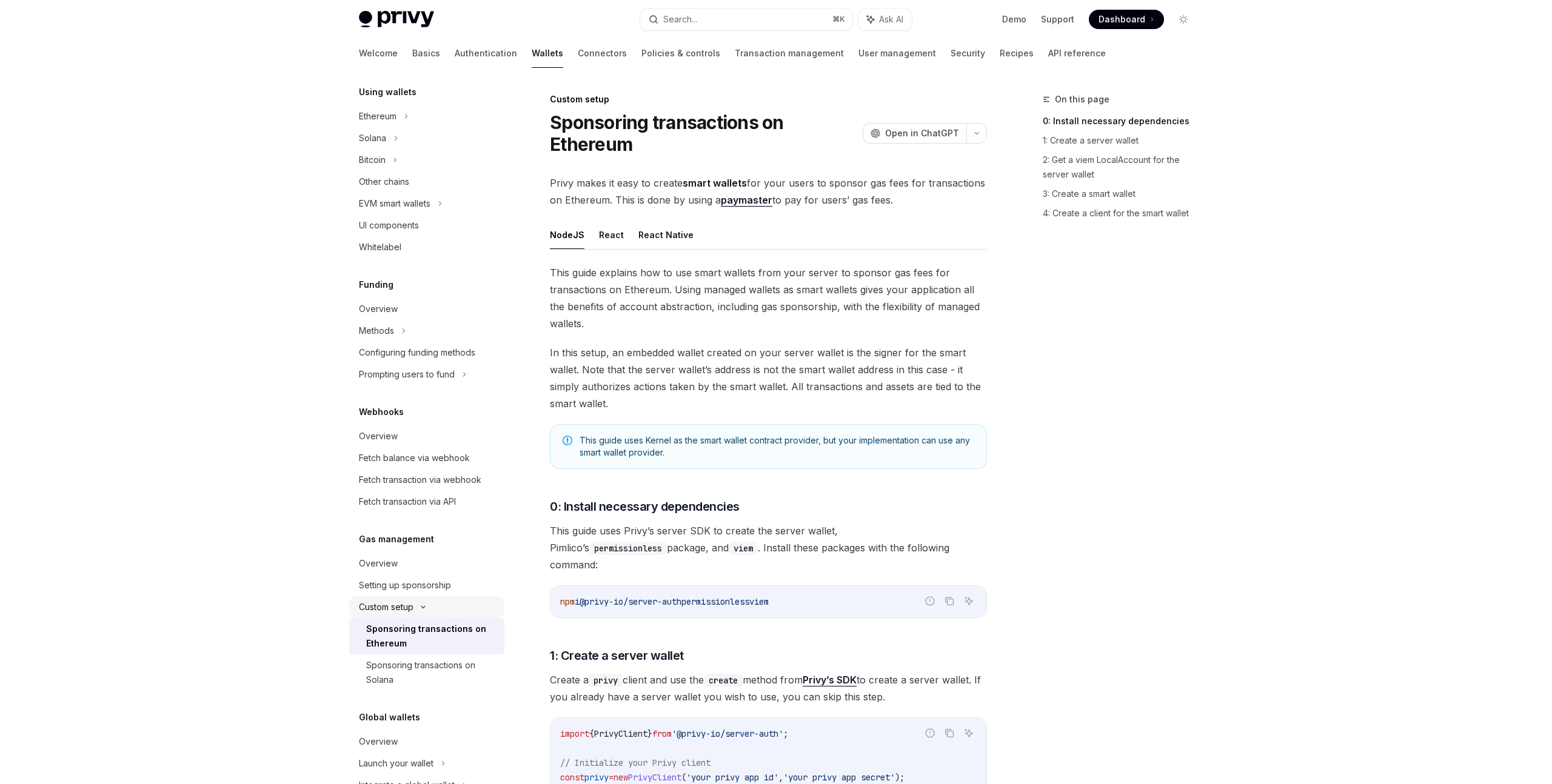
scroll to position [330, 0]
